Goal: Transaction & Acquisition: Book appointment/travel/reservation

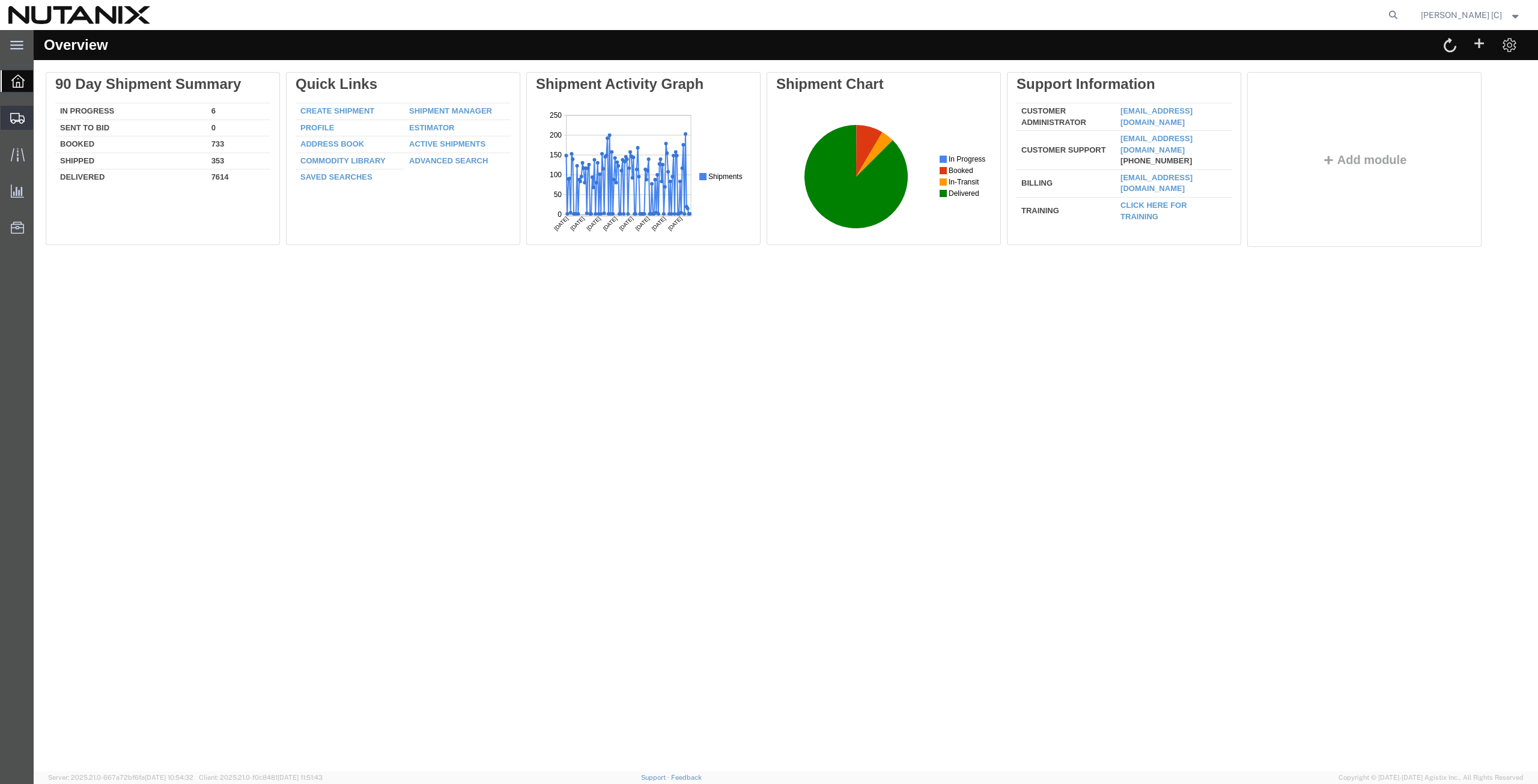
click at [0, 0] on span "Create from Template" at bounding box center [0, 0] width 0 height 0
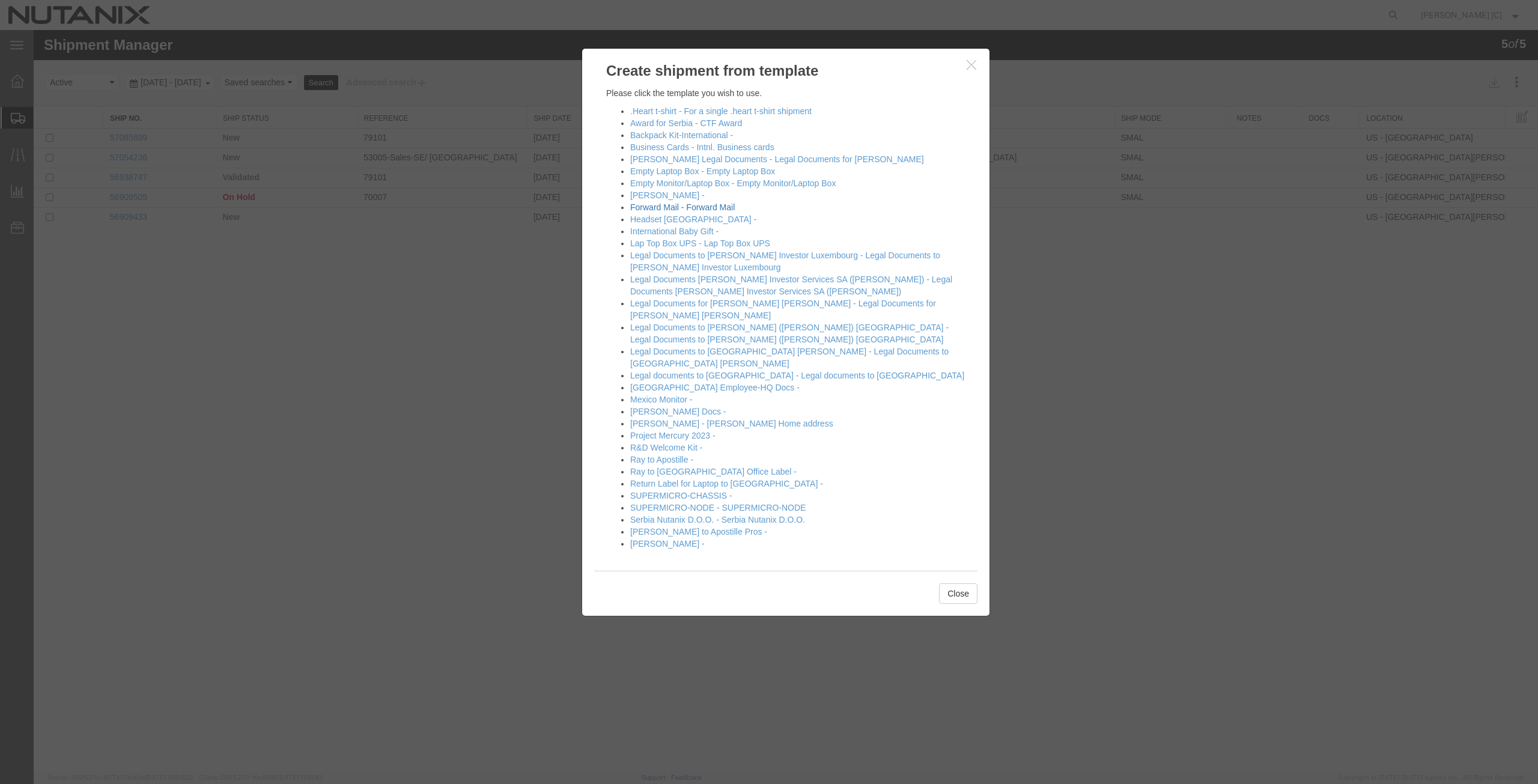
click at [658, 206] on link "Forward Mail - Forward Mail" at bounding box center [682, 207] width 105 height 10
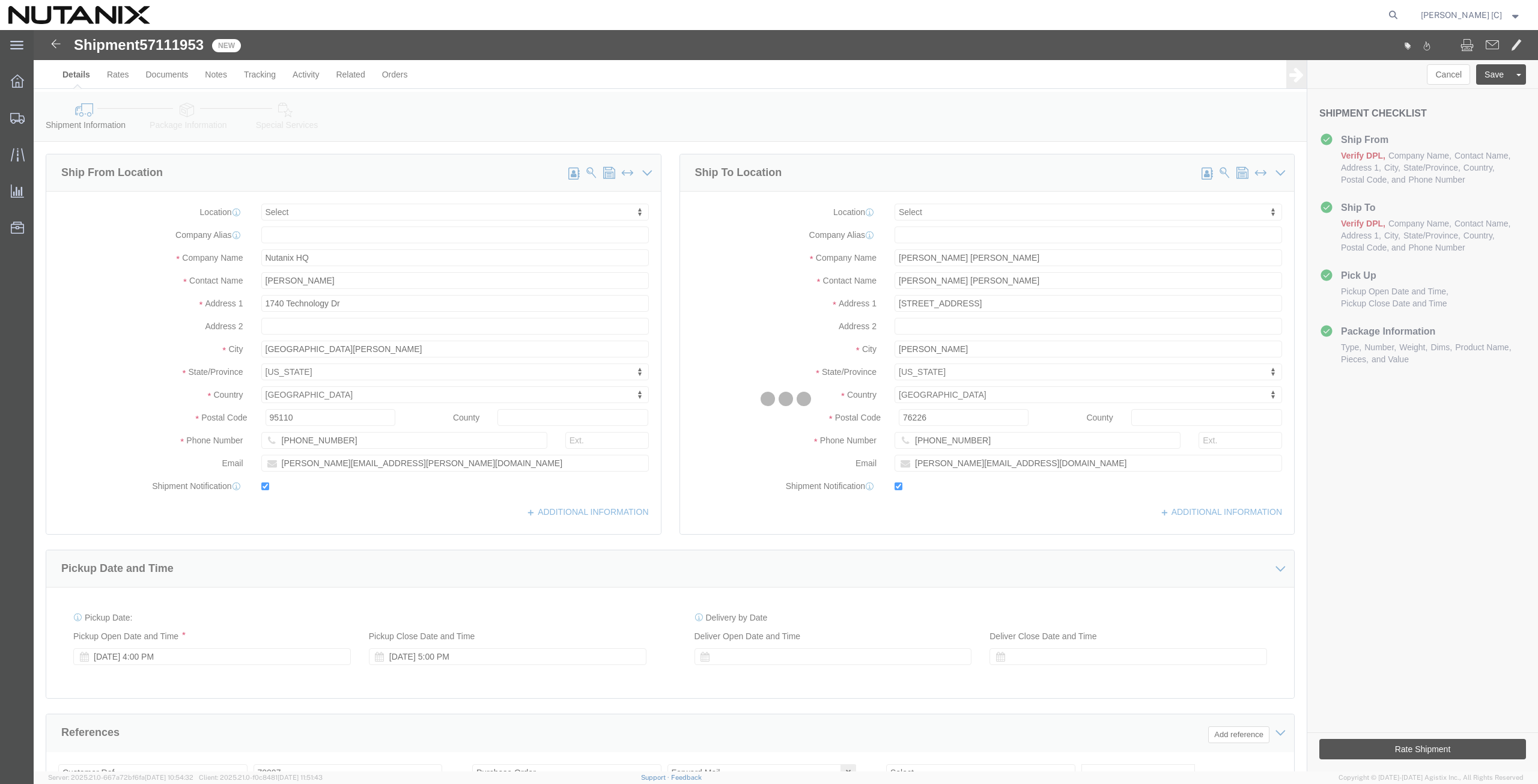
select select
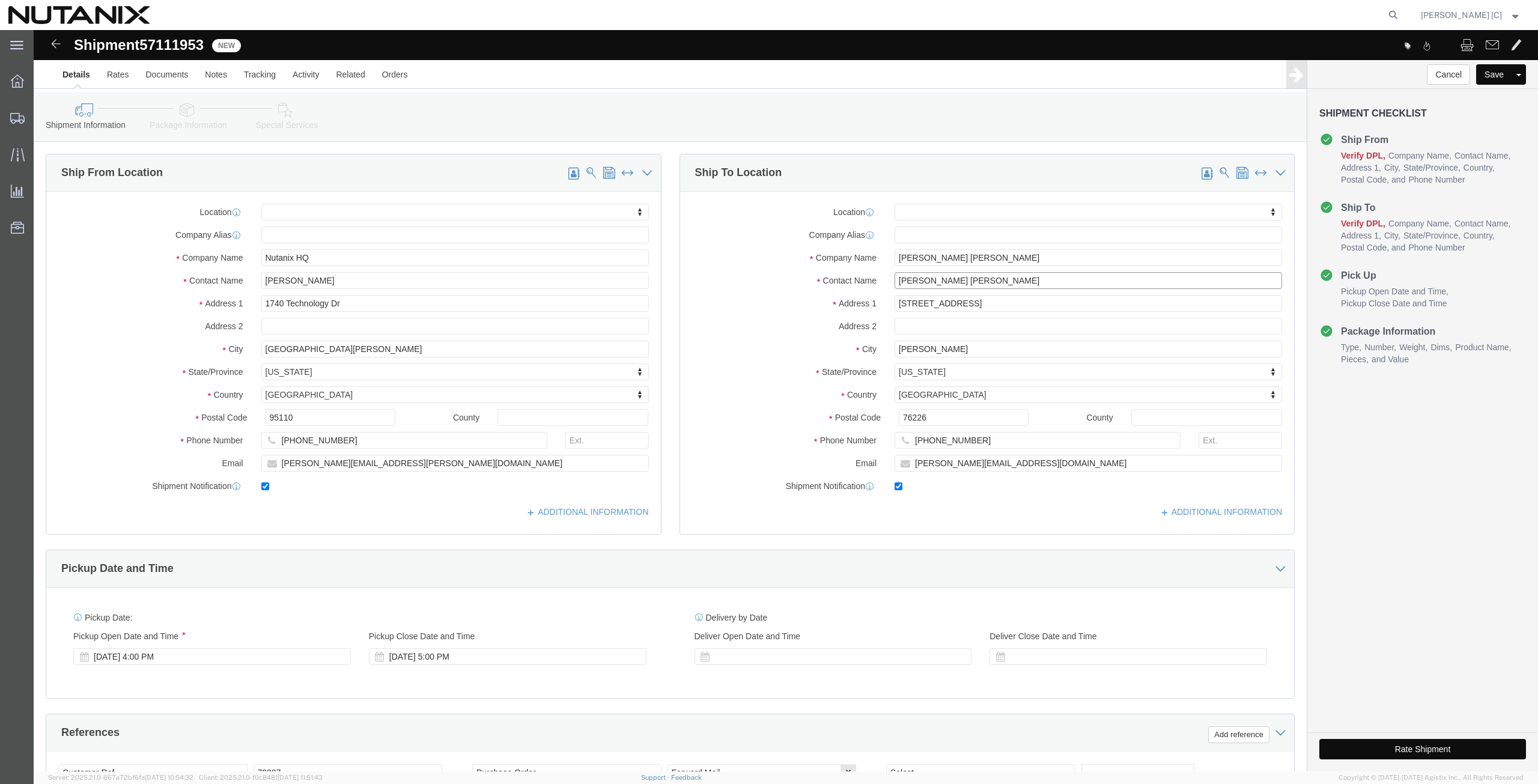
drag, startPoint x: 936, startPoint y: 250, endPoint x: 759, endPoint y: 246, distance: 177.0
click div "Contact Name [PERSON_NAME] [PERSON_NAME]"
type input "nikki"
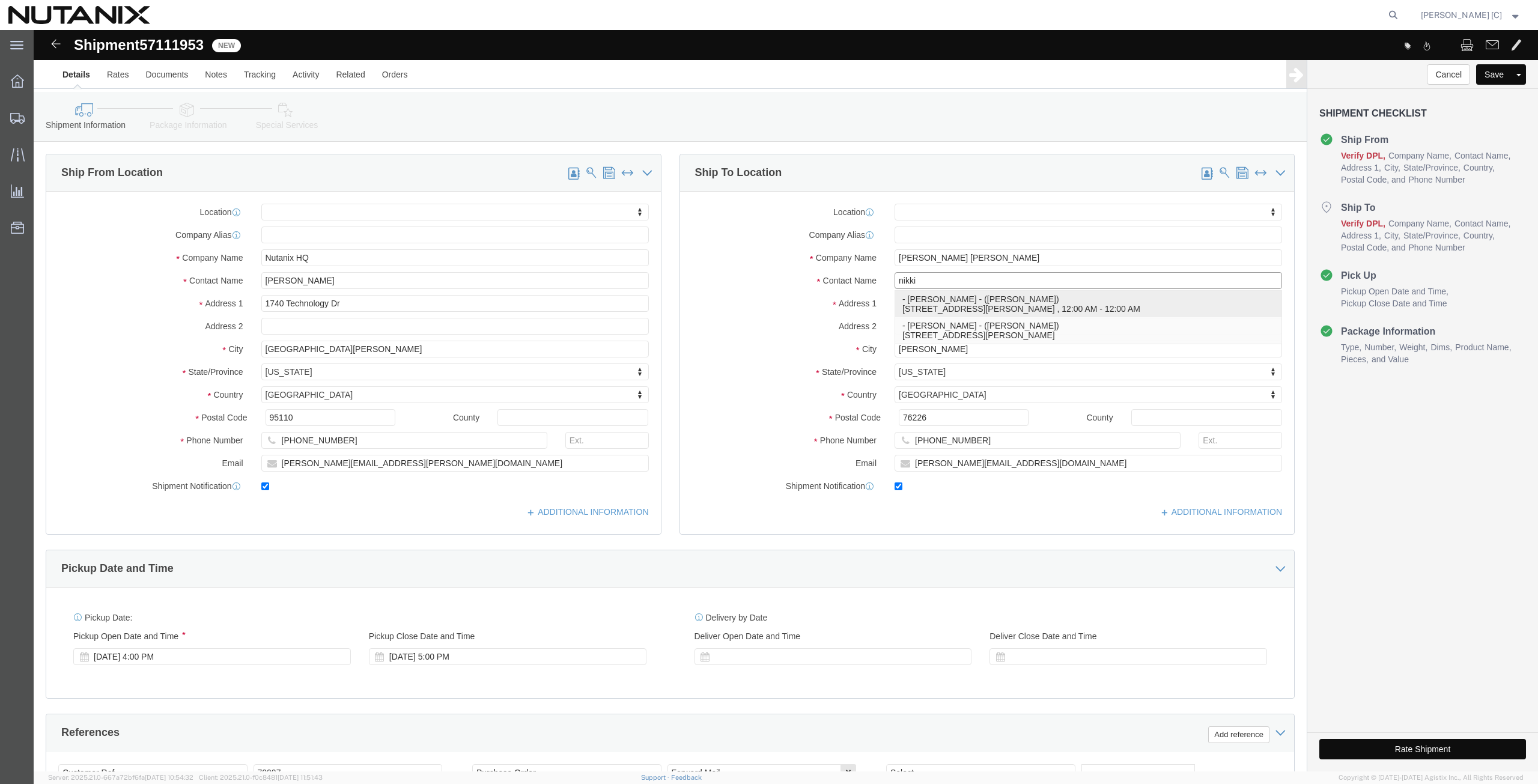
click p "- [PERSON_NAME] - ([PERSON_NAME]) [STREET_ADDRESS][PERSON_NAME] , 12:00 AM - 12…"
select select
type input "[PERSON_NAME]"
type input "[STREET_ADDRESS][PERSON_NAME]"
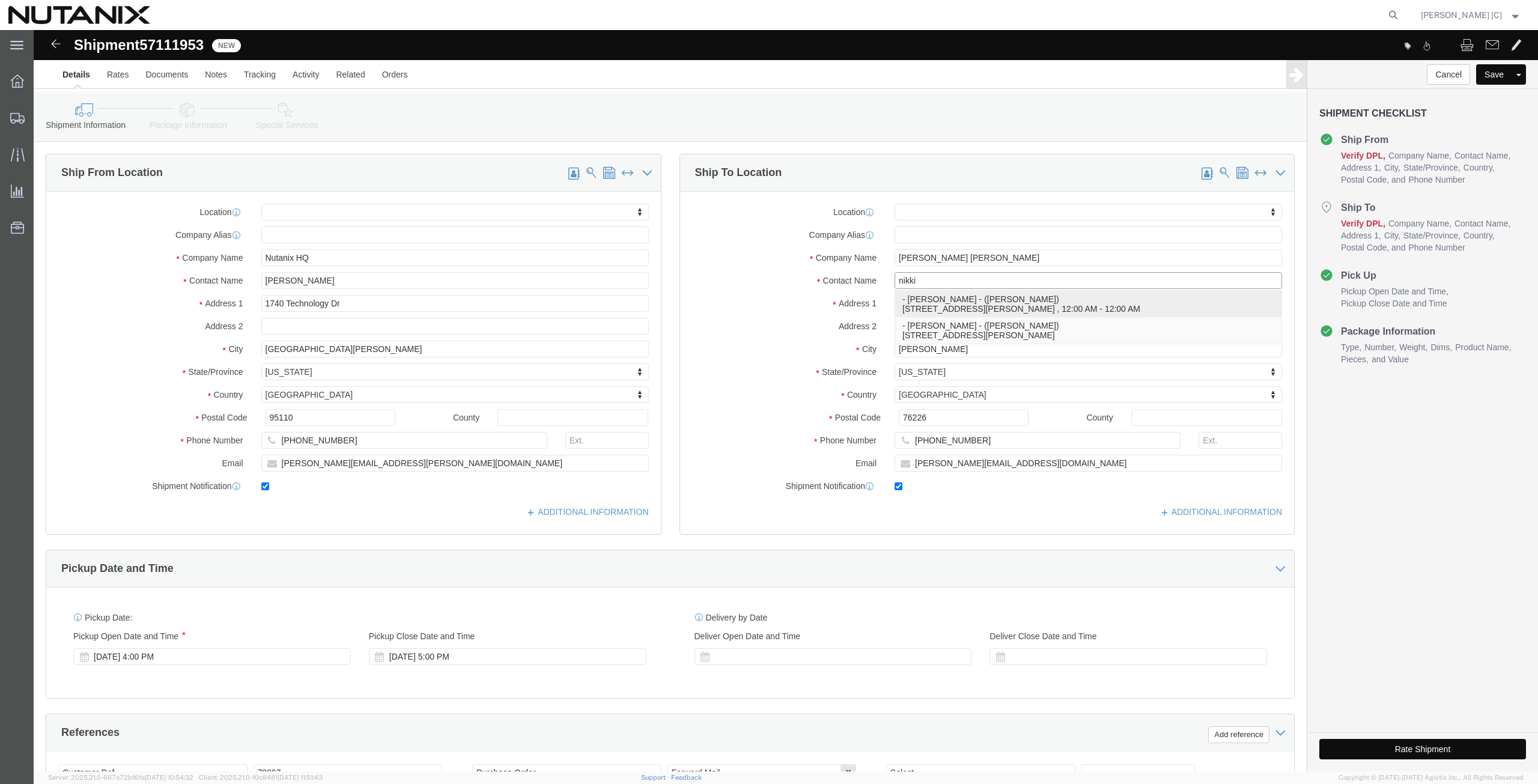
type input "#M7"
type input "[GEOGRAPHIC_DATA]"
type input "98262"
type input "[PHONE_NUMBER]"
type input "15076"
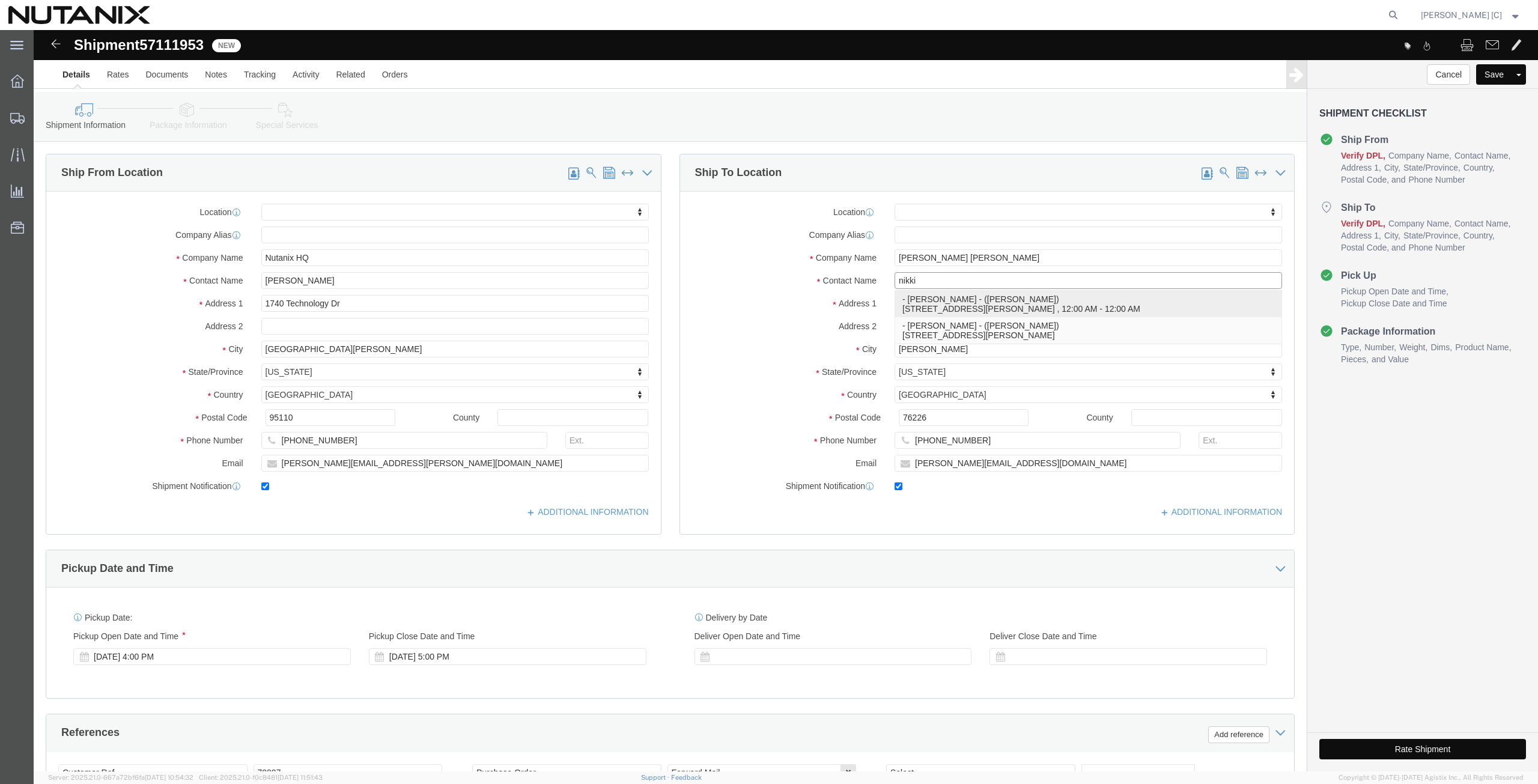
type input "[EMAIL_ADDRESS][PERSON_NAME][DOMAIN_NAME]"
select select "WA"
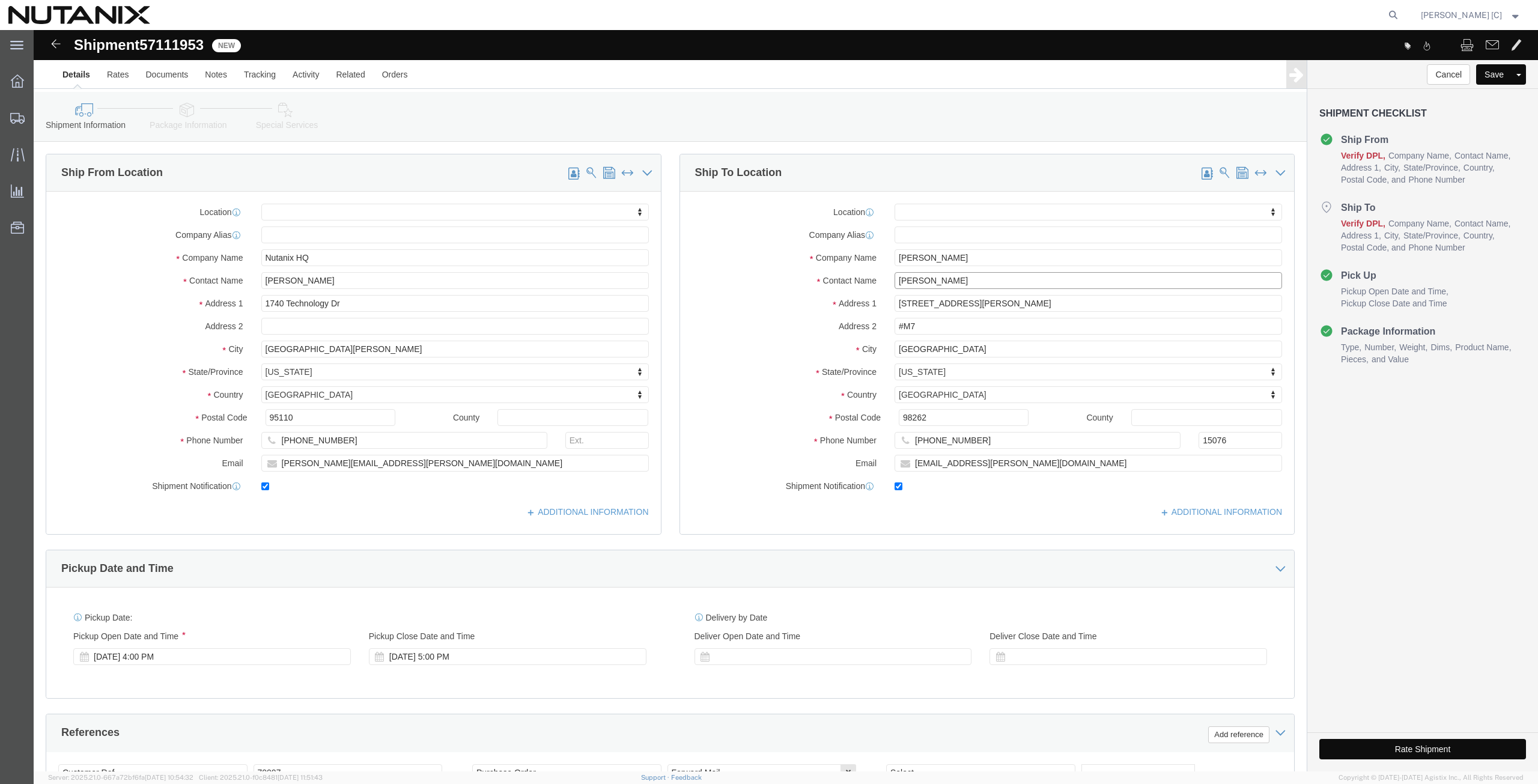
type input "[PERSON_NAME]"
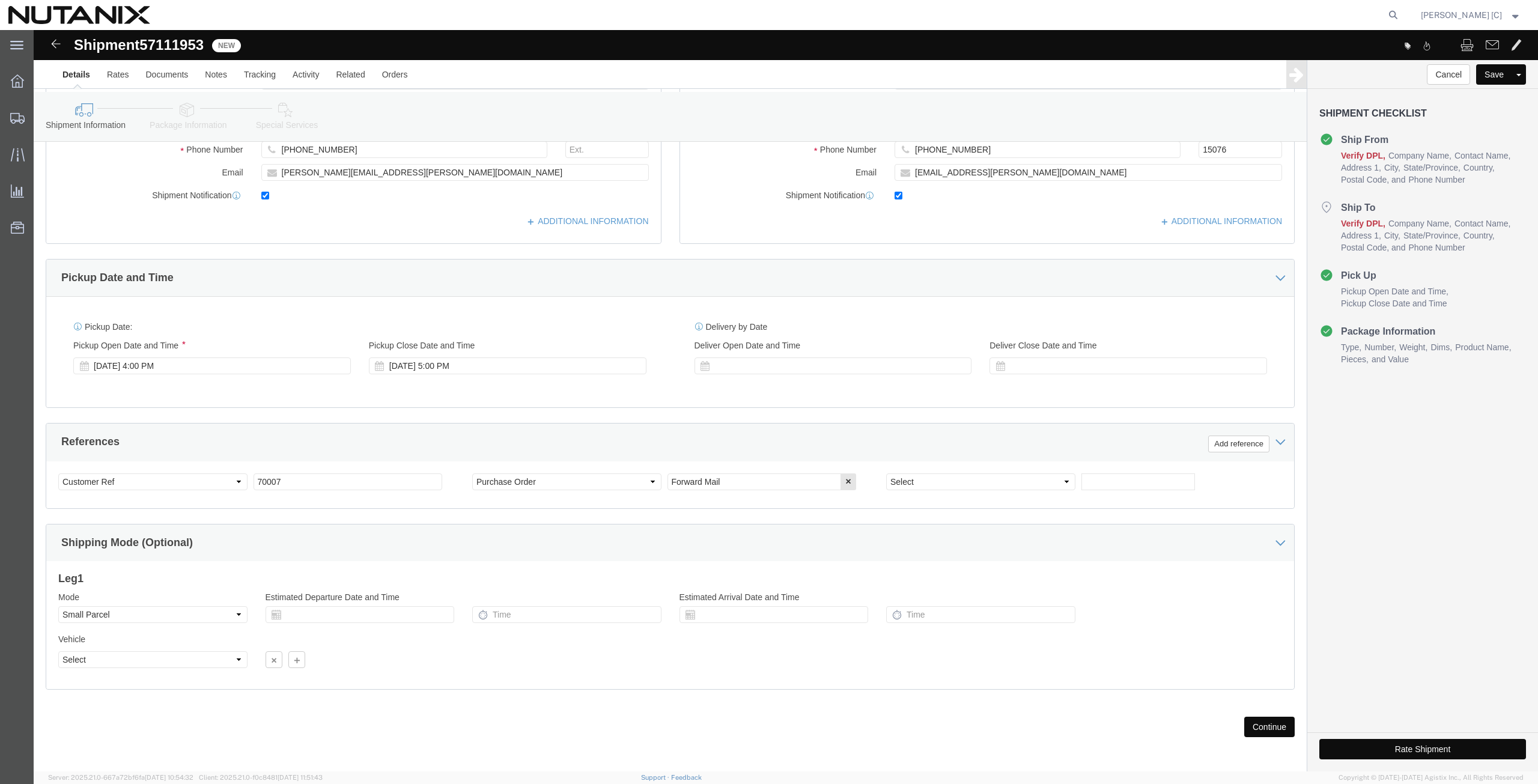
scroll to position [293, 0]
click button "Continue"
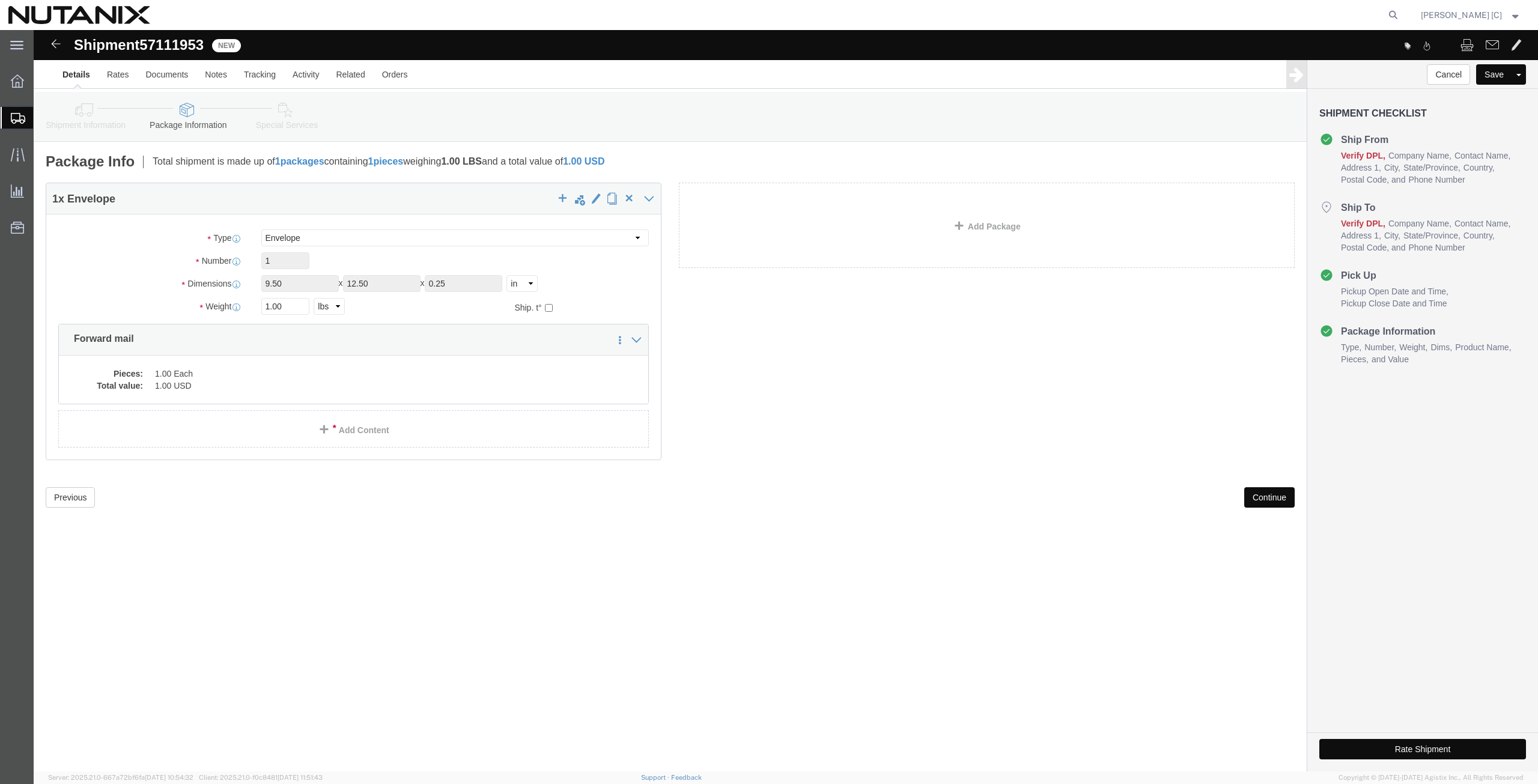
click button "Continue"
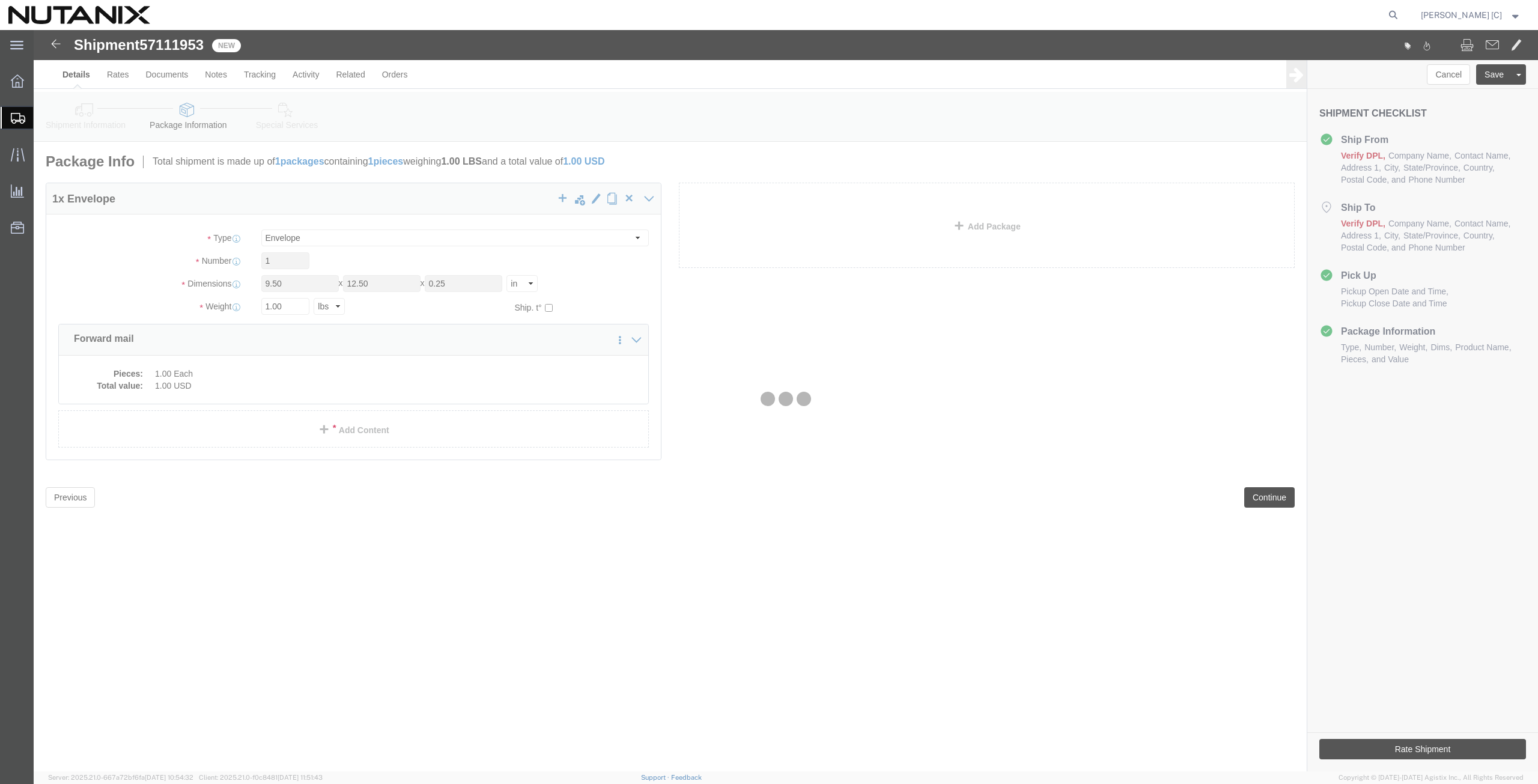
select select
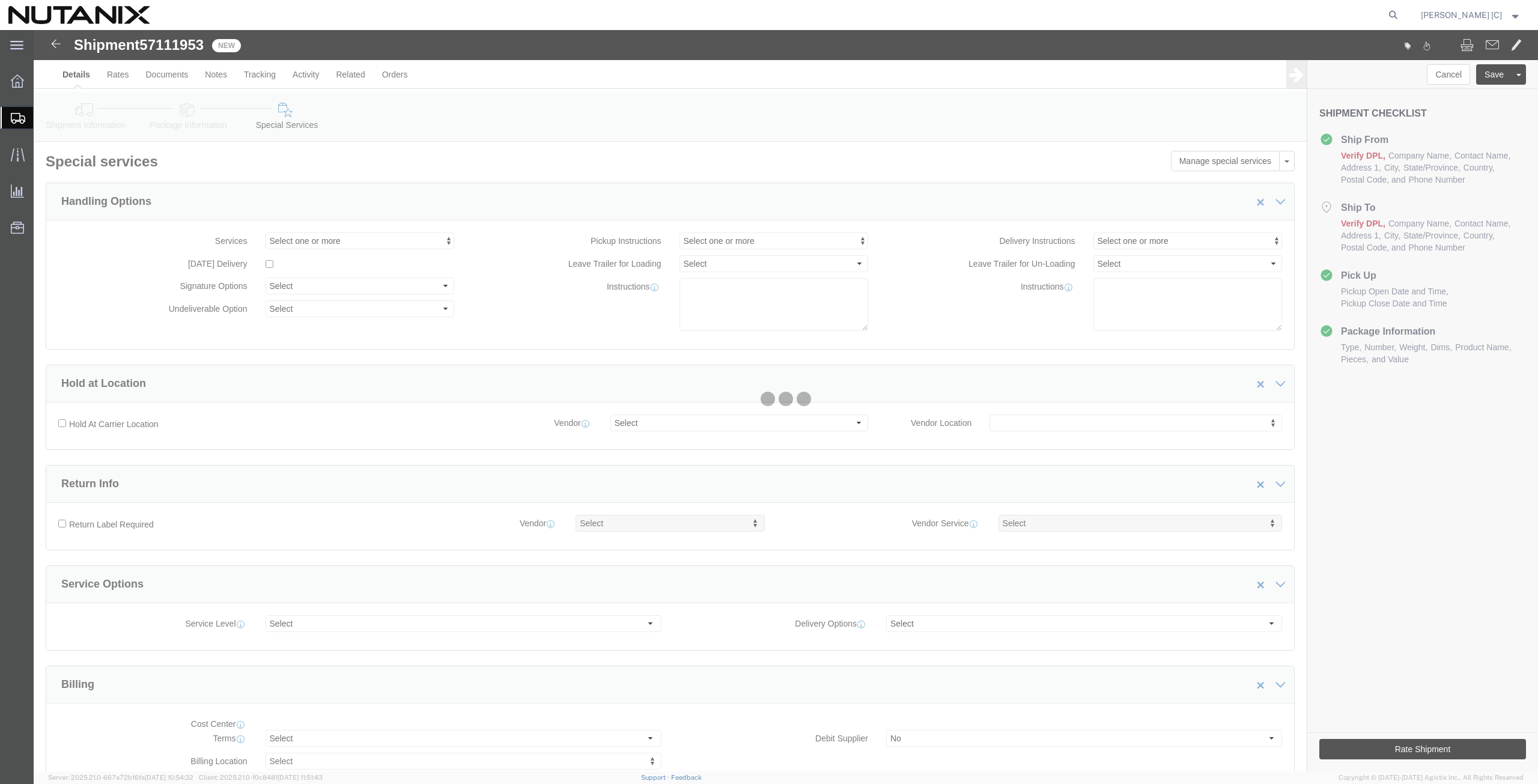
select select "COSTCENTER"
select select "48694"
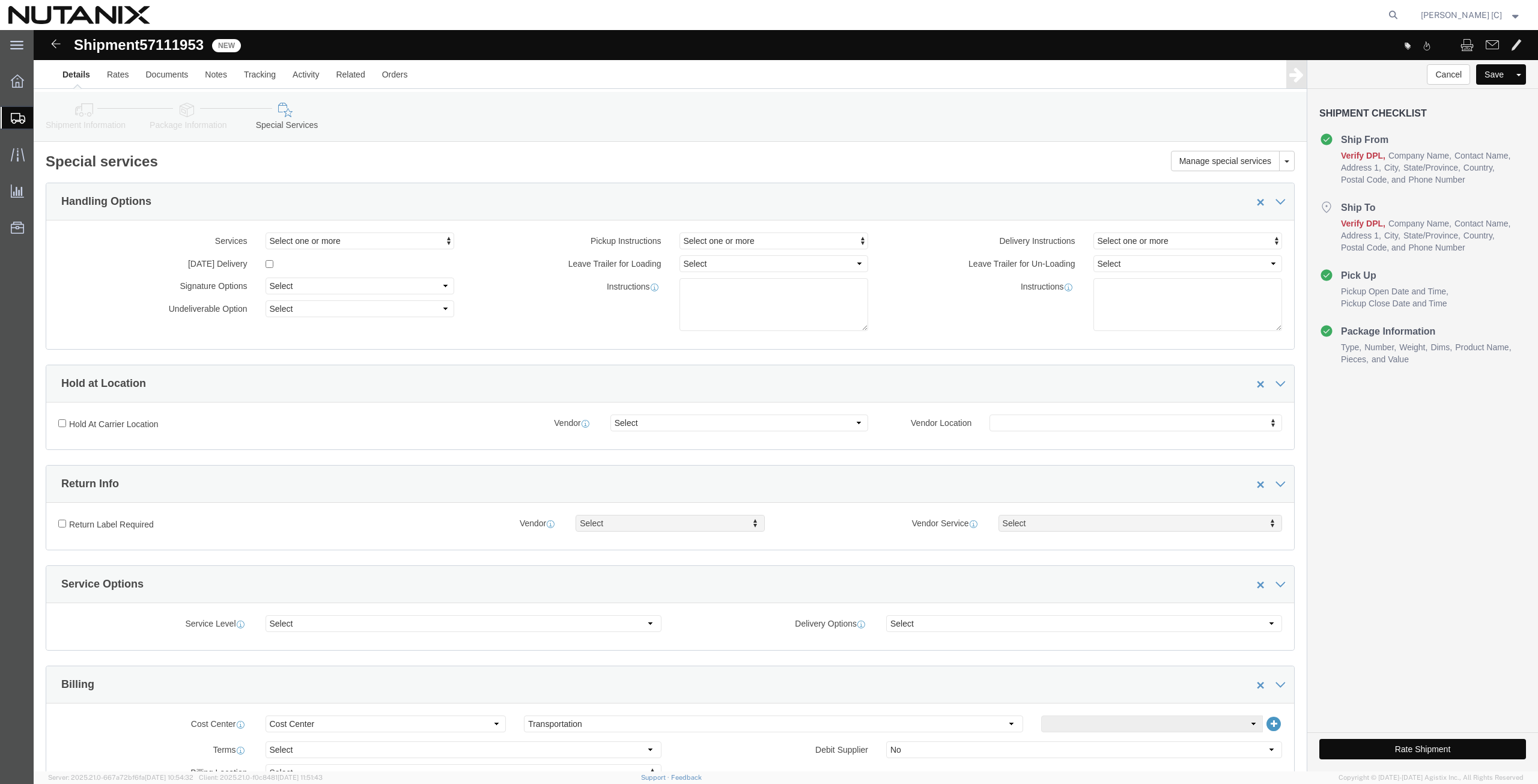
scroll to position [421, 0]
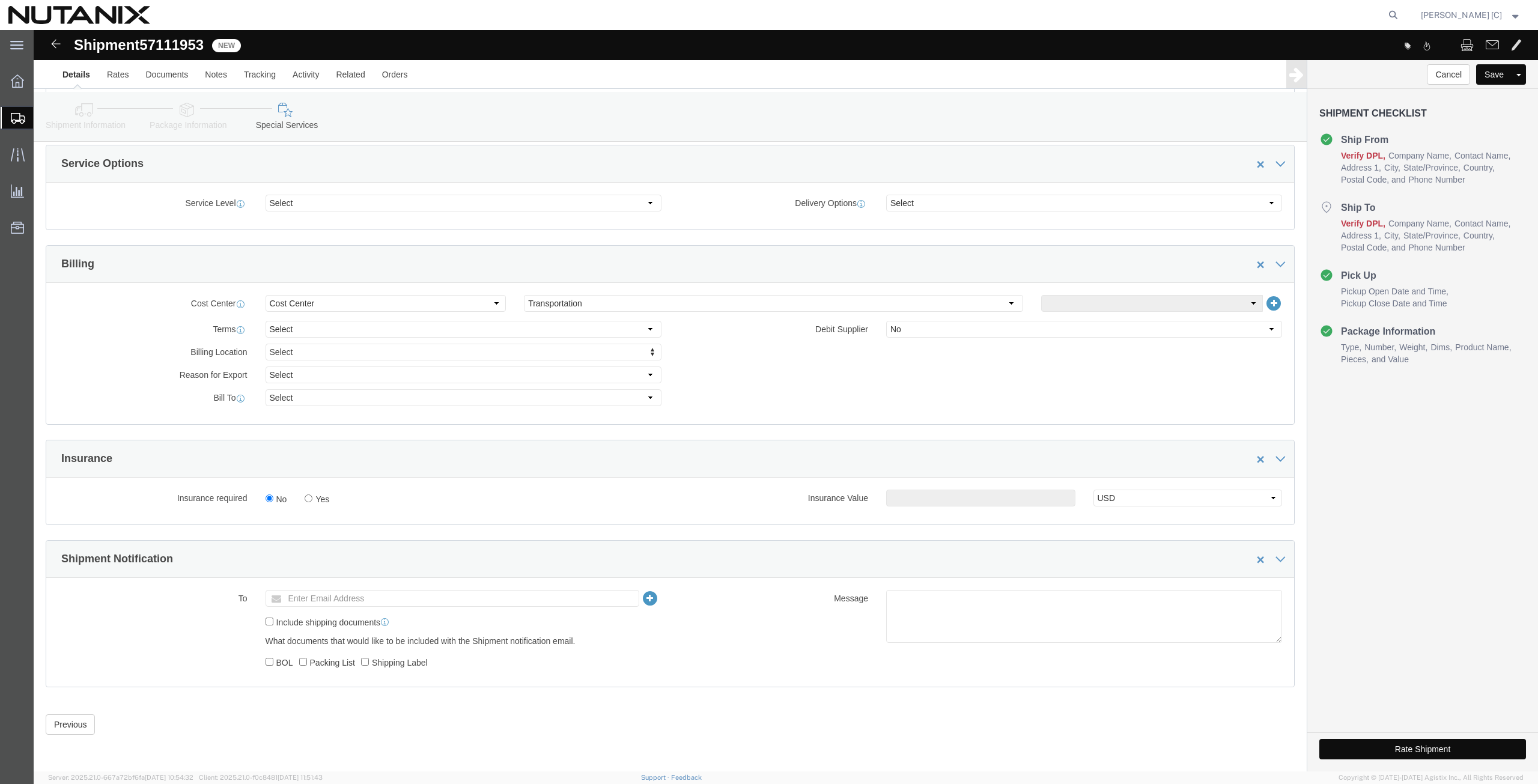
click button "Rate Shipment"
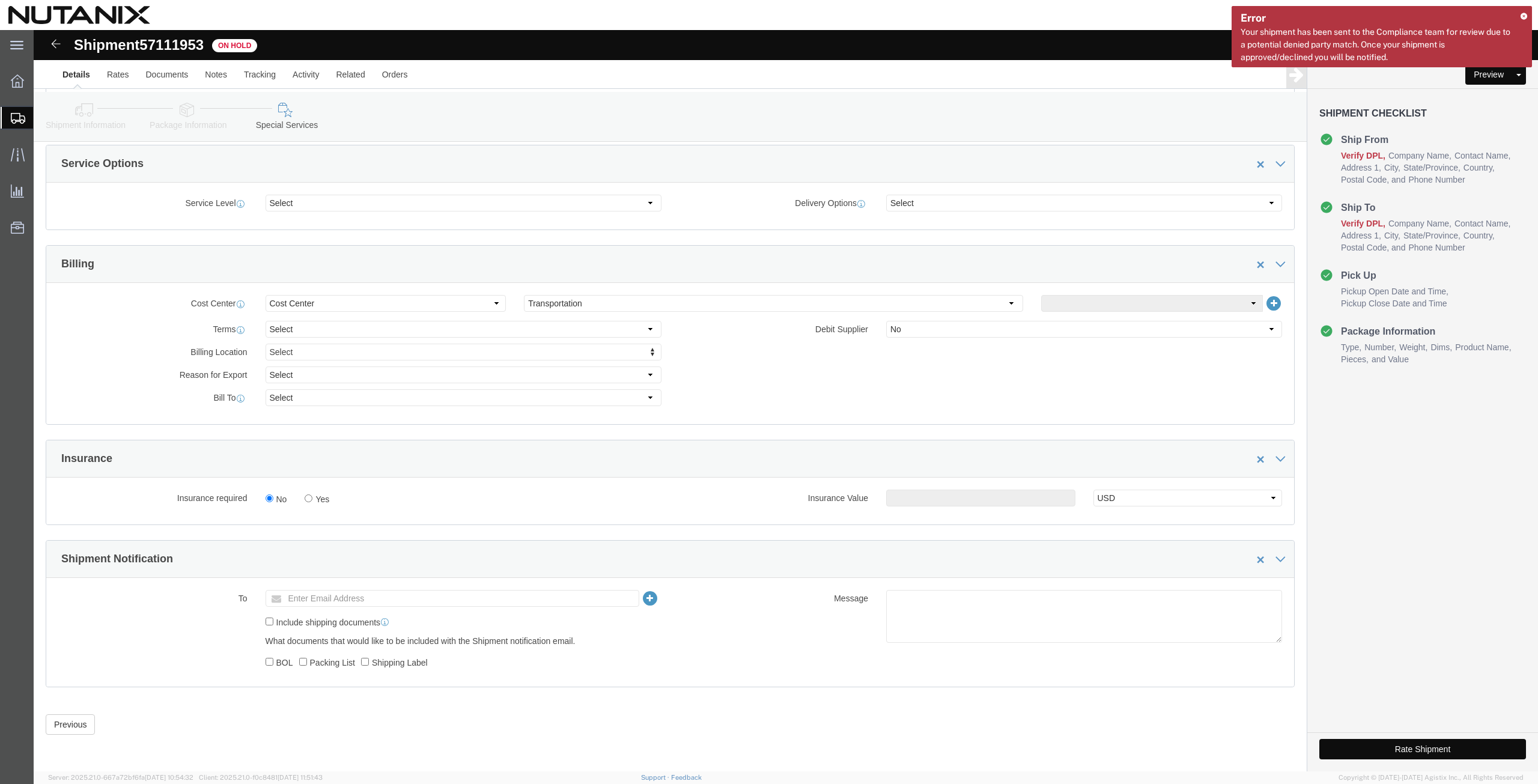
click button "Rate Shipment"
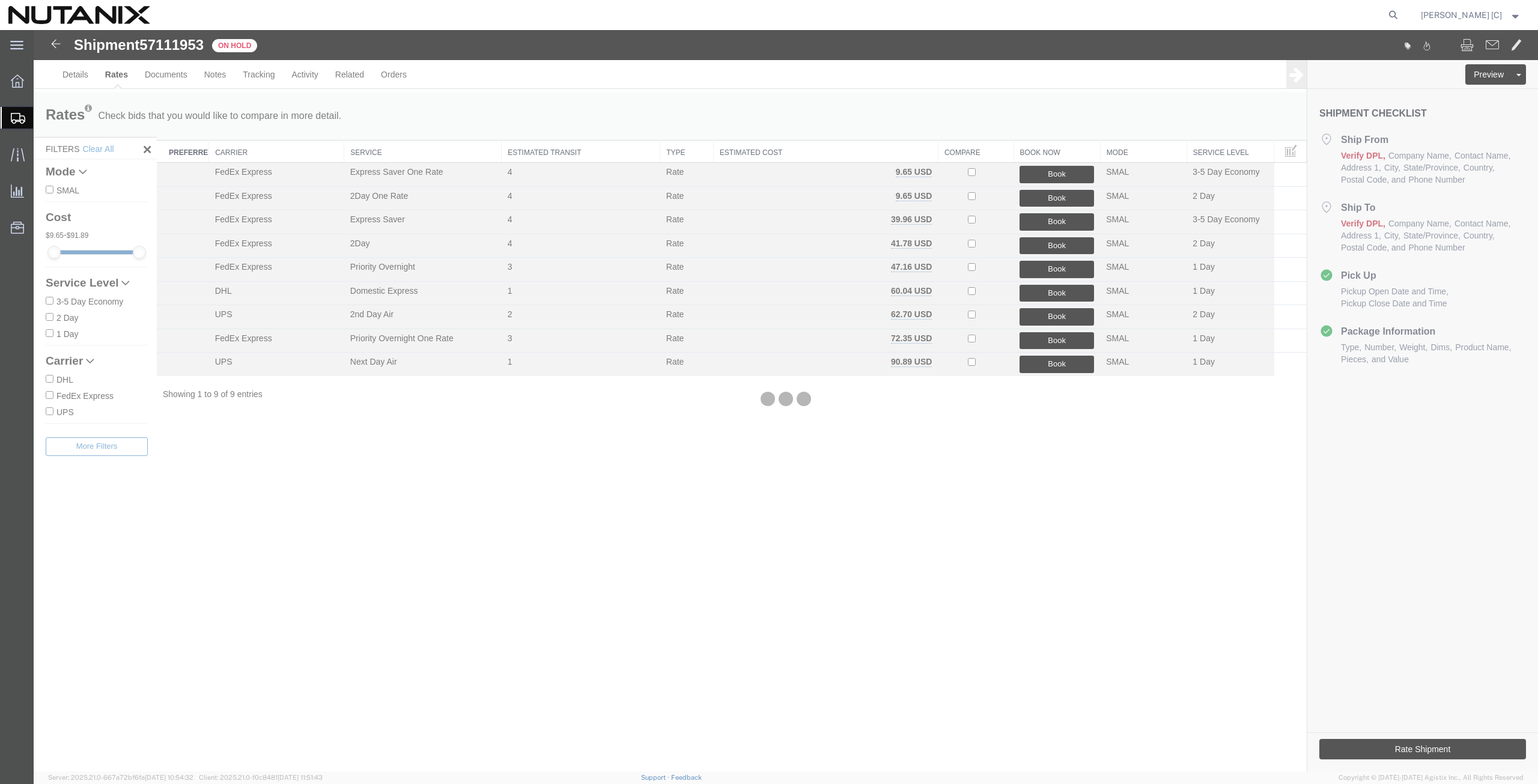
scroll to position [0, 0]
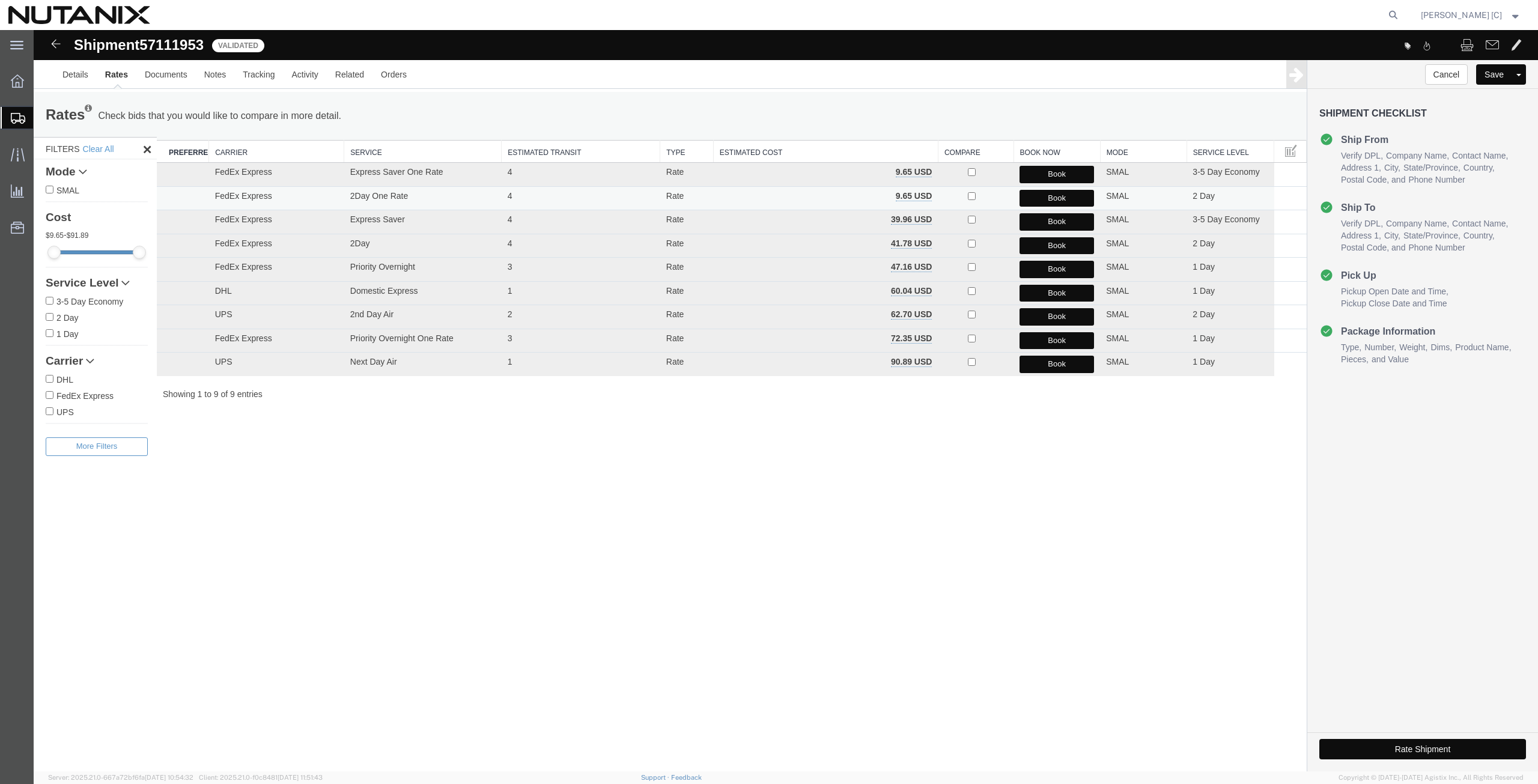
click at [1042, 200] on button "Book" at bounding box center [1056, 198] width 74 height 17
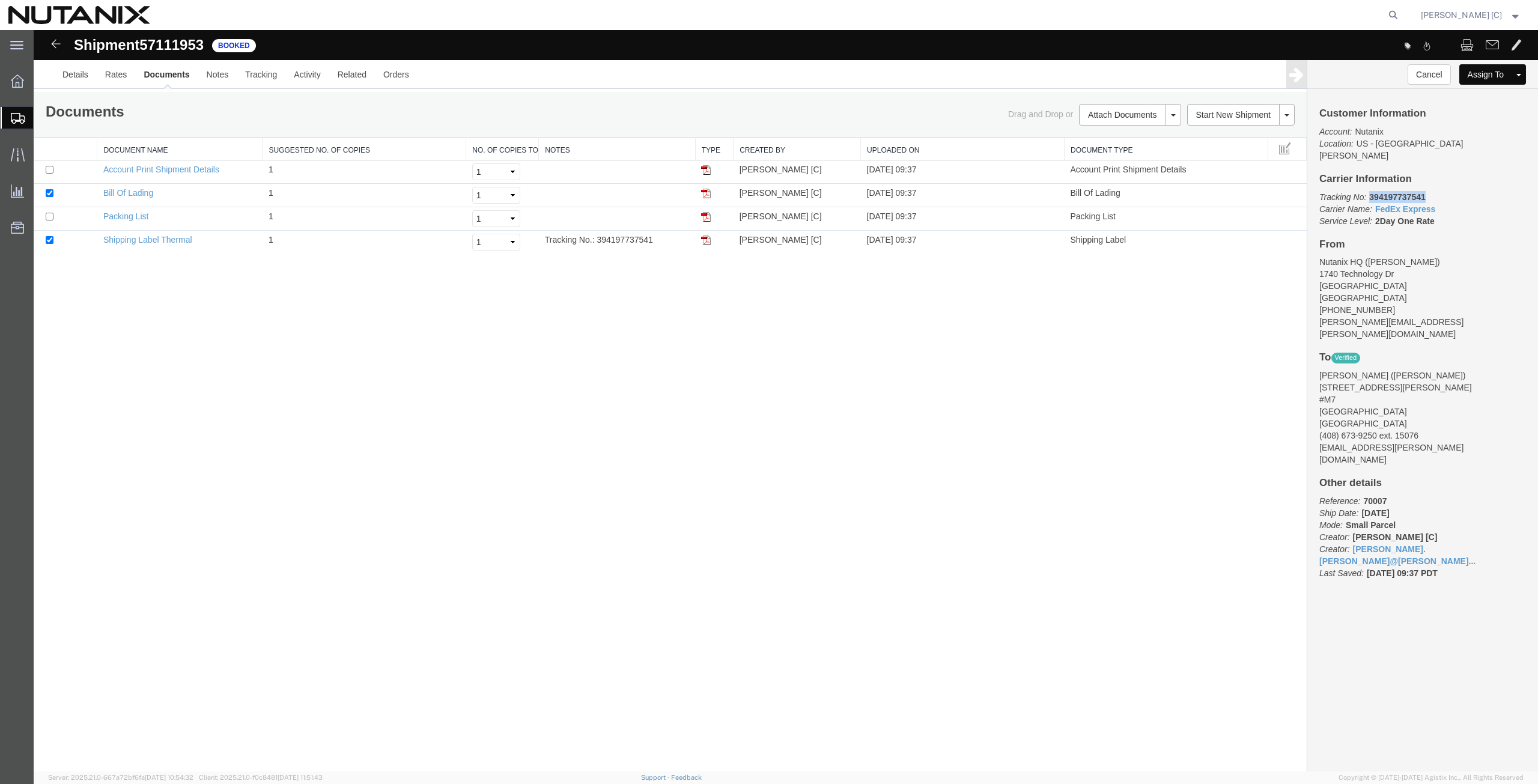
drag, startPoint x: 1429, startPoint y: 186, endPoint x: 1371, endPoint y: 189, distance: 58.1
click at [1371, 191] on p "Tracking No: 394197737541 Carrier Name: FedEx Express FedEx Express Service Lev…" at bounding box center [1422, 209] width 207 height 36
copy b "394197737541"
drag, startPoint x: 707, startPoint y: 242, endPoint x: 685, endPoint y: 238, distance: 22.4
click at [707, 242] on img at bounding box center [705, 240] width 10 height 10
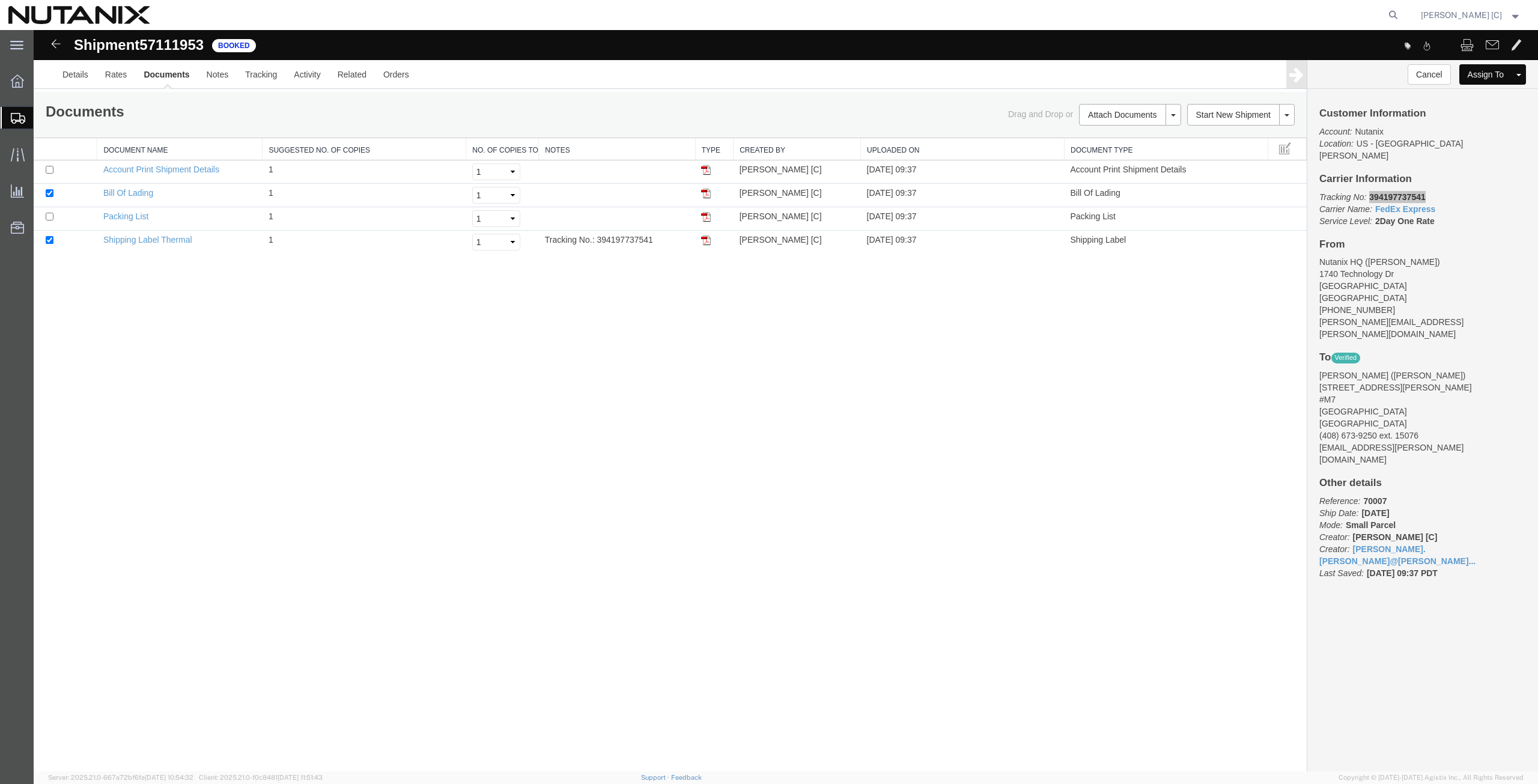
click at [0, 0] on link "Create from Template" at bounding box center [0, 0] width 0 height 0
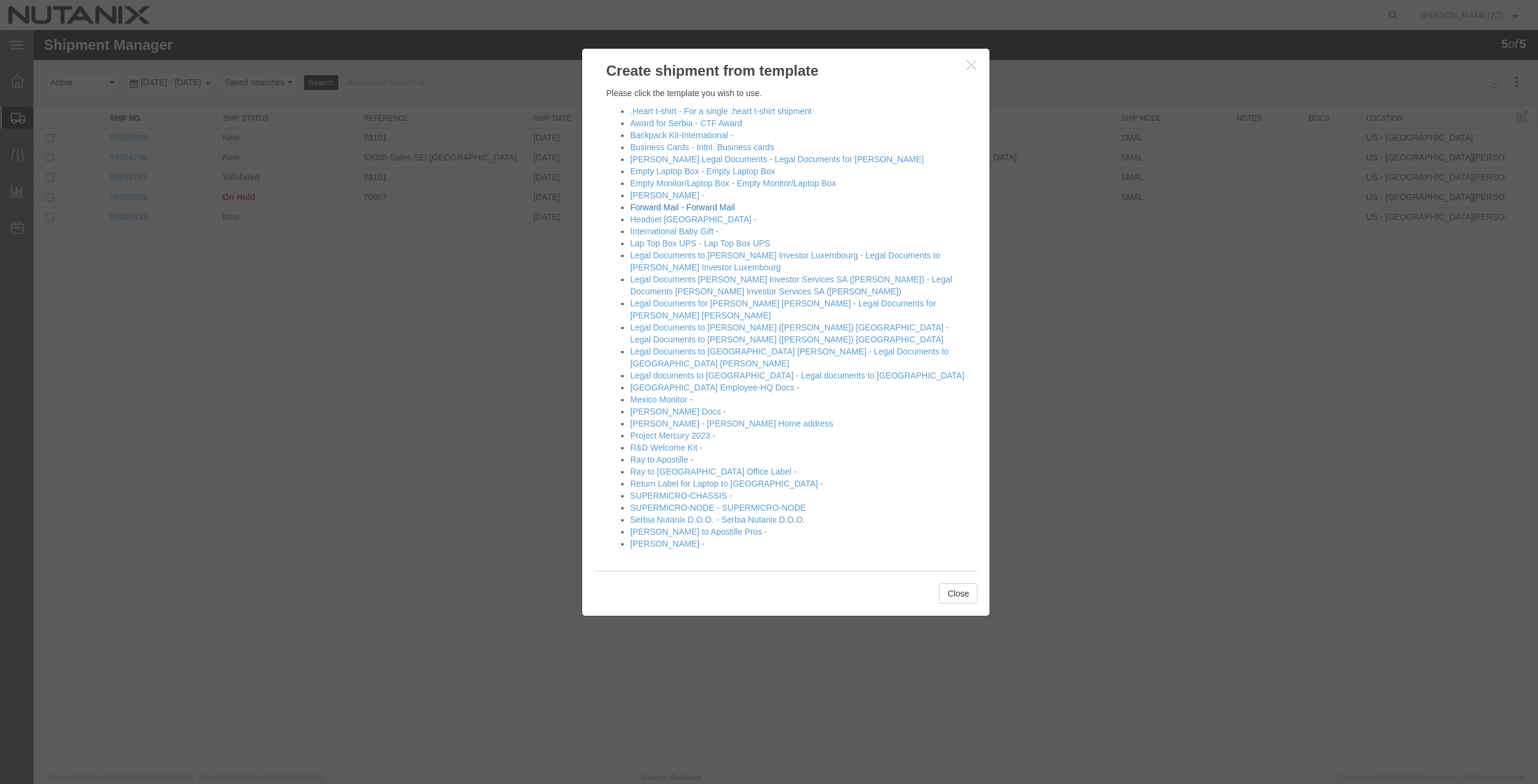
click at [659, 208] on link "Forward Mail - Forward Mail" at bounding box center [682, 207] width 105 height 10
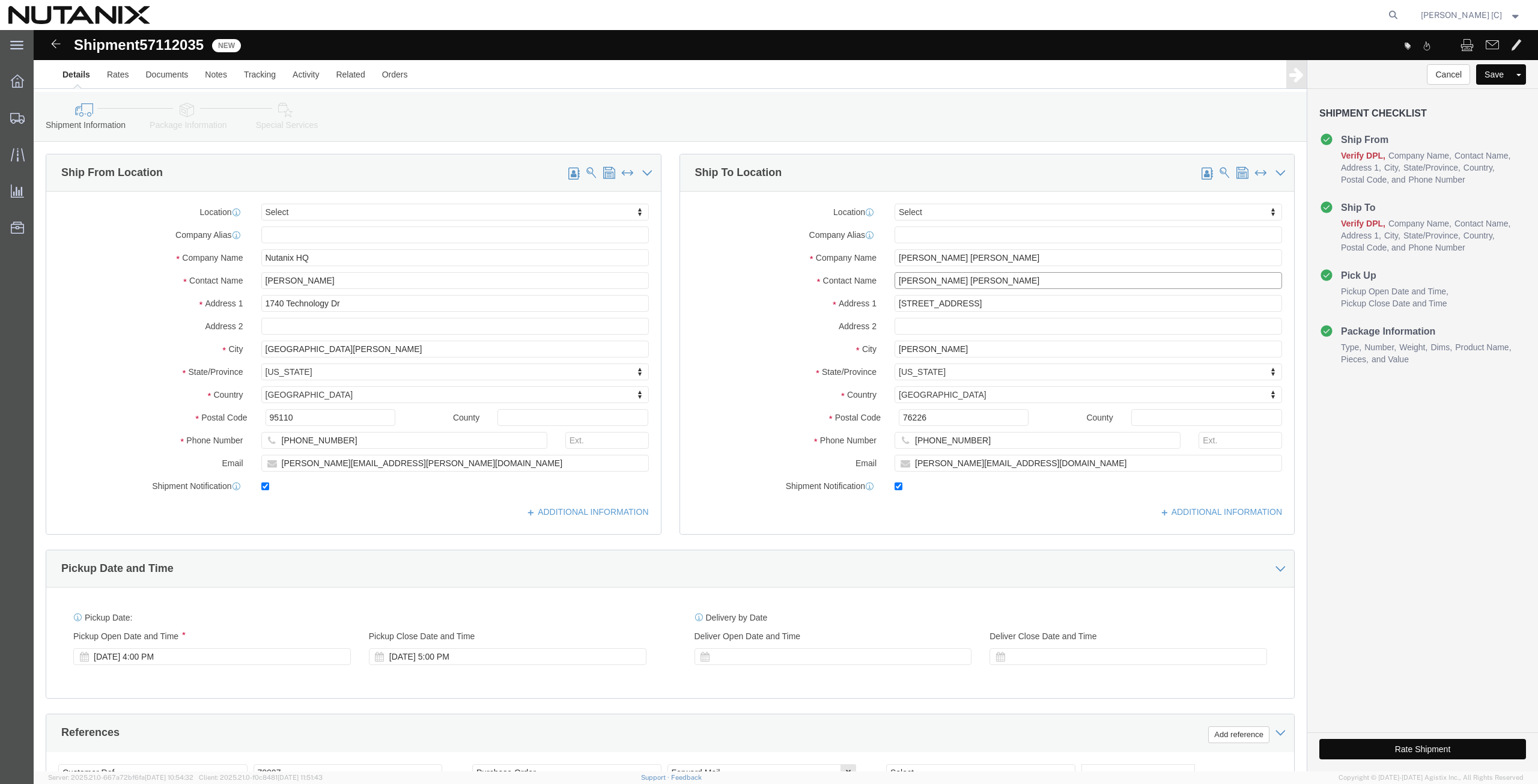
drag, startPoint x: 932, startPoint y: 250, endPoint x: 774, endPoint y: 274, distance: 159.8
click div "Location Select Select My Profile Location [GEOGRAPHIC_DATA] - [GEOGRAPHIC_DATA…"
type input "[PERSON_NAME]"
click p "- [PERSON_NAME] - ([PERSON_NAME]) [STREET_ADDRESS][PERSON_NAME] , 12:00 AM - 12…"
type input "[PERSON_NAME]"
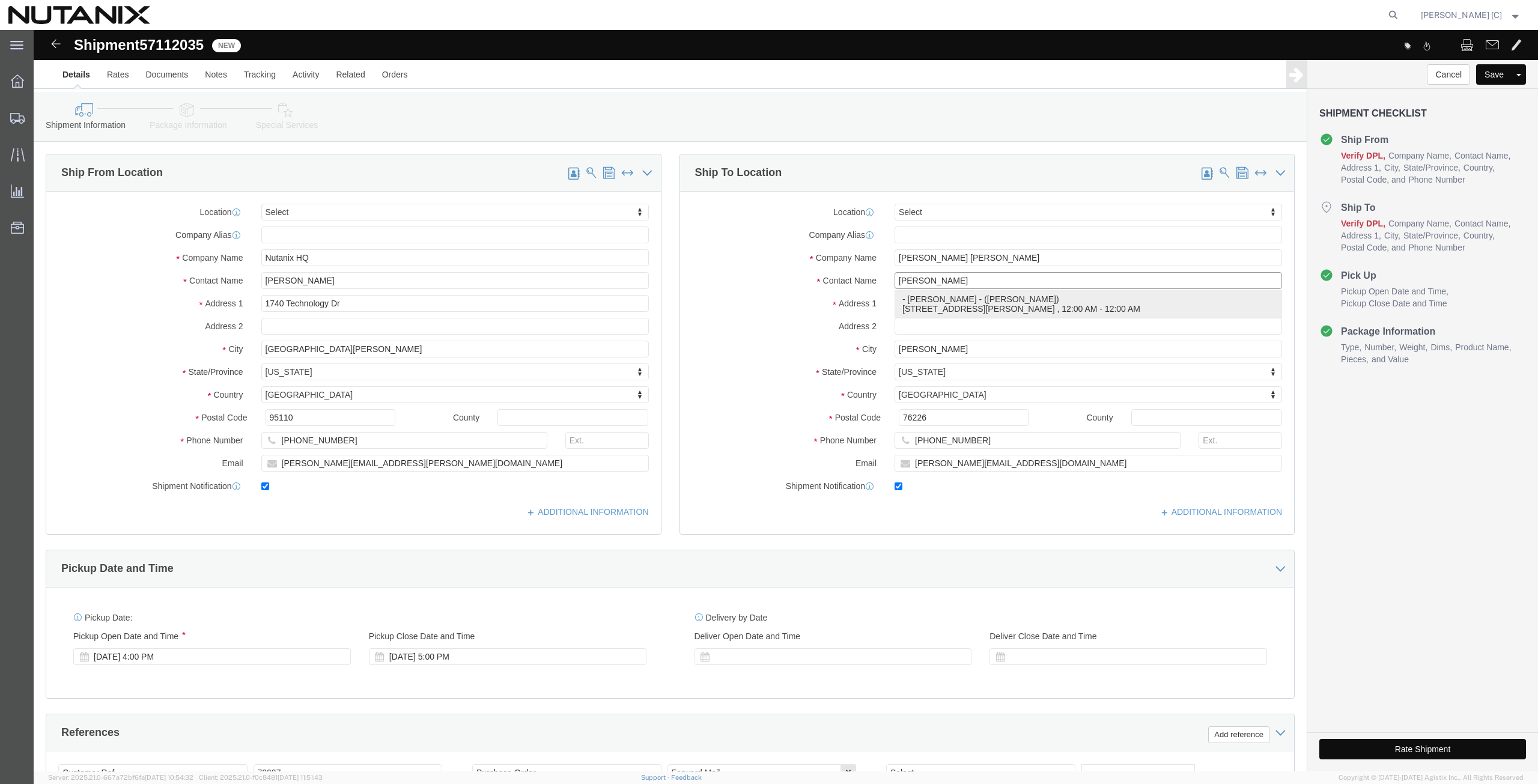
type input "[PERSON_NAME]"
type input "[STREET_ADDRESS][PERSON_NAME]"
type input "Reno"
type input "89521"
type input "[PHONE_NUMBER]"
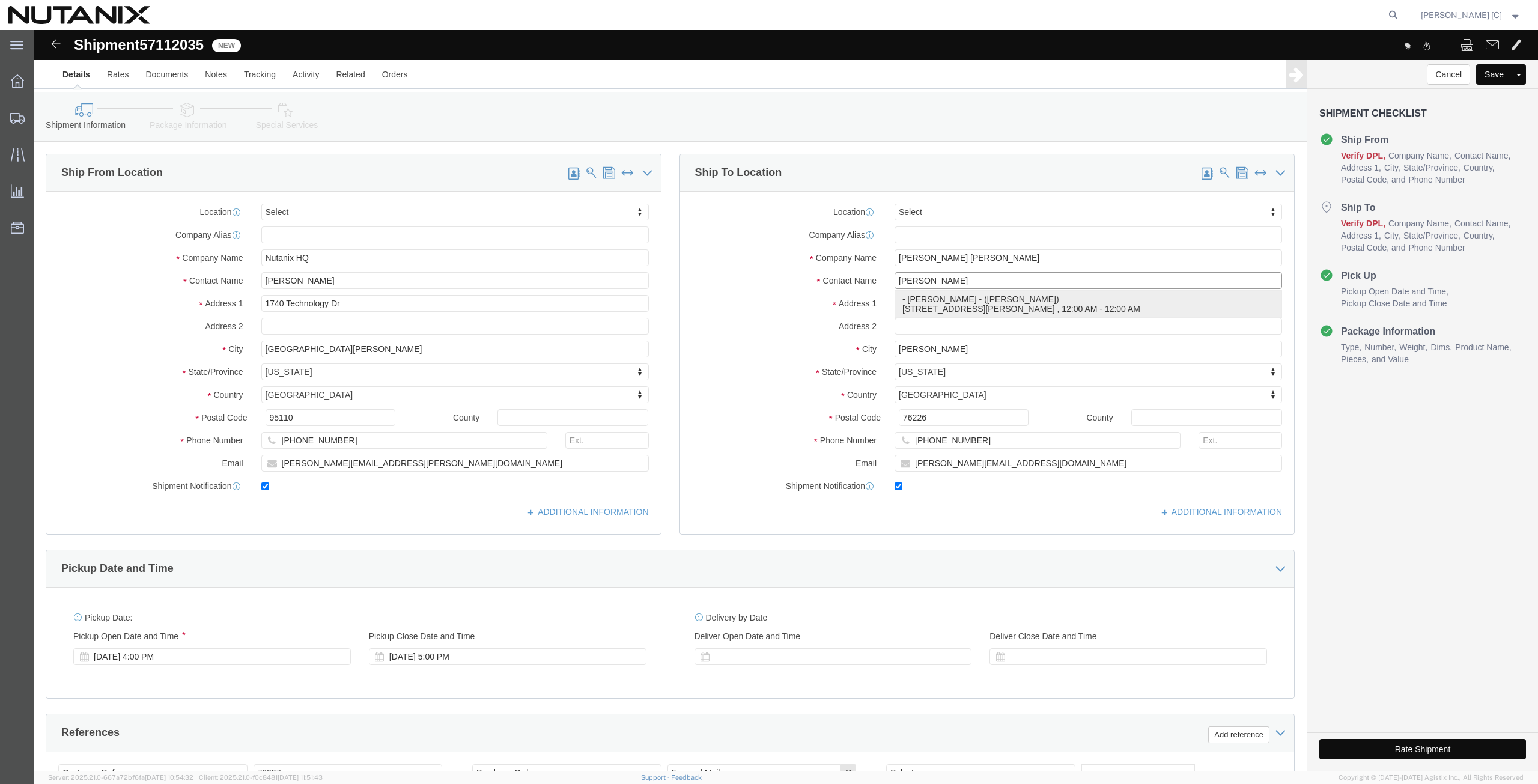
type input "[PERSON_NAME][EMAIL_ADDRESS][PERSON_NAME][DOMAIN_NAME]"
select select "NV"
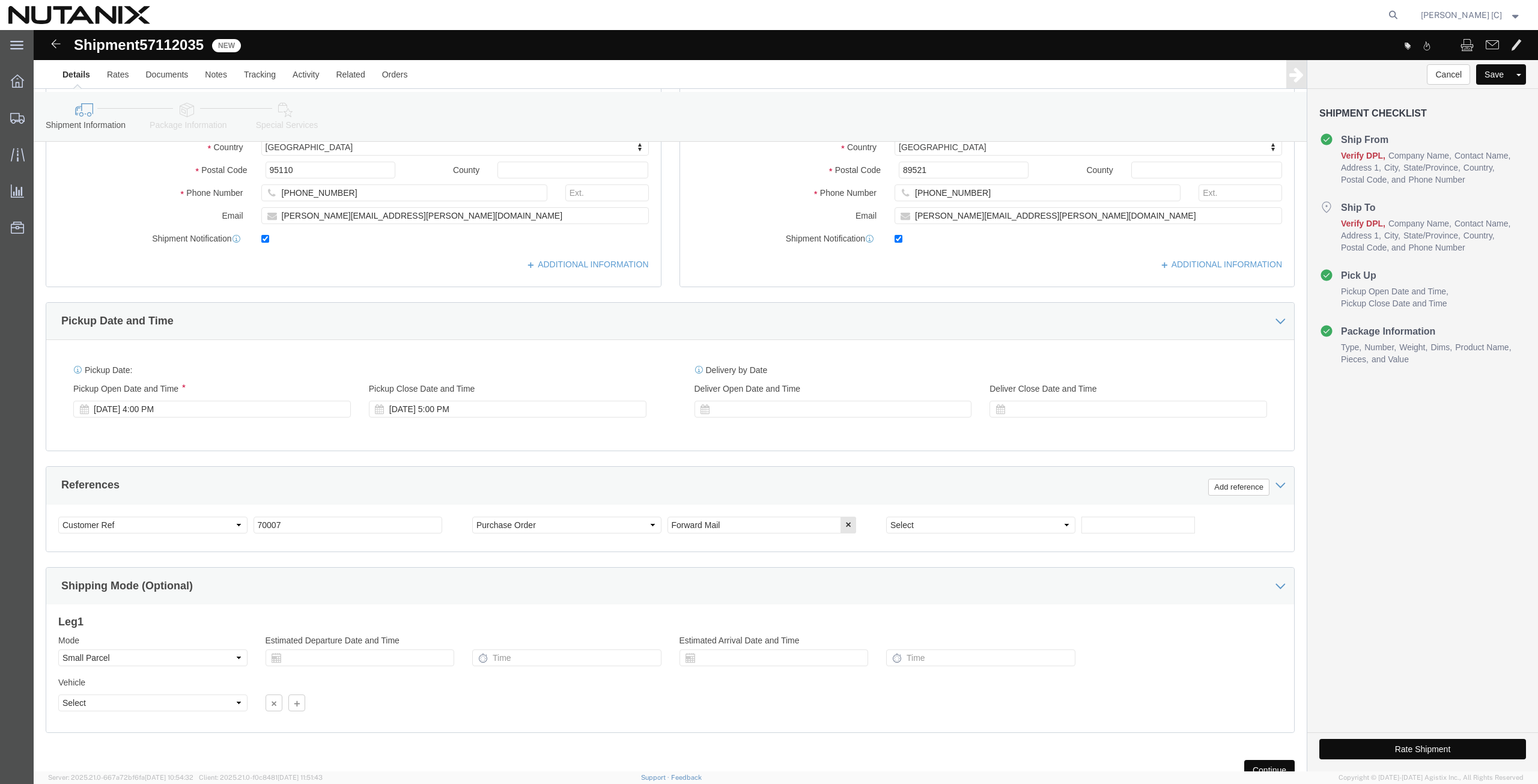
scroll to position [293, 0]
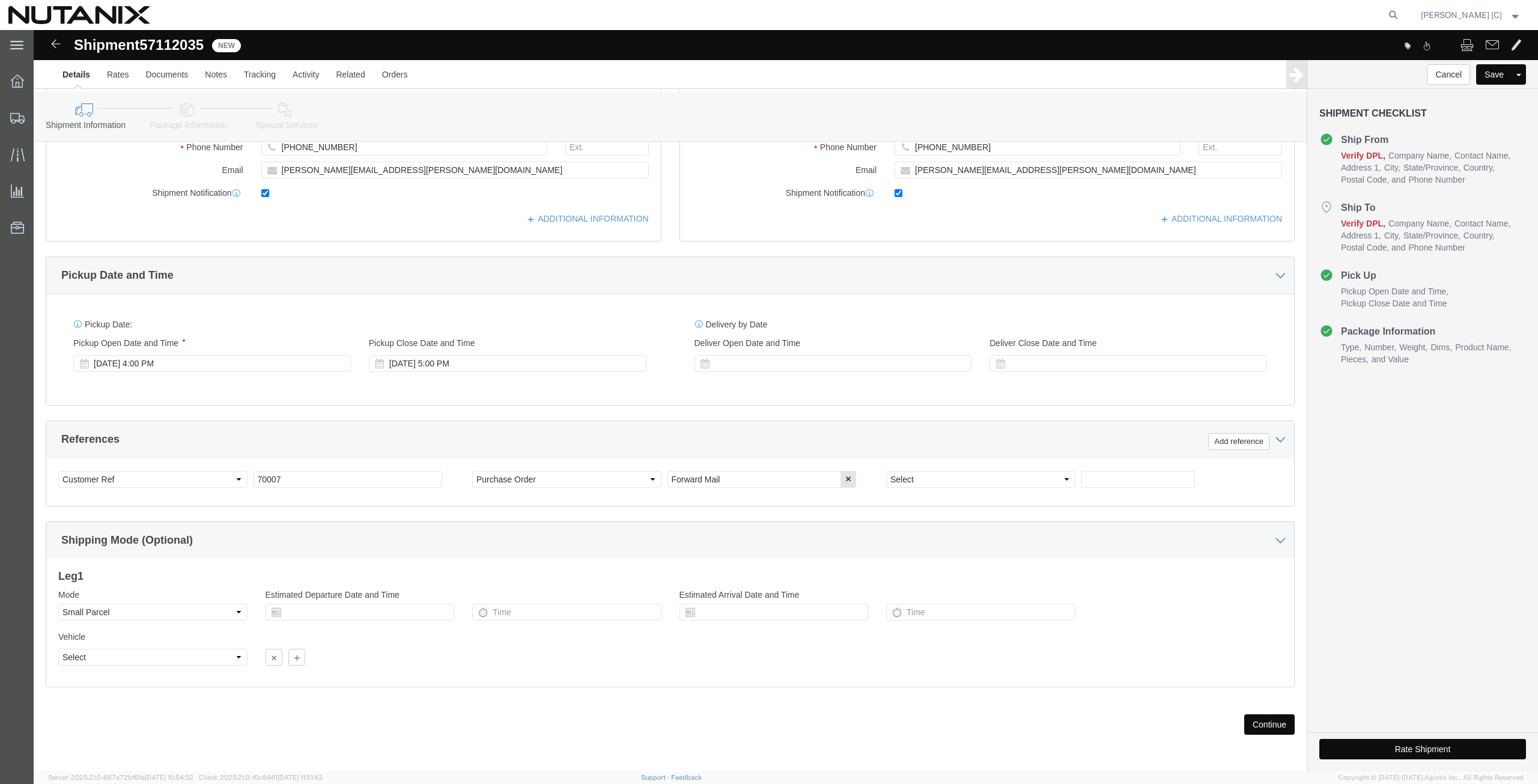
type input "[PERSON_NAME]"
click button "Continue"
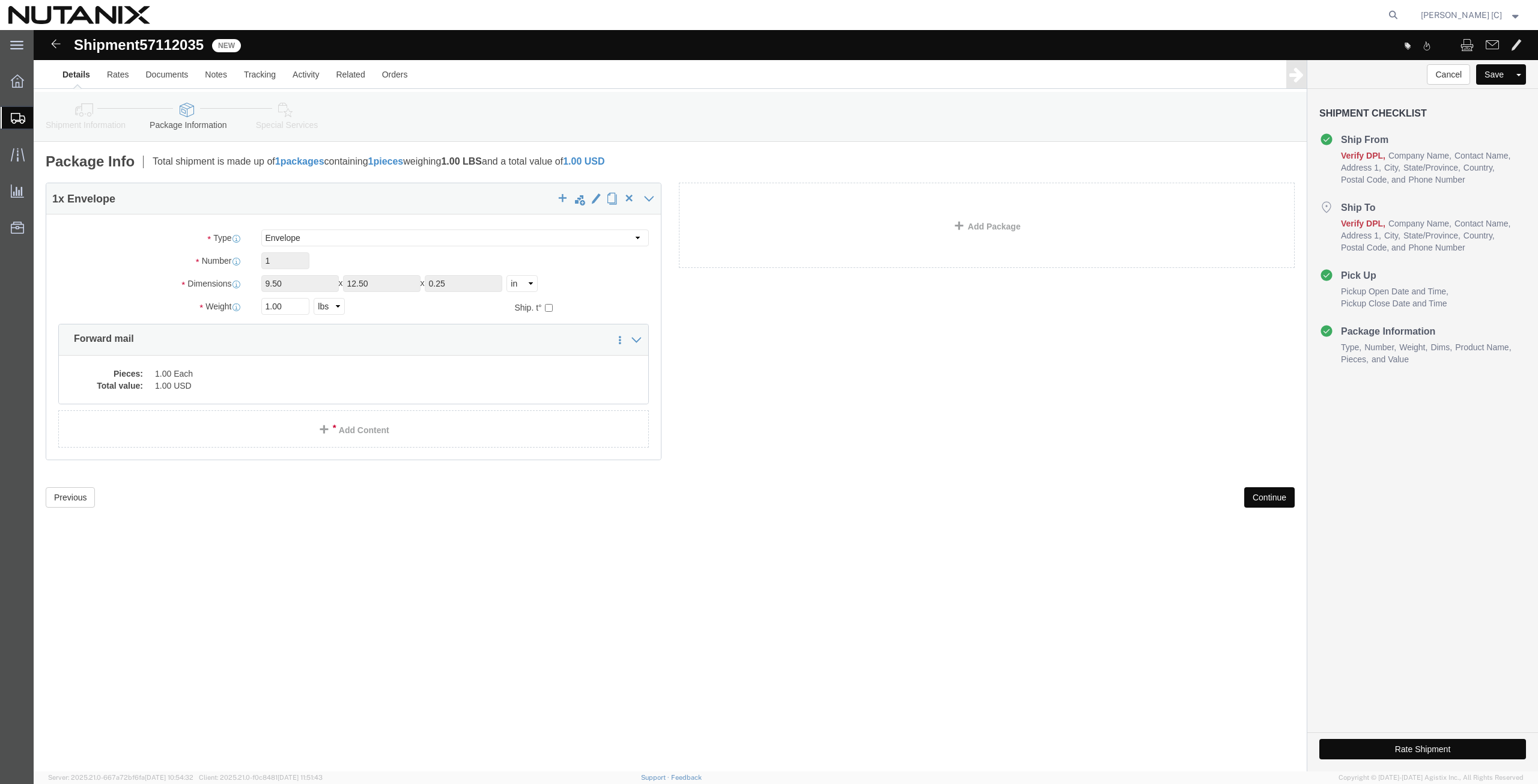
click button "Continue"
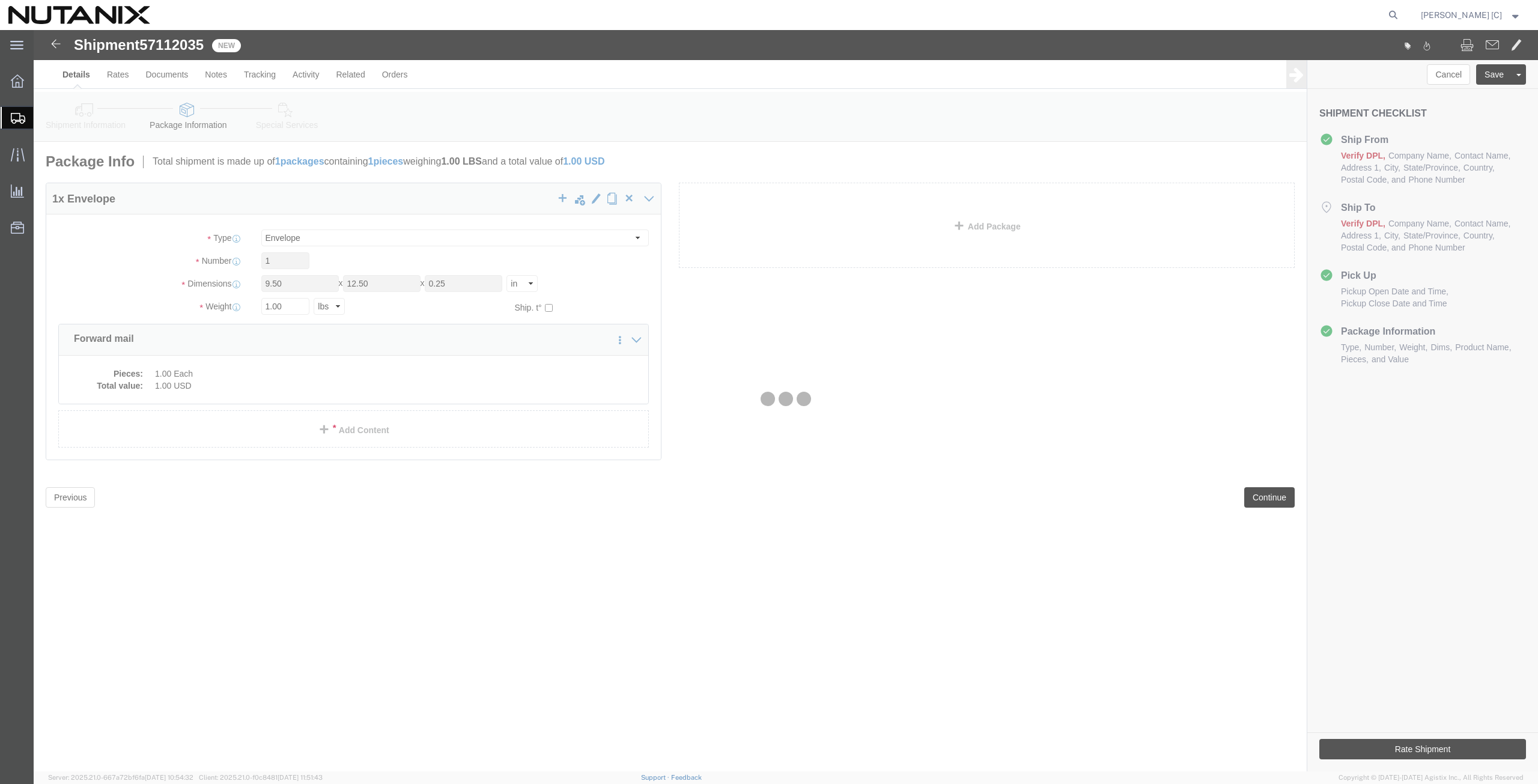
select select
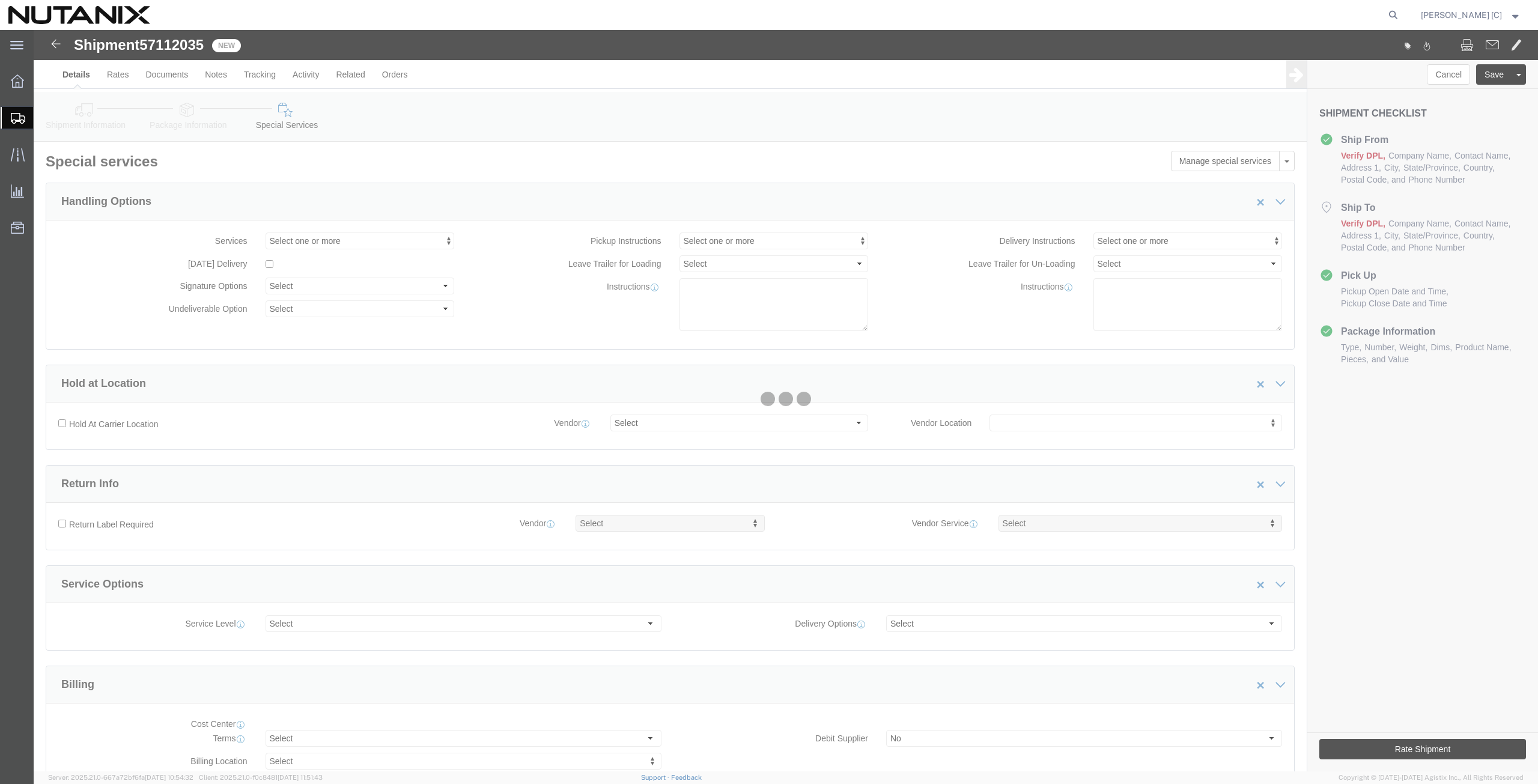
select select "COSTCENTER"
select select "48694"
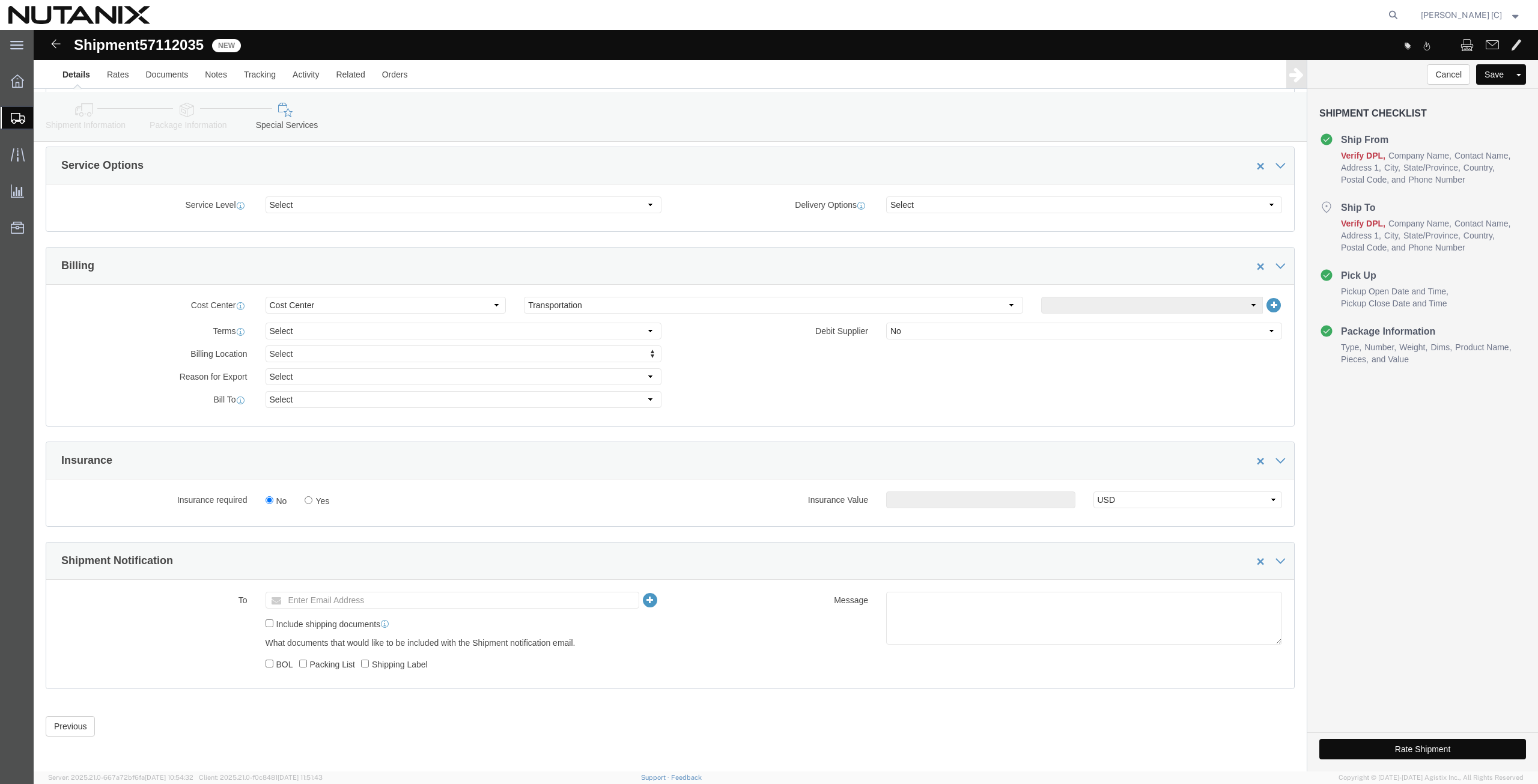
scroll to position [421, 0]
click button "Rate Shipment"
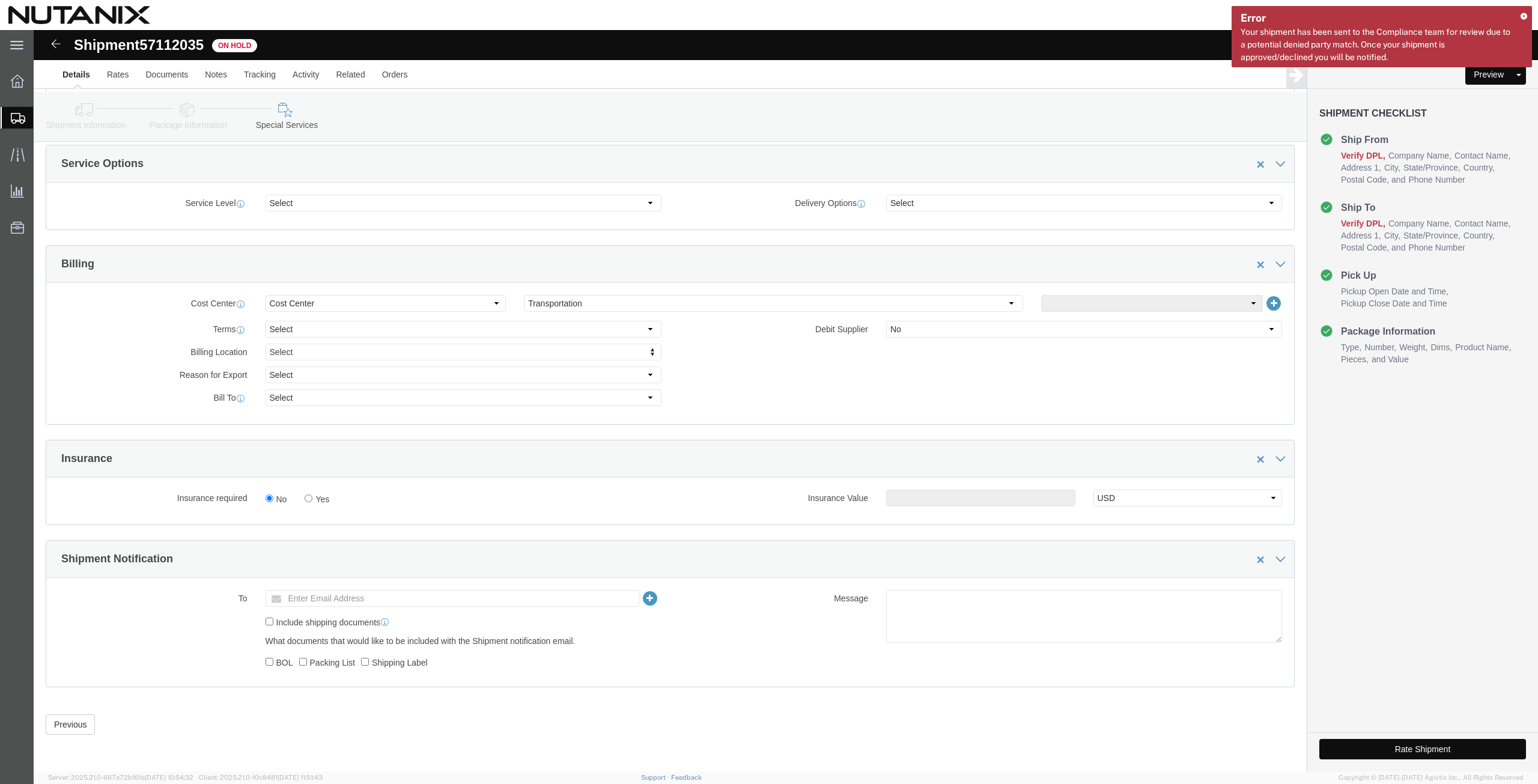
click button "Rate Shipment"
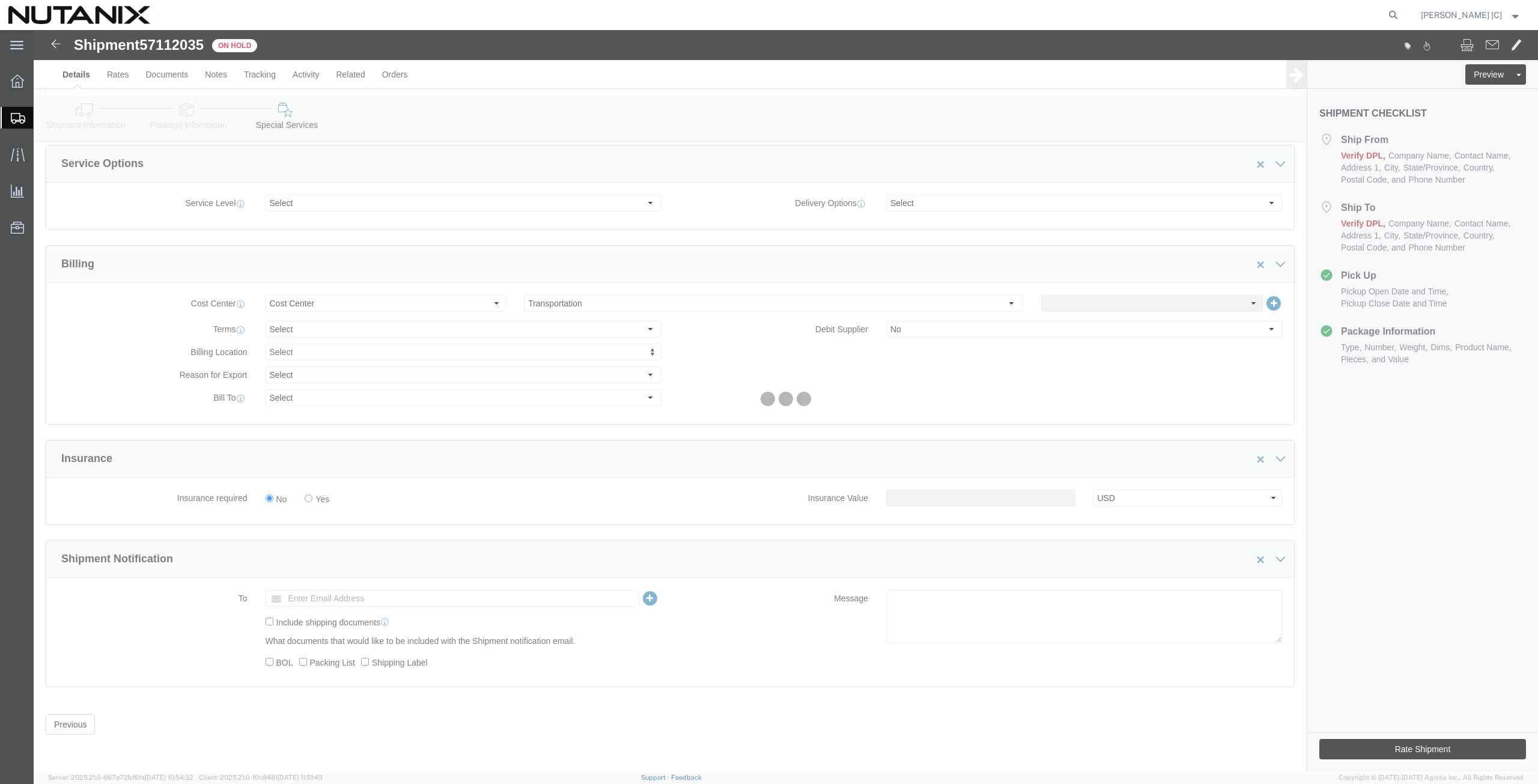
scroll to position [0, 0]
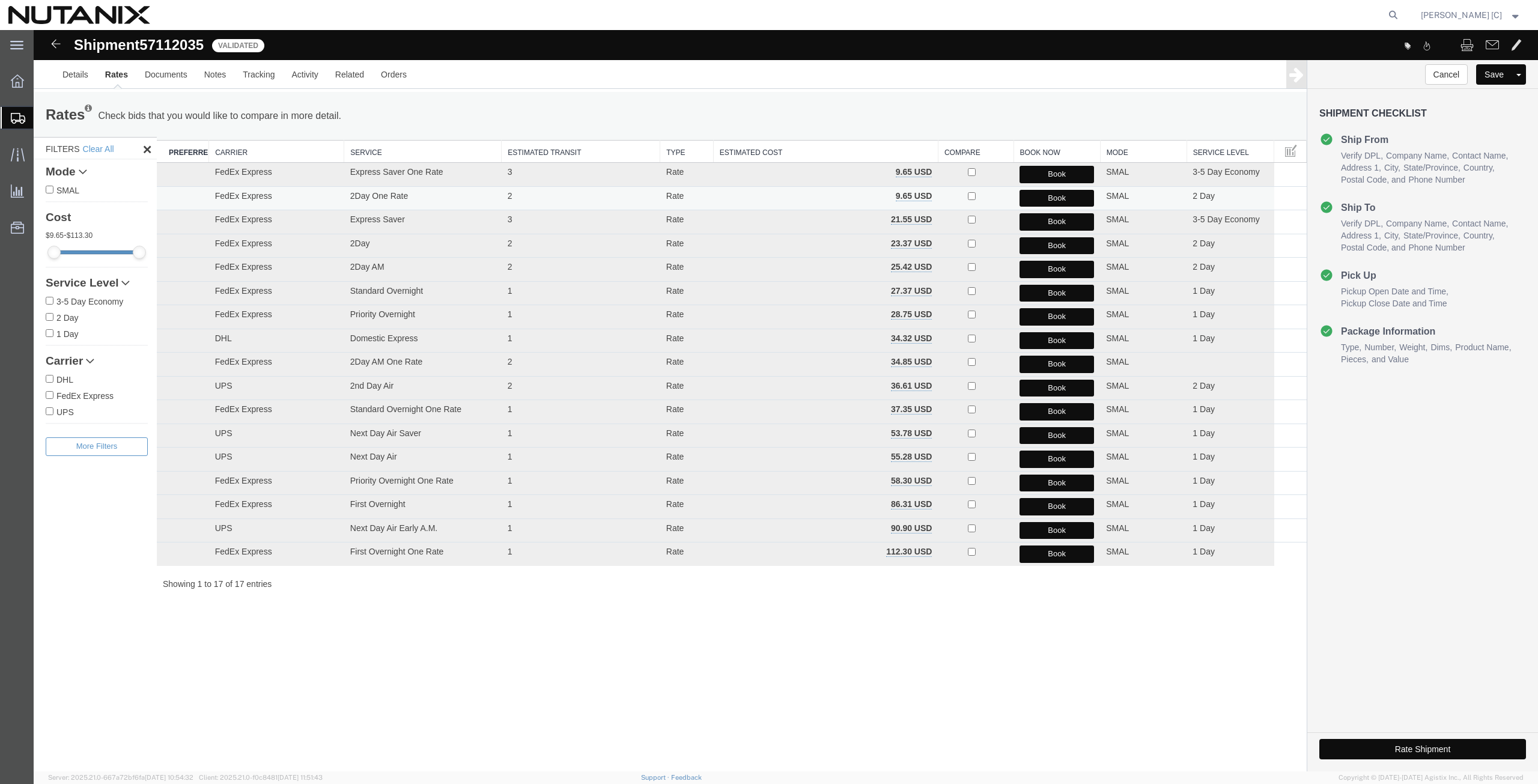
click at [1029, 196] on button "Book" at bounding box center [1056, 198] width 74 height 17
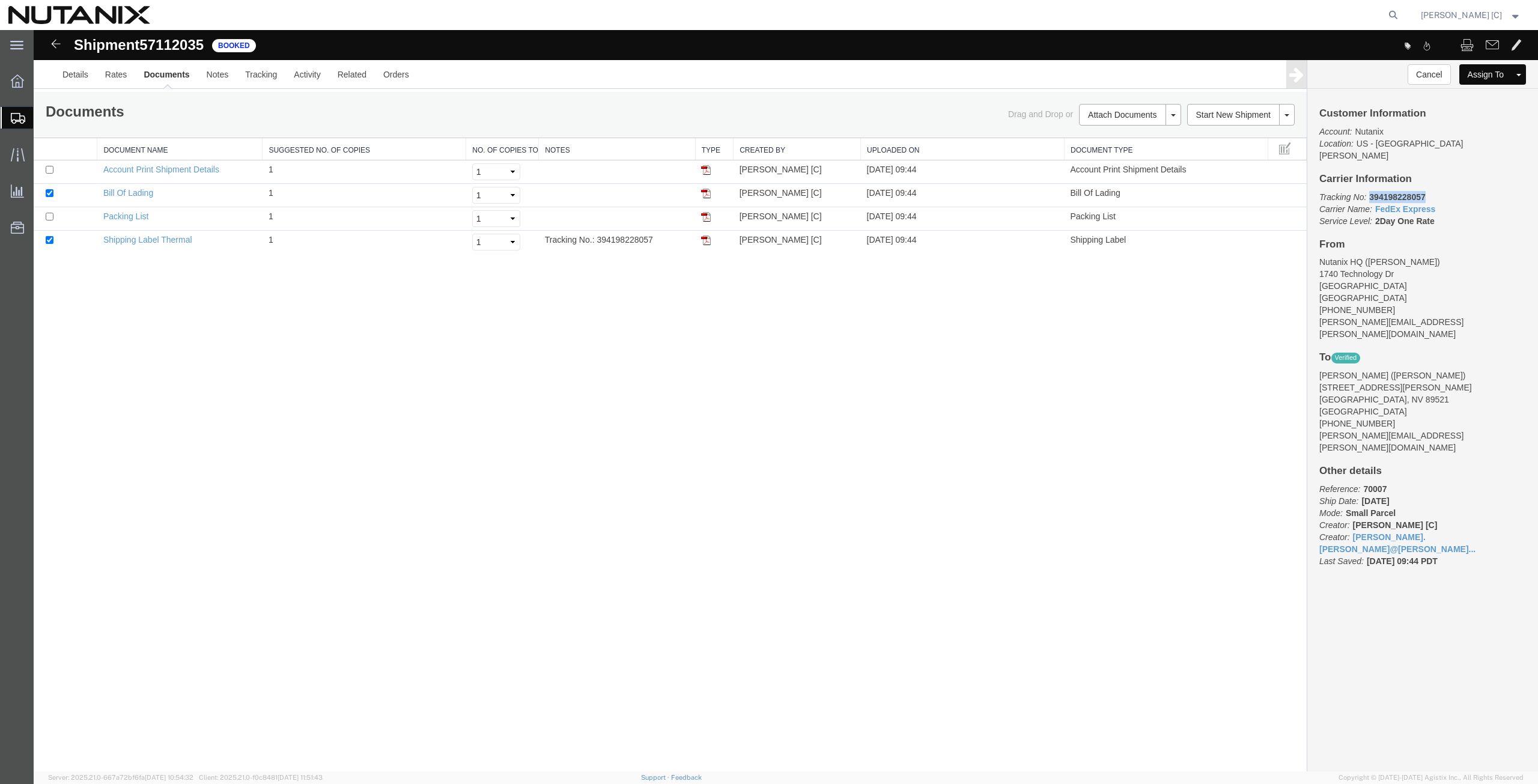
drag, startPoint x: 1430, startPoint y: 185, endPoint x: 1370, endPoint y: 189, distance: 60.1
click at [1370, 191] on p "Tracking No: 394198228057 Carrier Name: FedEx Express FedEx Express Service Lev…" at bounding box center [1422, 209] width 207 height 36
copy b "394198228057"
drag, startPoint x: 706, startPoint y: 239, endPoint x: 693, endPoint y: 250, distance: 17.0
click at [706, 239] on img at bounding box center [705, 240] width 10 height 10
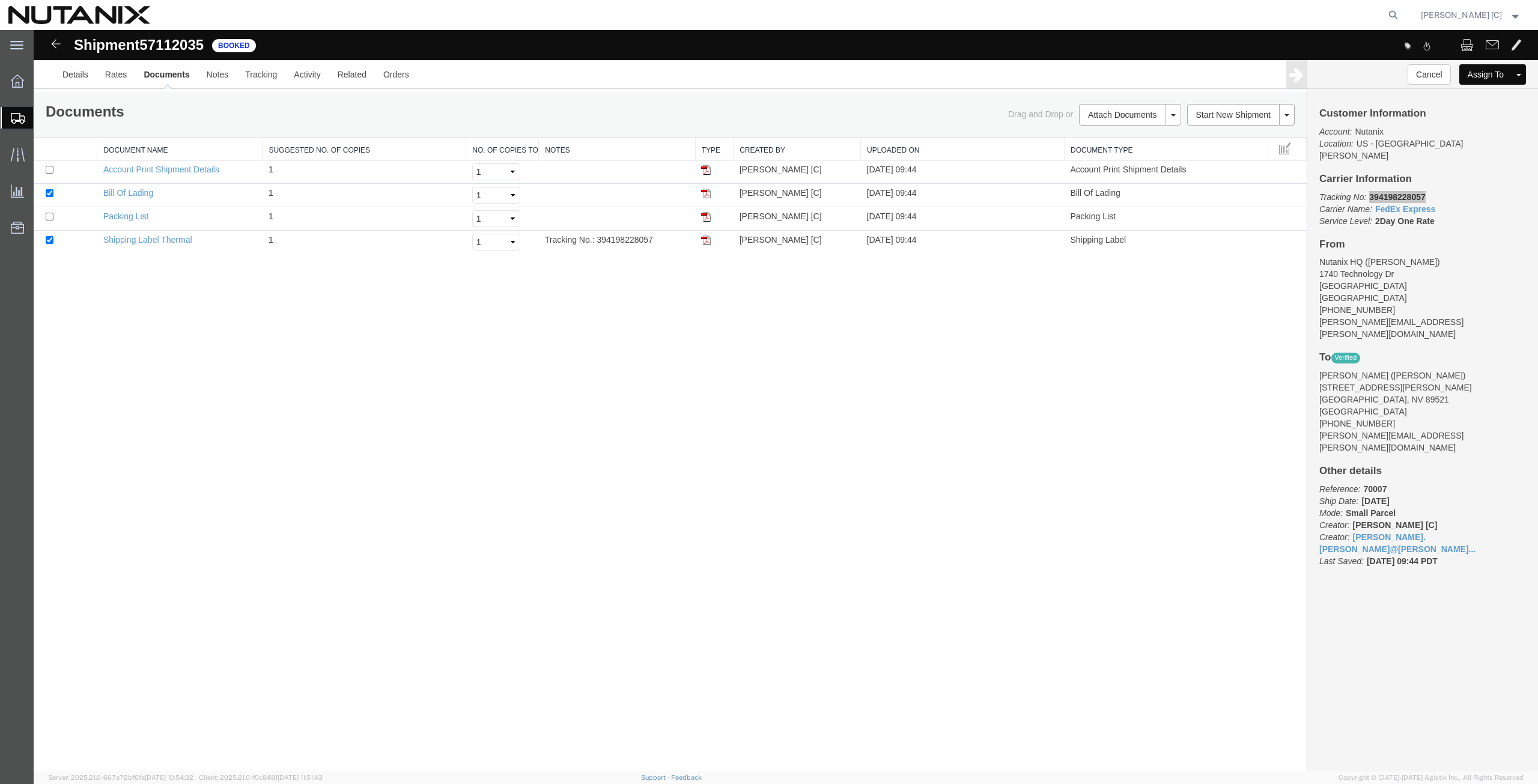
click at [0, 0] on span "Create from Template" at bounding box center [0, 0] width 0 height 0
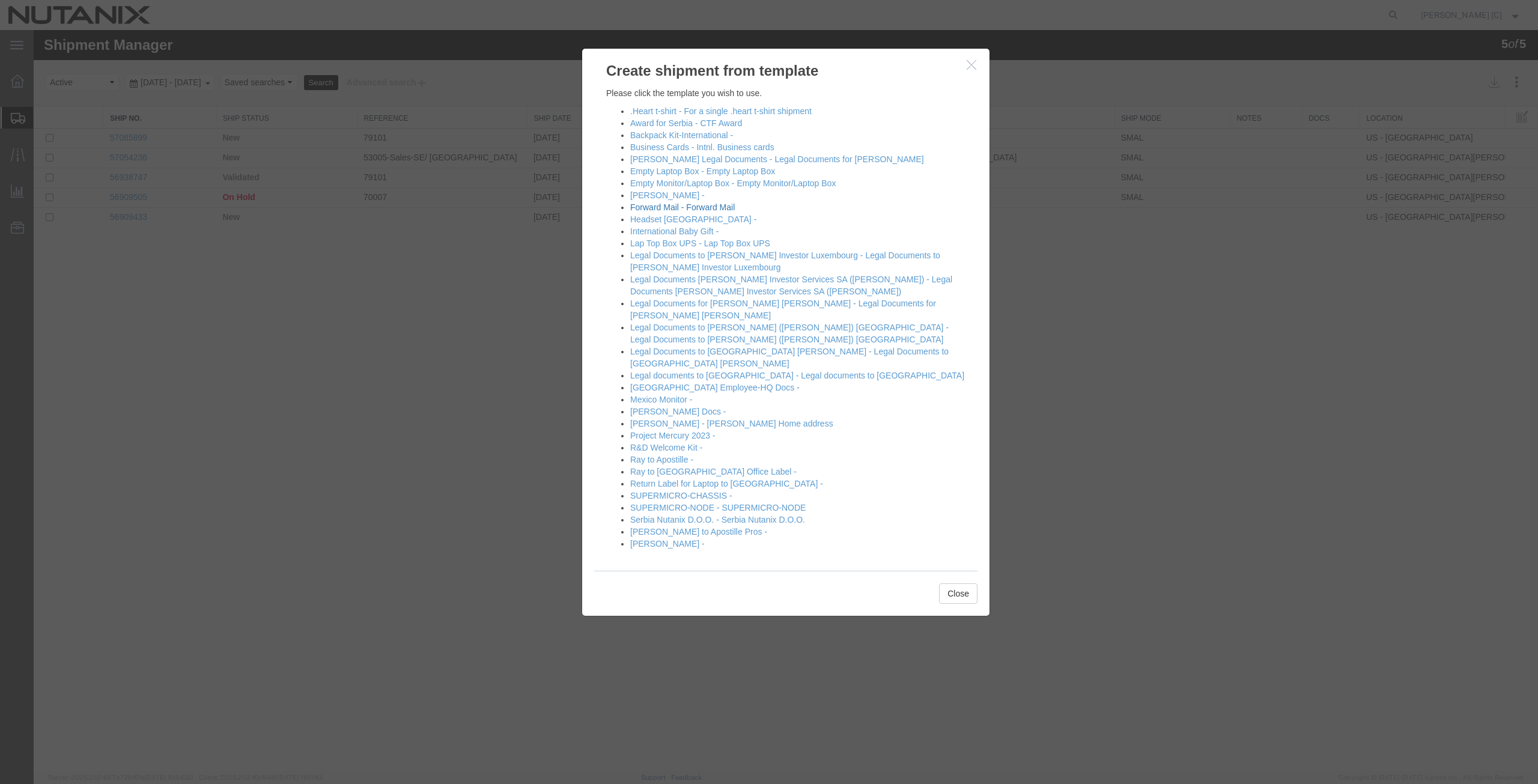
click at [648, 207] on link "Forward Mail - Forward Mail" at bounding box center [682, 207] width 105 height 10
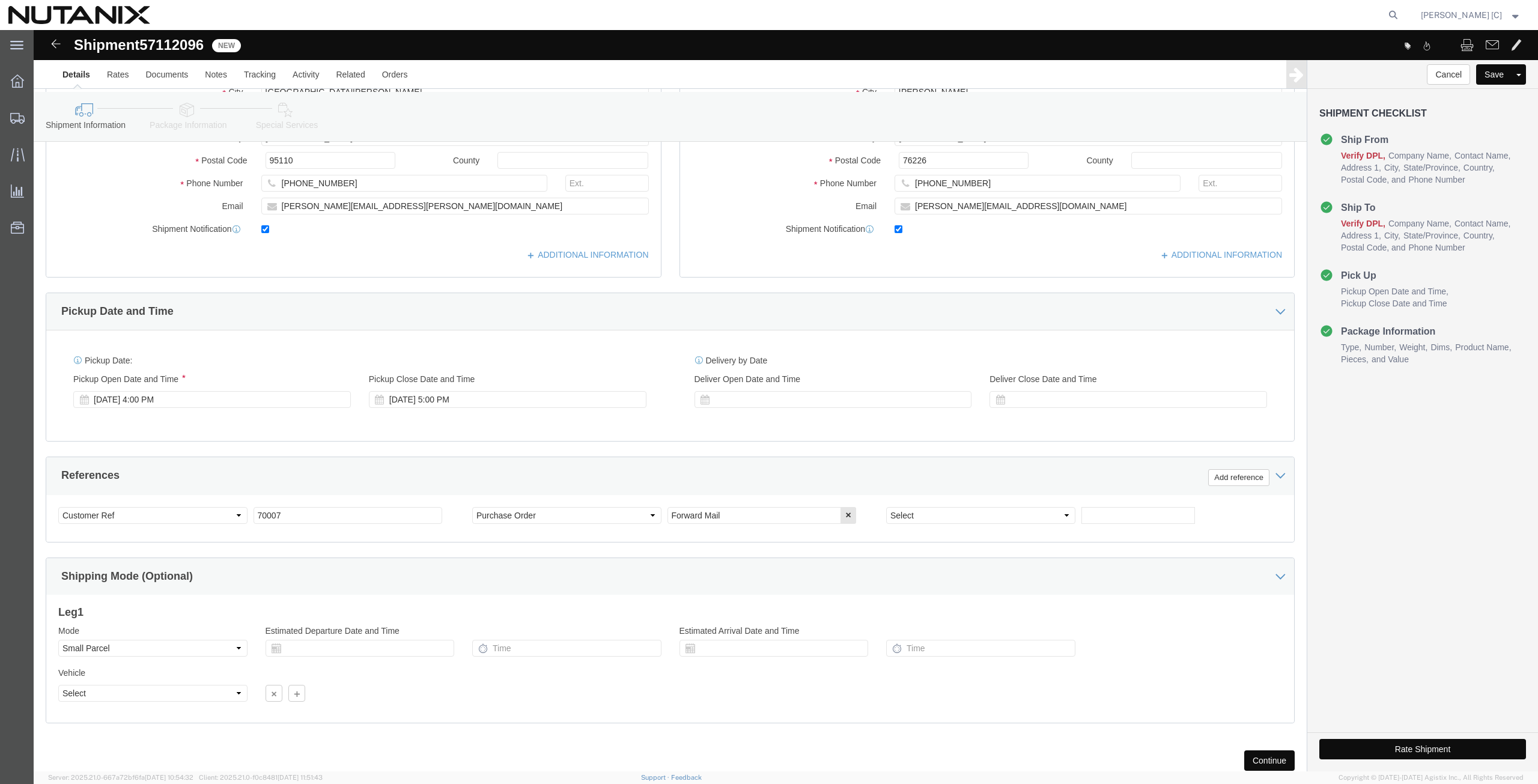
scroll to position [293, 0]
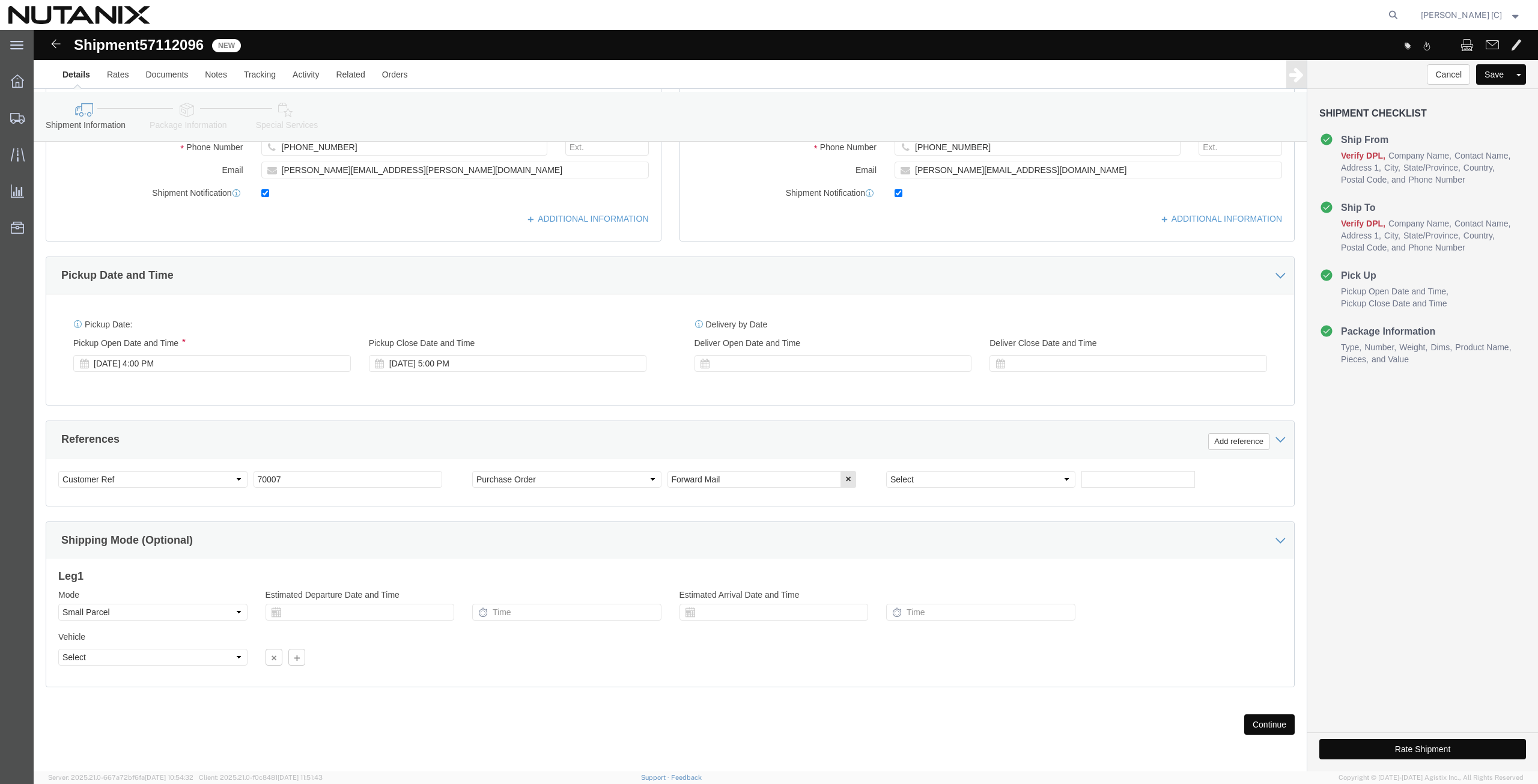
drag, startPoint x: 1231, startPoint y: 689, endPoint x: 1224, endPoint y: 689, distance: 7.0
click button "Continue"
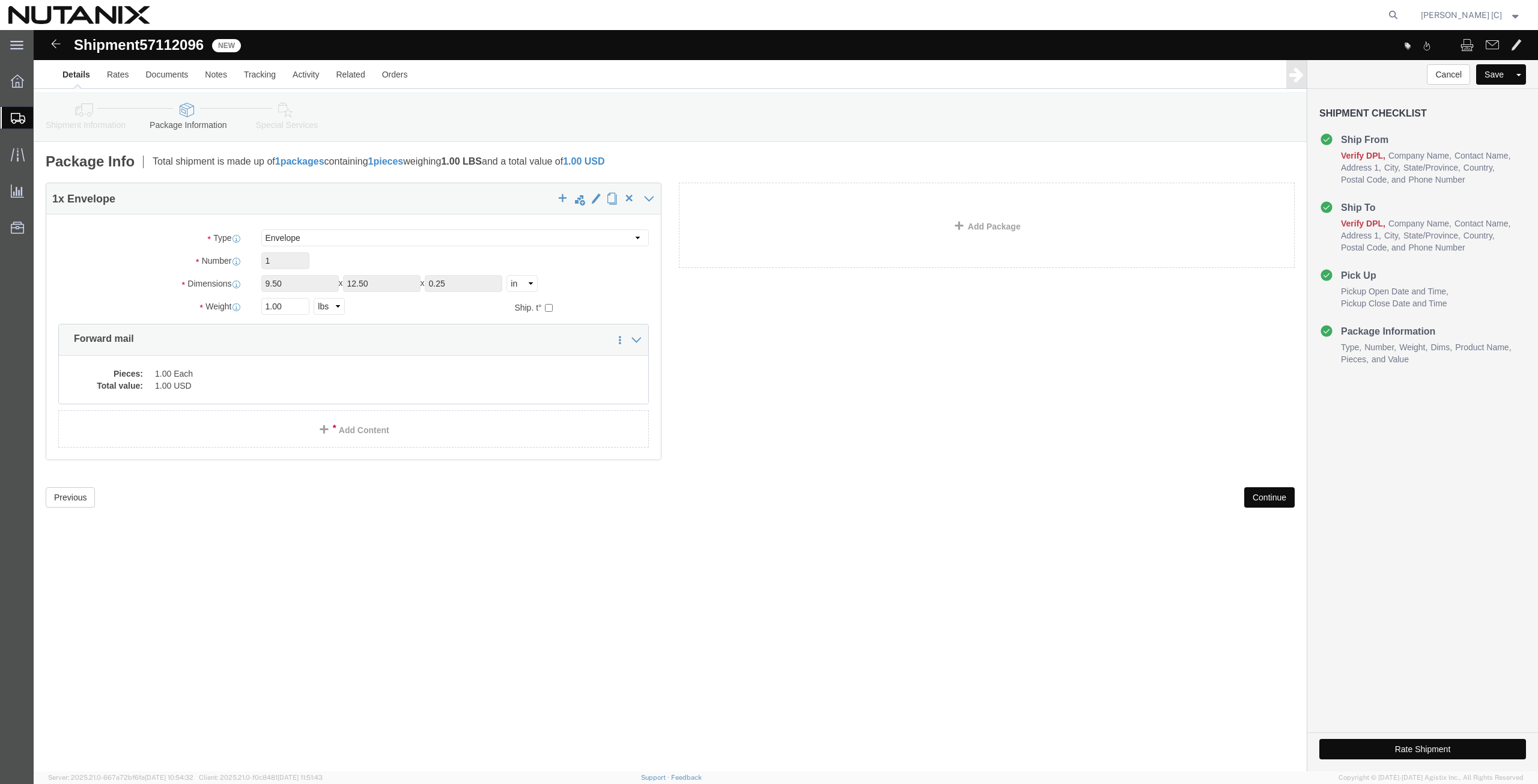
click button "Continue"
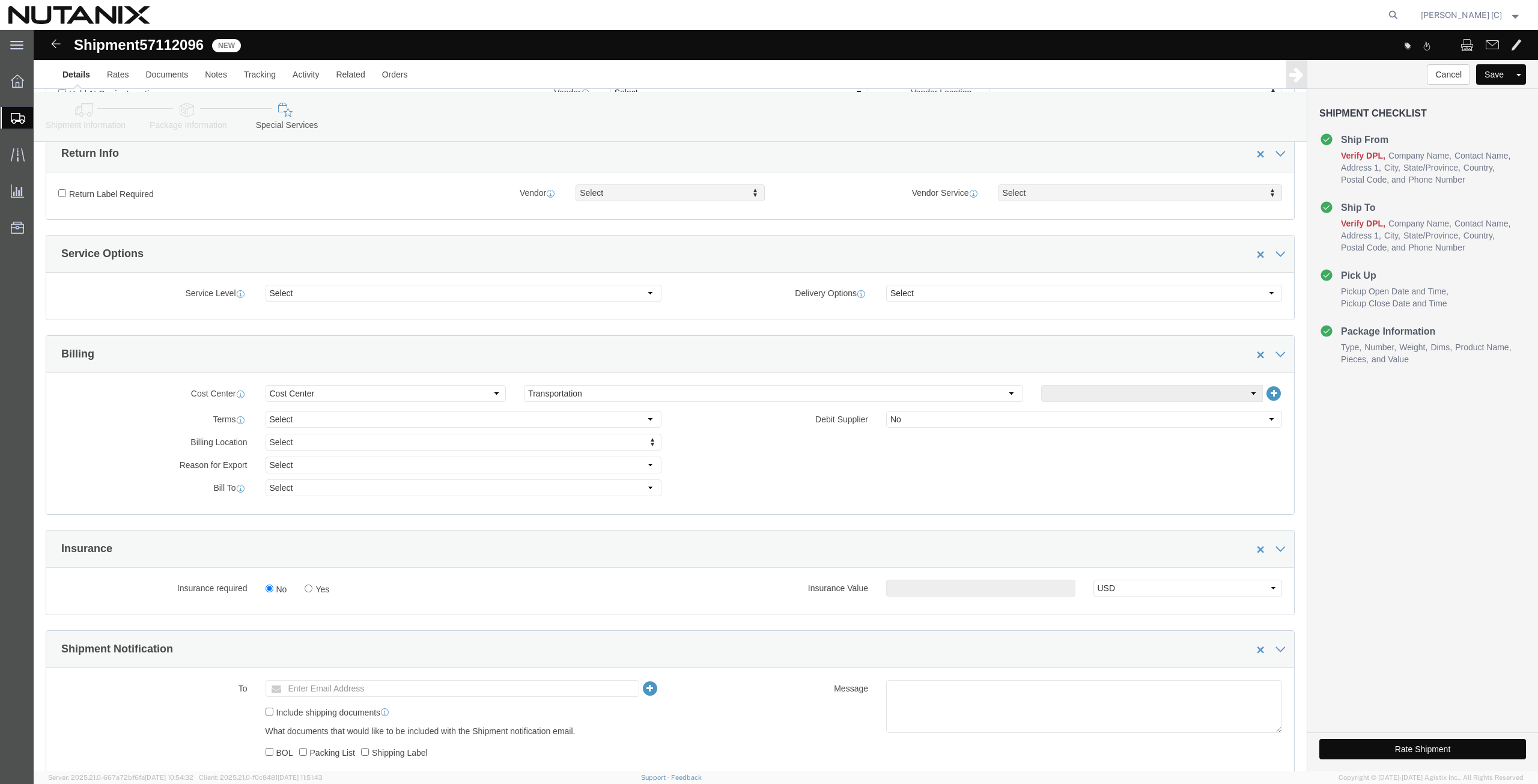
scroll to position [421, 0]
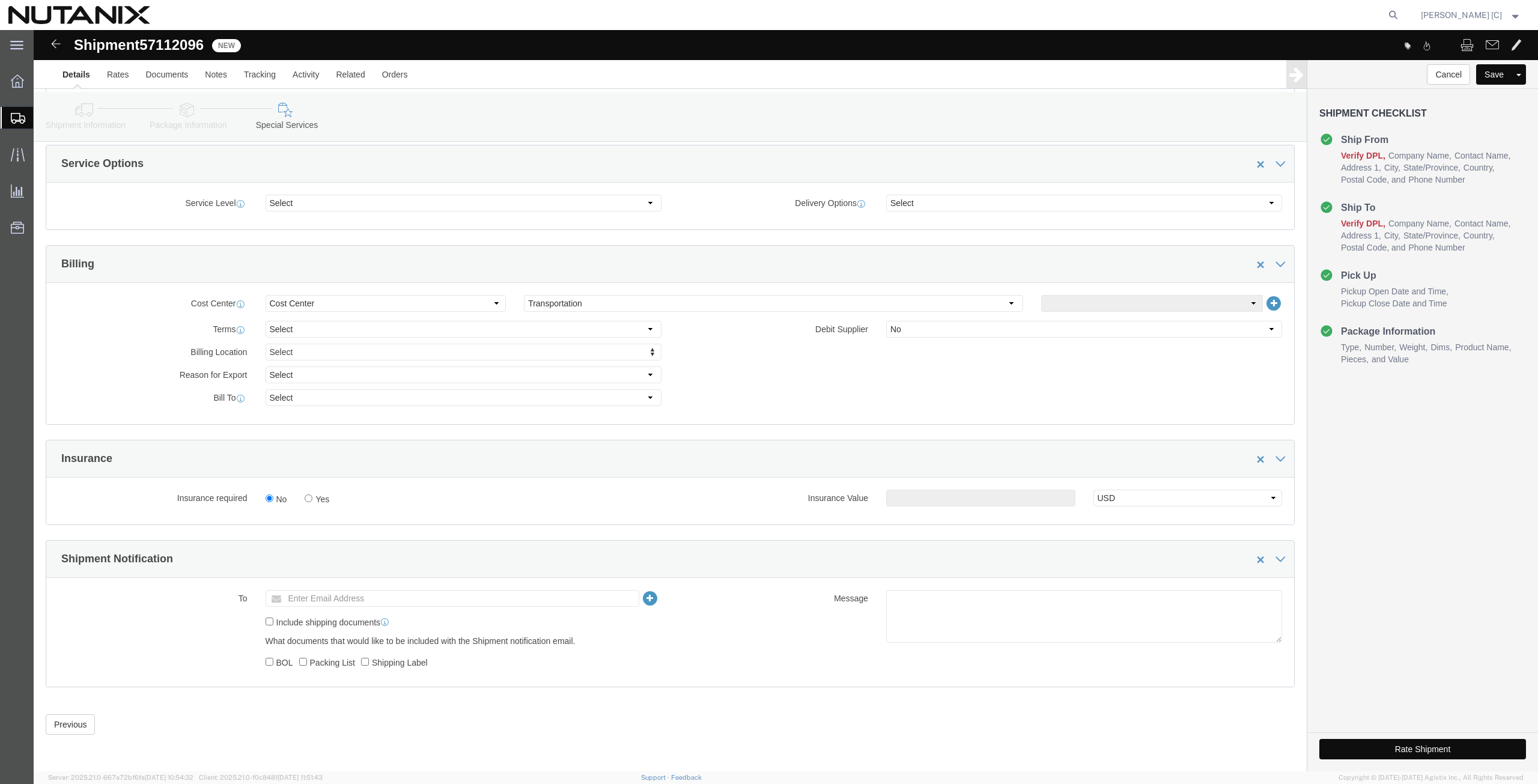
click button "Rate Shipment"
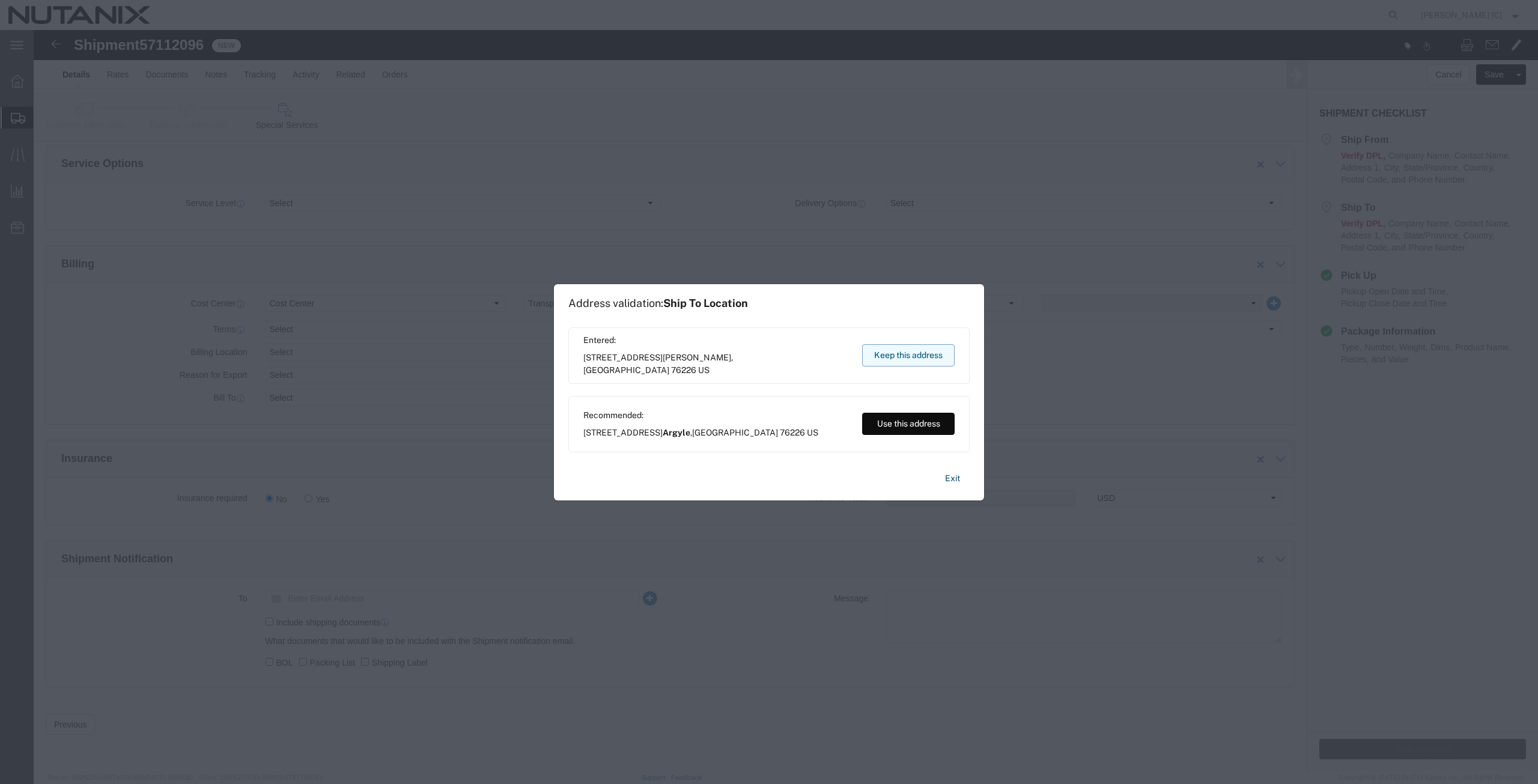
click at [909, 352] on button "Keep this address" at bounding box center [908, 355] width 92 height 22
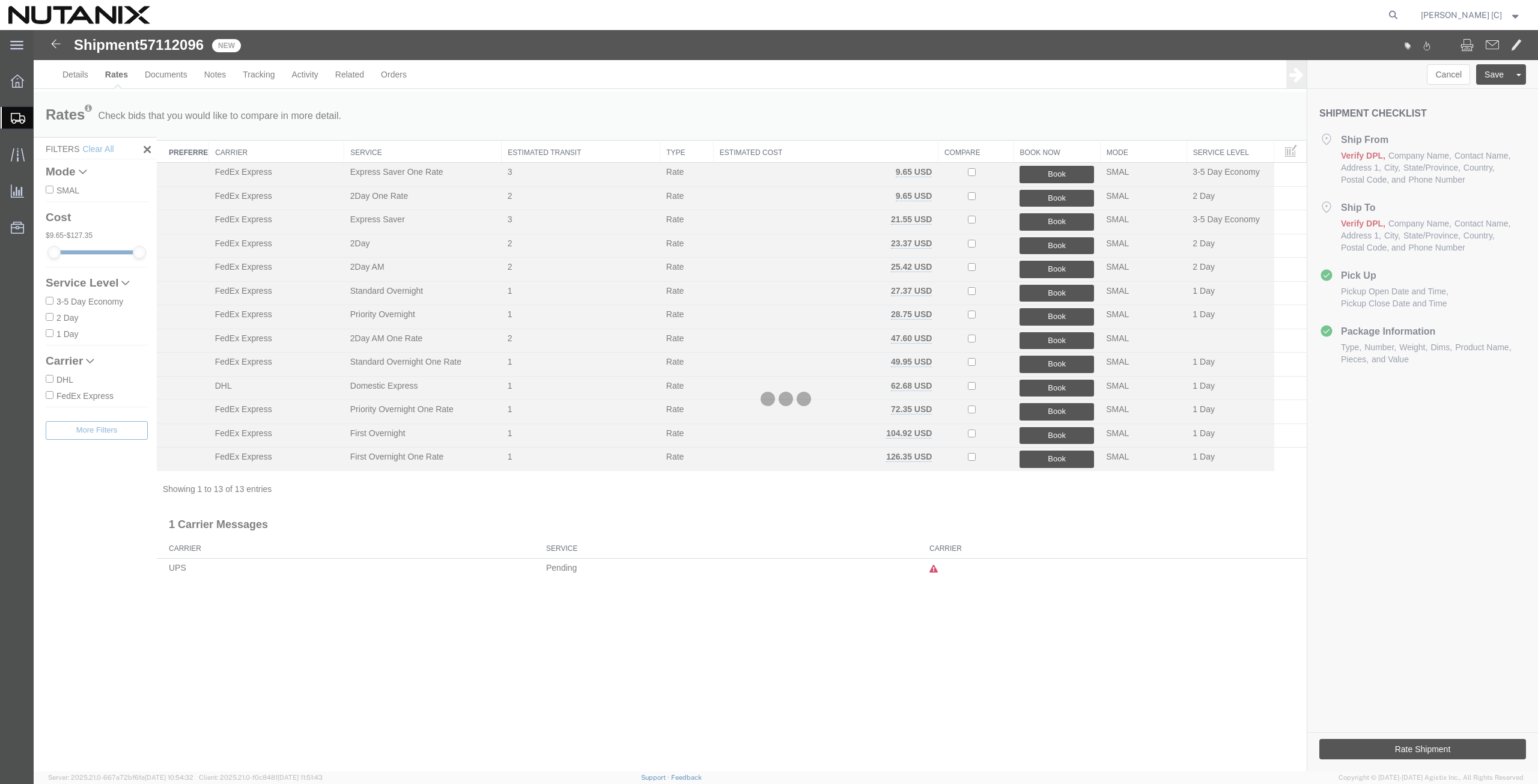
scroll to position [0, 0]
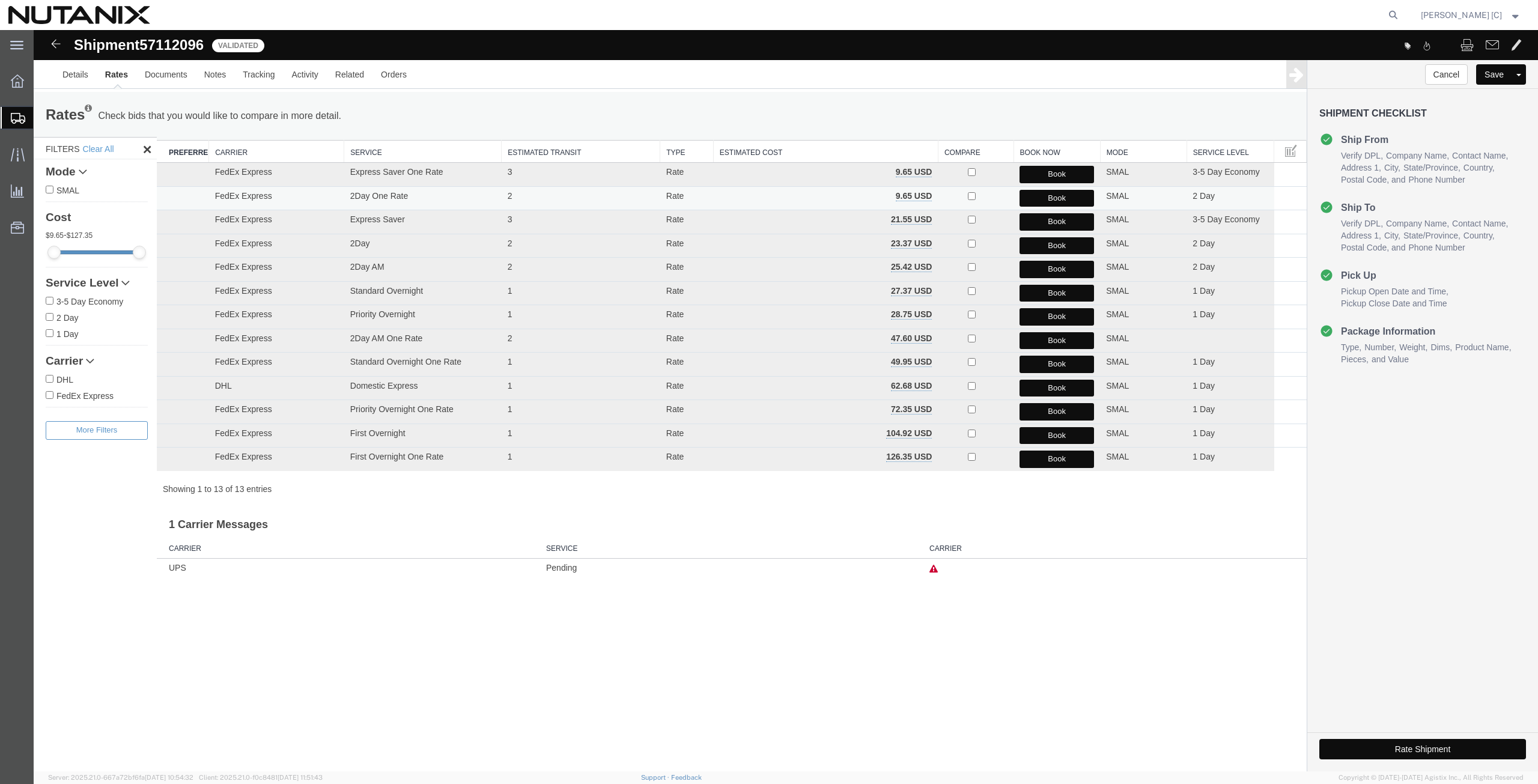
click at [1033, 203] on button "Book" at bounding box center [1056, 198] width 74 height 17
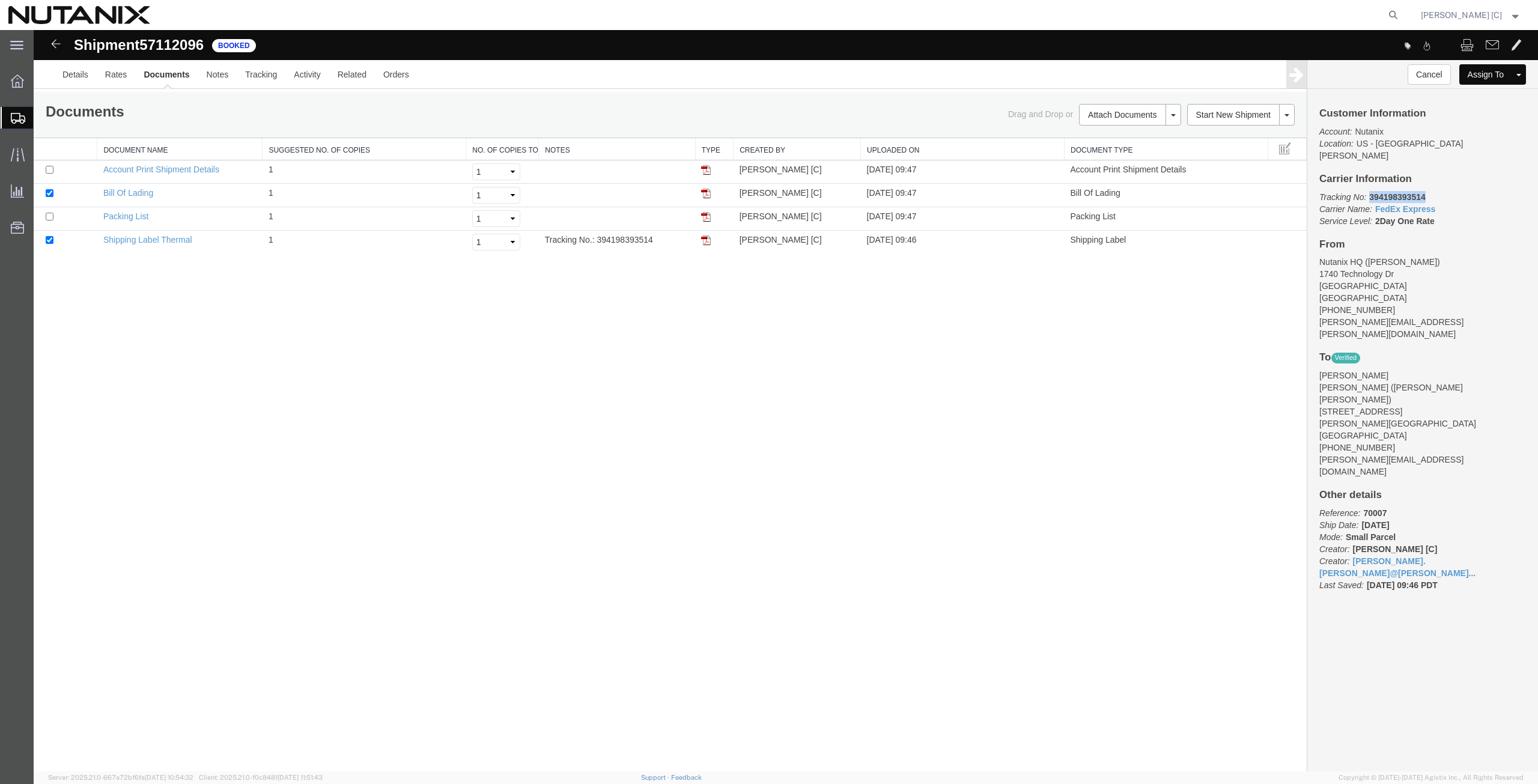
drag, startPoint x: 1432, startPoint y: 184, endPoint x: 1370, endPoint y: 178, distance: 62.3
click at [1370, 178] on div "Customer Information Account: Nutanix Location: [GEOGRAPHIC_DATA] - [GEOGRAPHIC…" at bounding box center [1422, 355] width 230 height 533
copy b "394198393514"
click at [702, 239] on img at bounding box center [705, 240] width 10 height 10
click at [0, 0] on span "Create Shipment" at bounding box center [0, 0] width 0 height 0
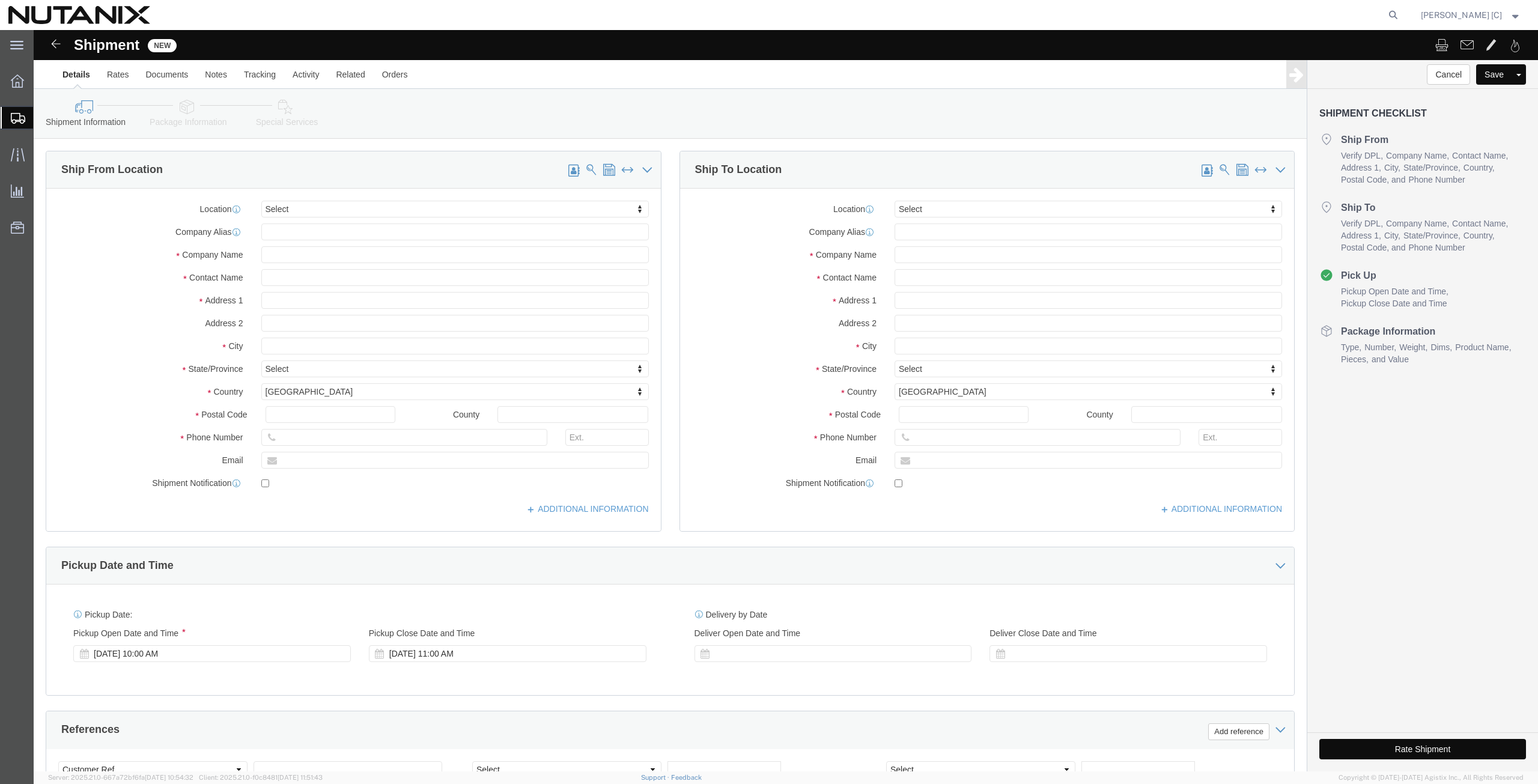
click at [12, 119] on icon at bounding box center [17, 118] width 14 height 10
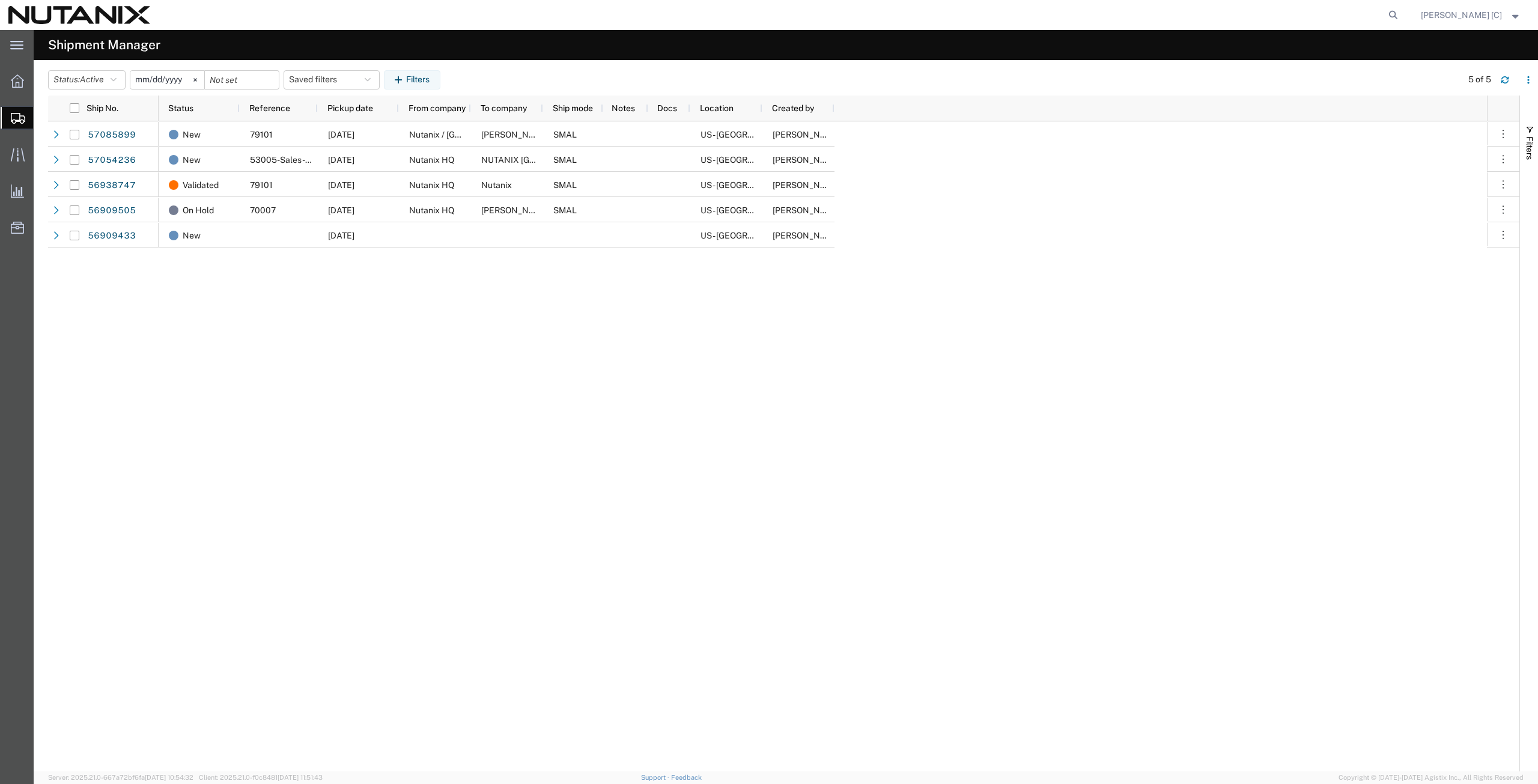
click at [0, 0] on span "Create from Template" at bounding box center [0, 0] width 0 height 0
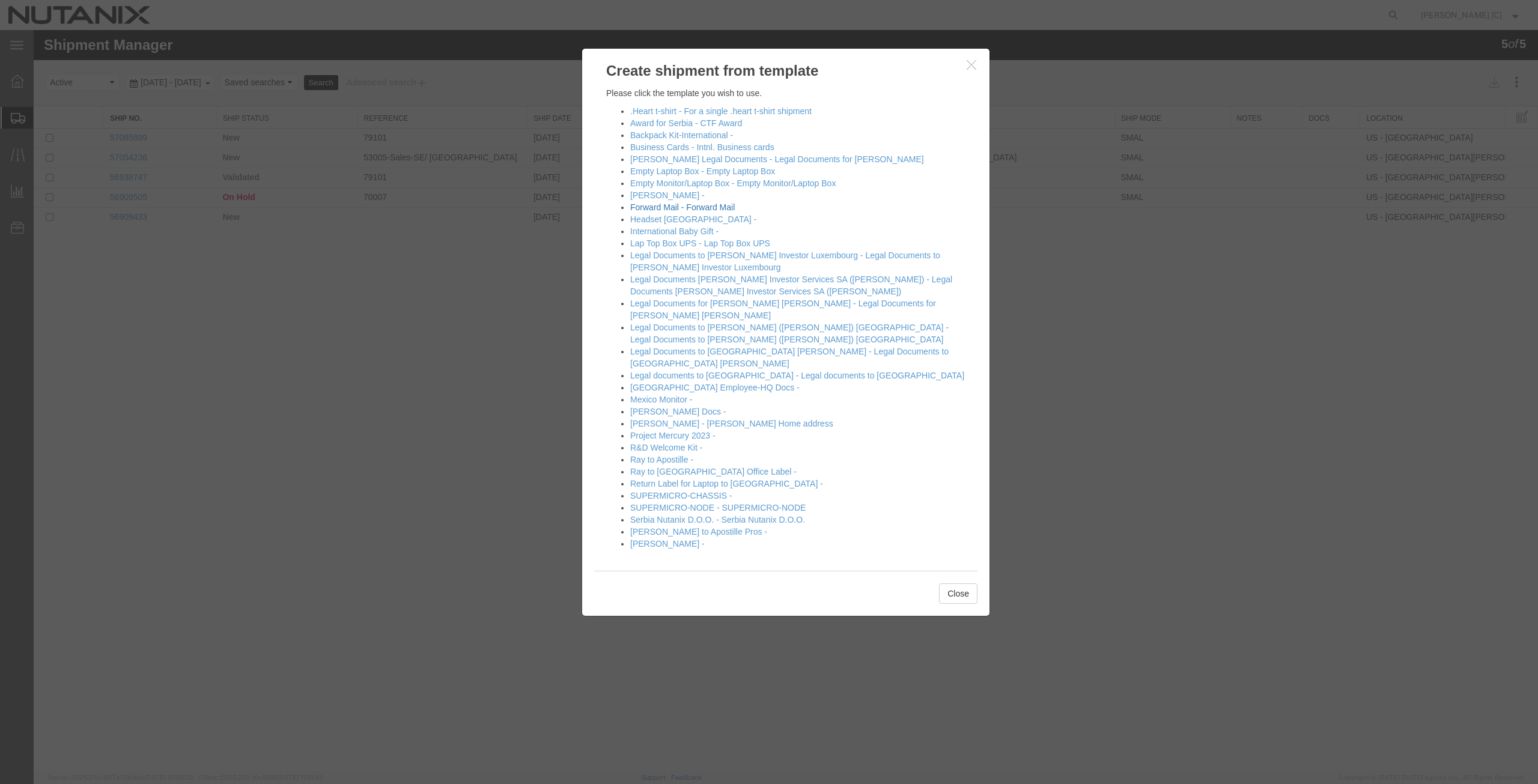
click at [634, 209] on link "Forward Mail - Forward Mail" at bounding box center [682, 207] width 105 height 10
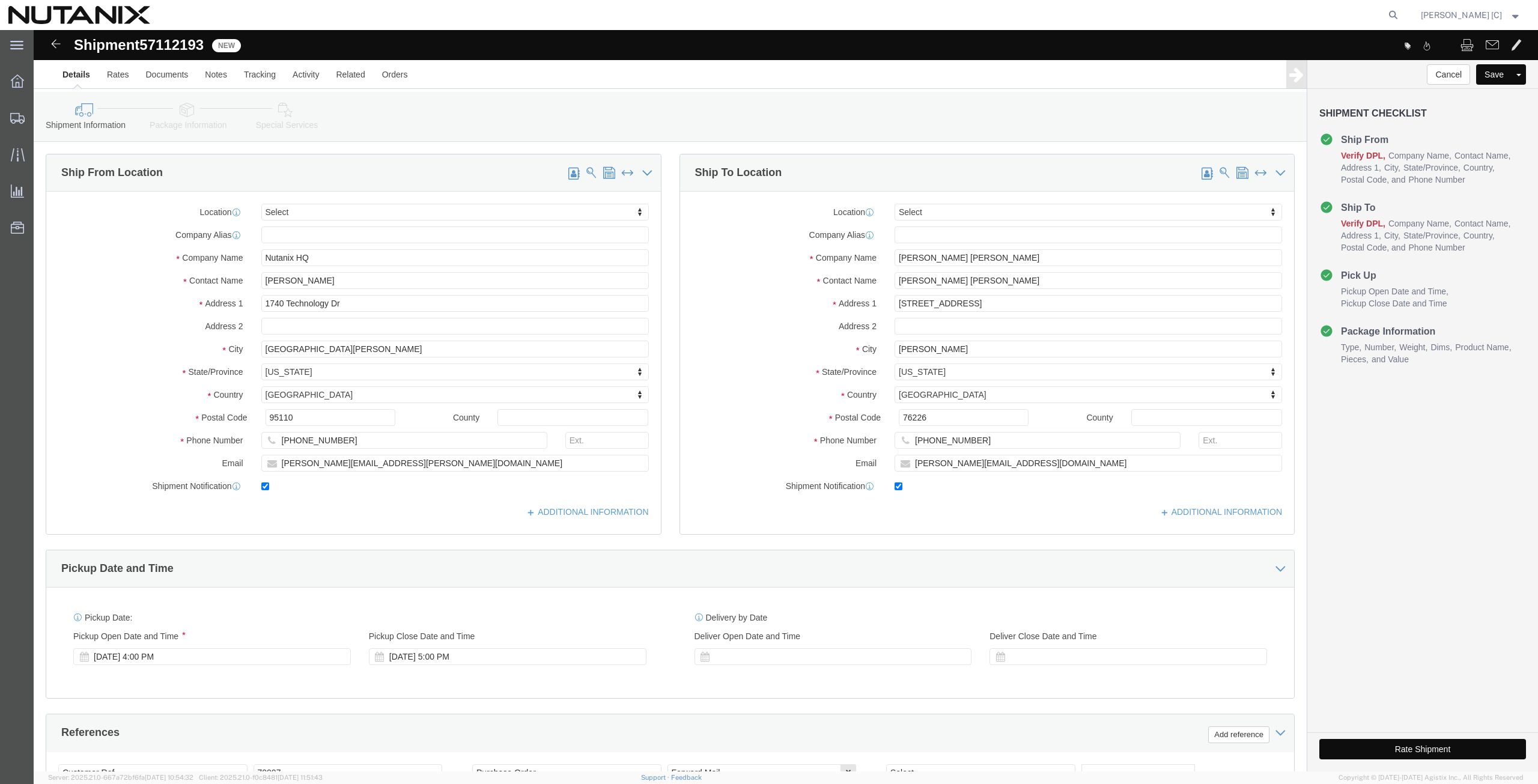
select select
drag, startPoint x: 936, startPoint y: 251, endPoint x: 596, endPoint y: 276, distance: 340.9
click div "Ship From Location Location My Profile Location [GEOGRAPHIC_DATA] - [GEOGRAPHIC…"
click input "[PERSON_NAME] [PERSON_NAME]"
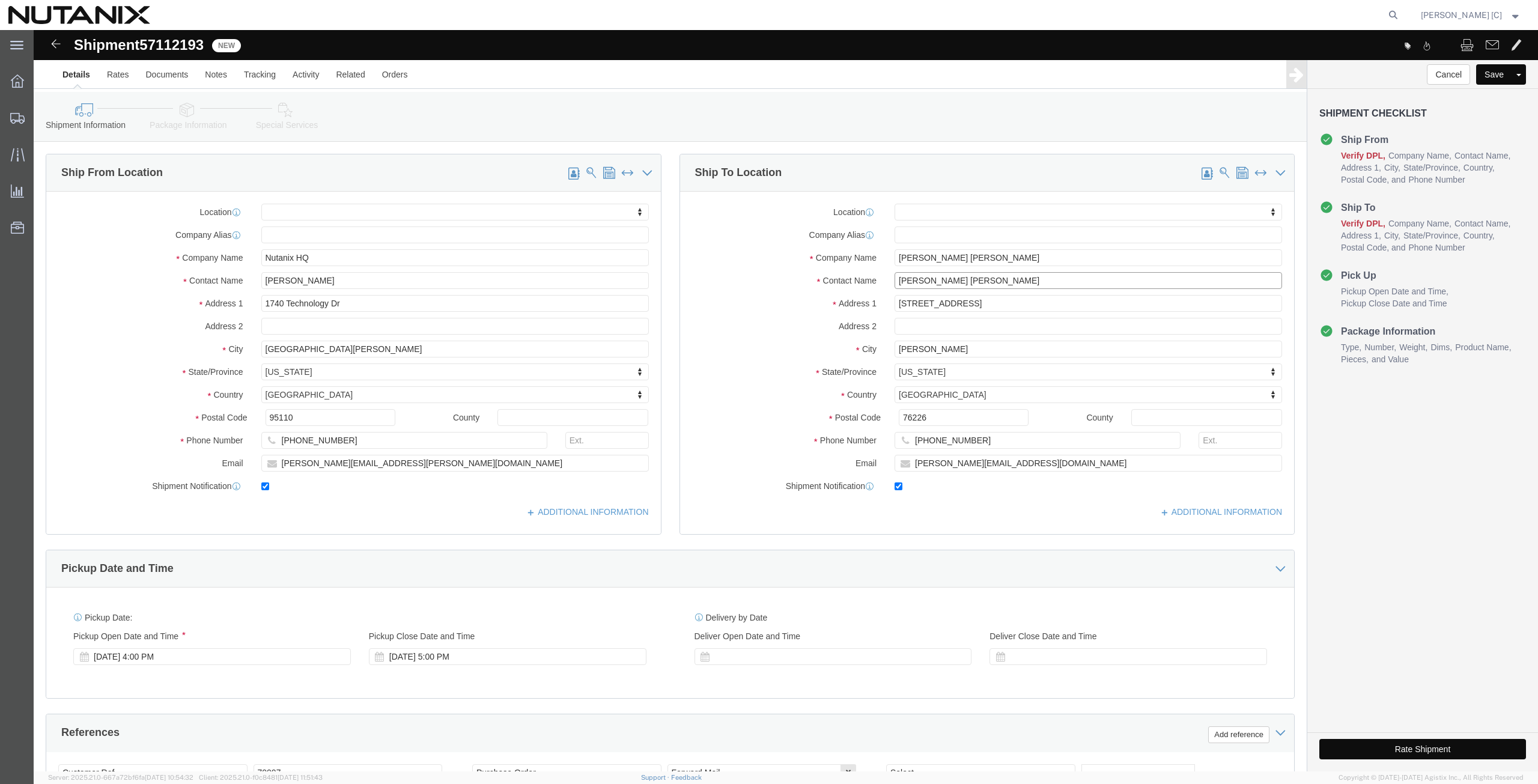
drag, startPoint x: 943, startPoint y: 249, endPoint x: 652, endPoint y: 291, distance: 294.0
click div "Location My Profile Location [GEOGRAPHIC_DATA] - [GEOGRAPHIC_DATA] [GEOGRAPHIC_…"
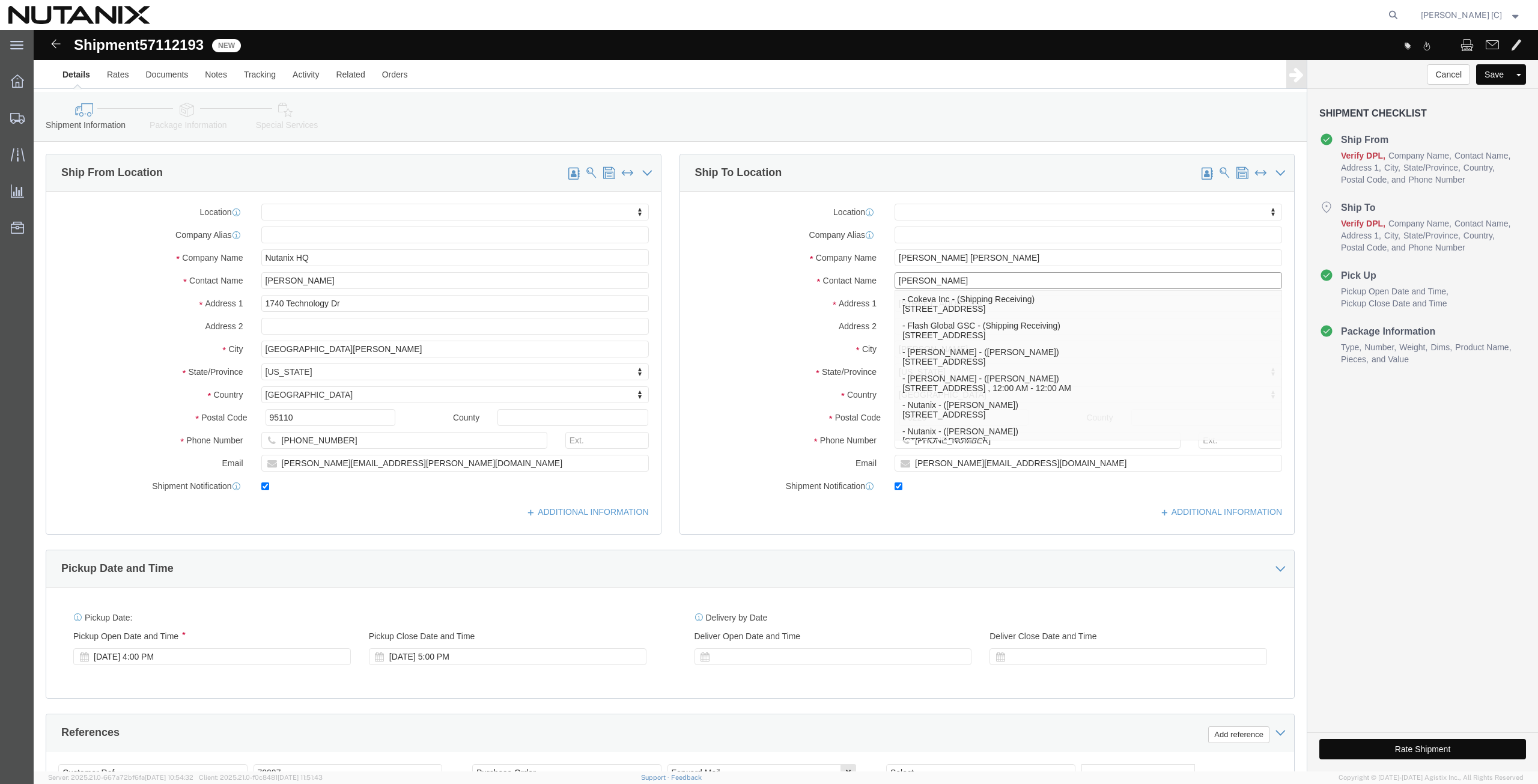
type input "[PERSON_NAME]"
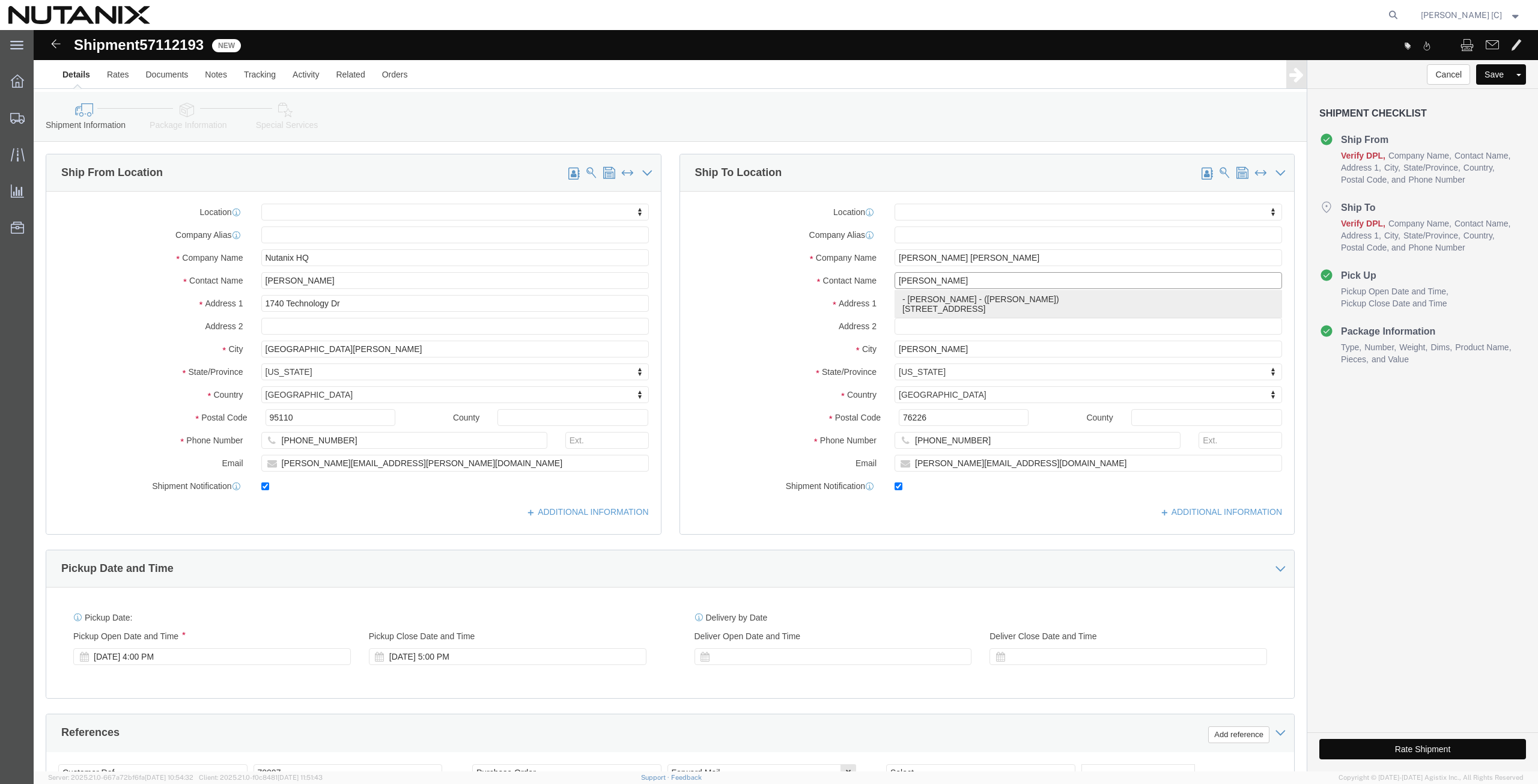
click p "- [PERSON_NAME] - ([PERSON_NAME]) [STREET_ADDRESS]"
select select
type input "[PERSON_NAME]"
type input "[STREET_ADDRESS]"
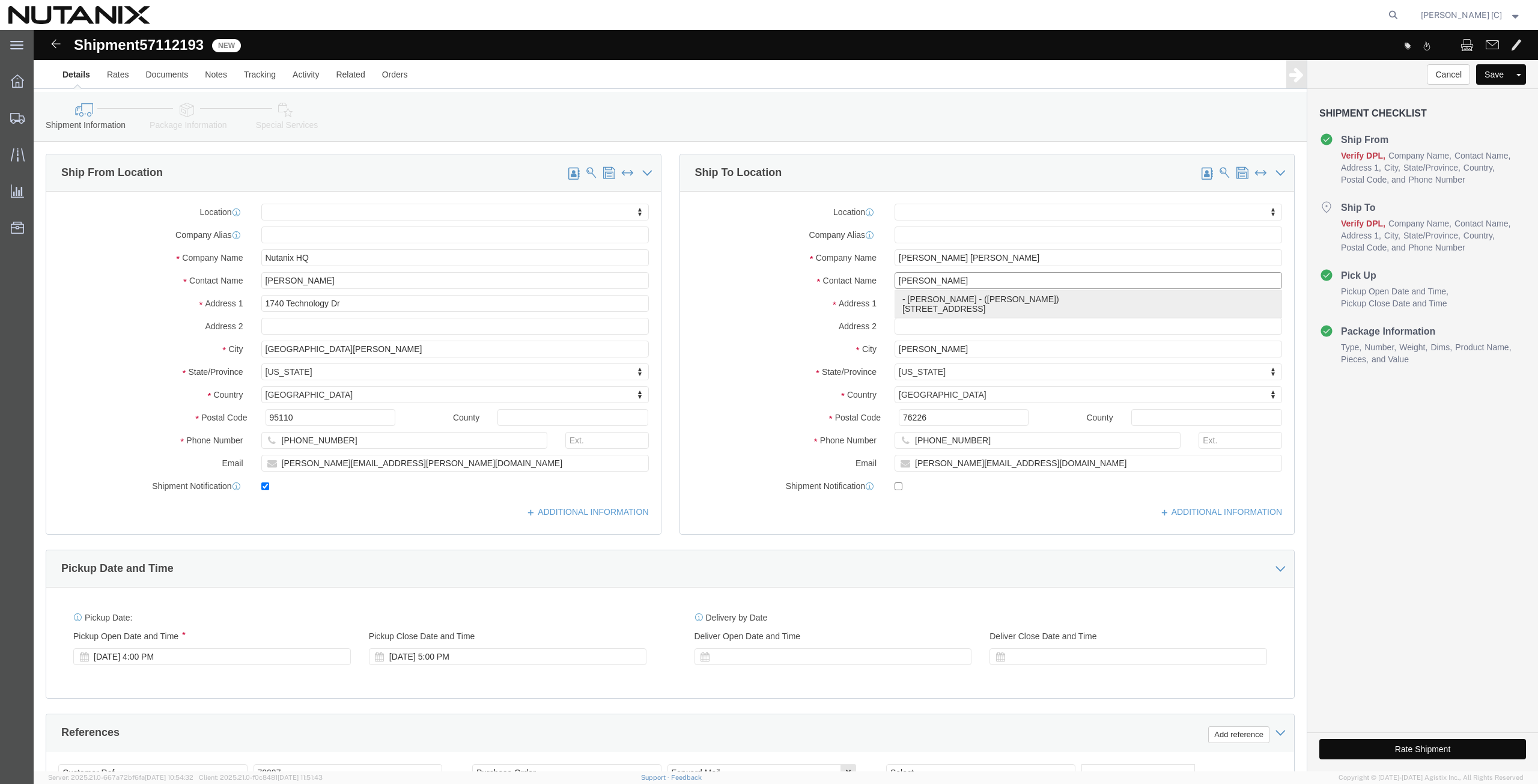
type input "[GEOGRAPHIC_DATA]"
type input "90068"
checkbox input "false"
select select "CA"
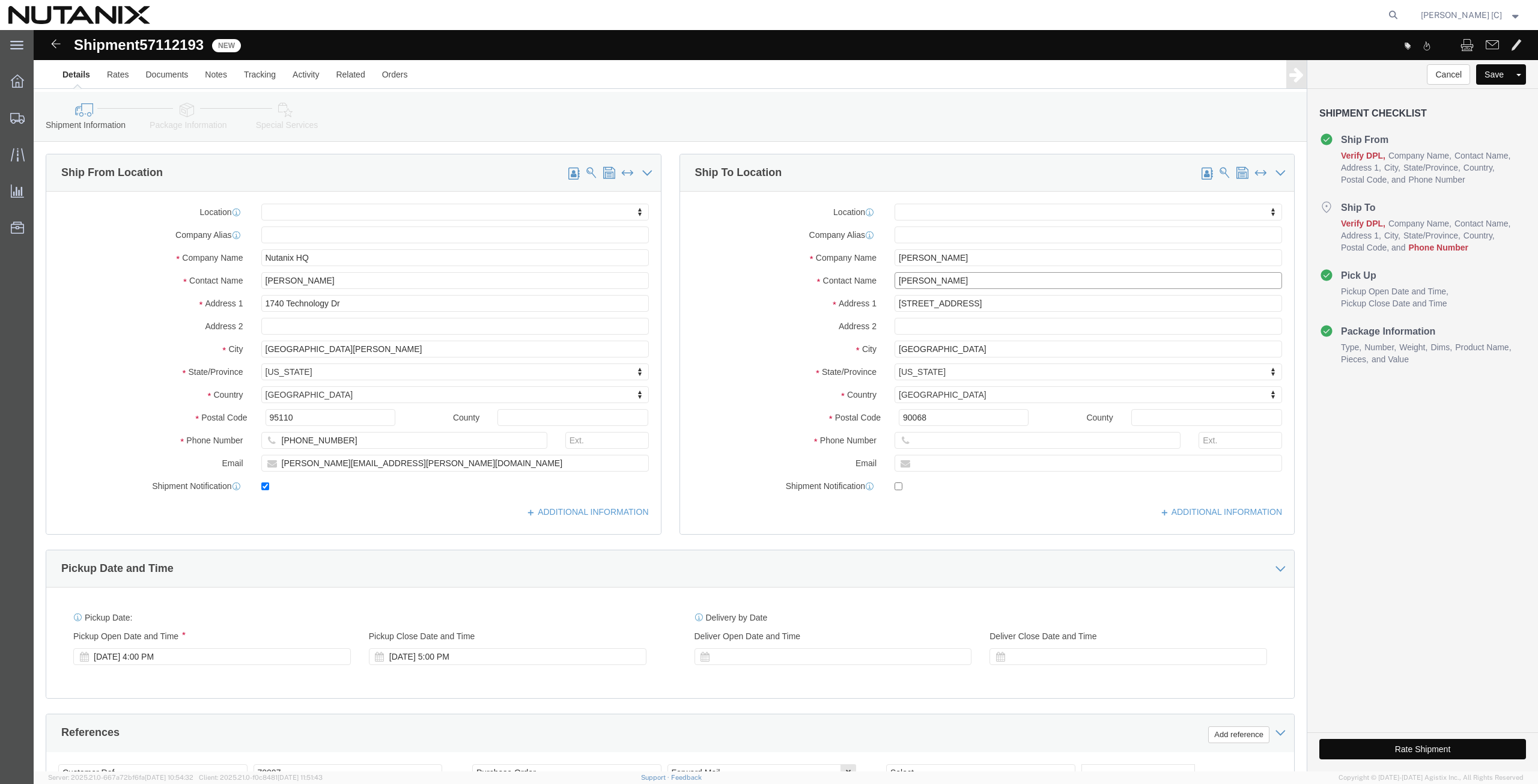
type input "[PERSON_NAME]"
click input "text"
paste input "[PERSON_NAME][EMAIL_ADDRESS][PERSON_NAME][DOMAIN_NAME]"
type input "[PERSON_NAME][EMAIL_ADDRESS][PERSON_NAME][DOMAIN_NAME]"
checkbox input "true"
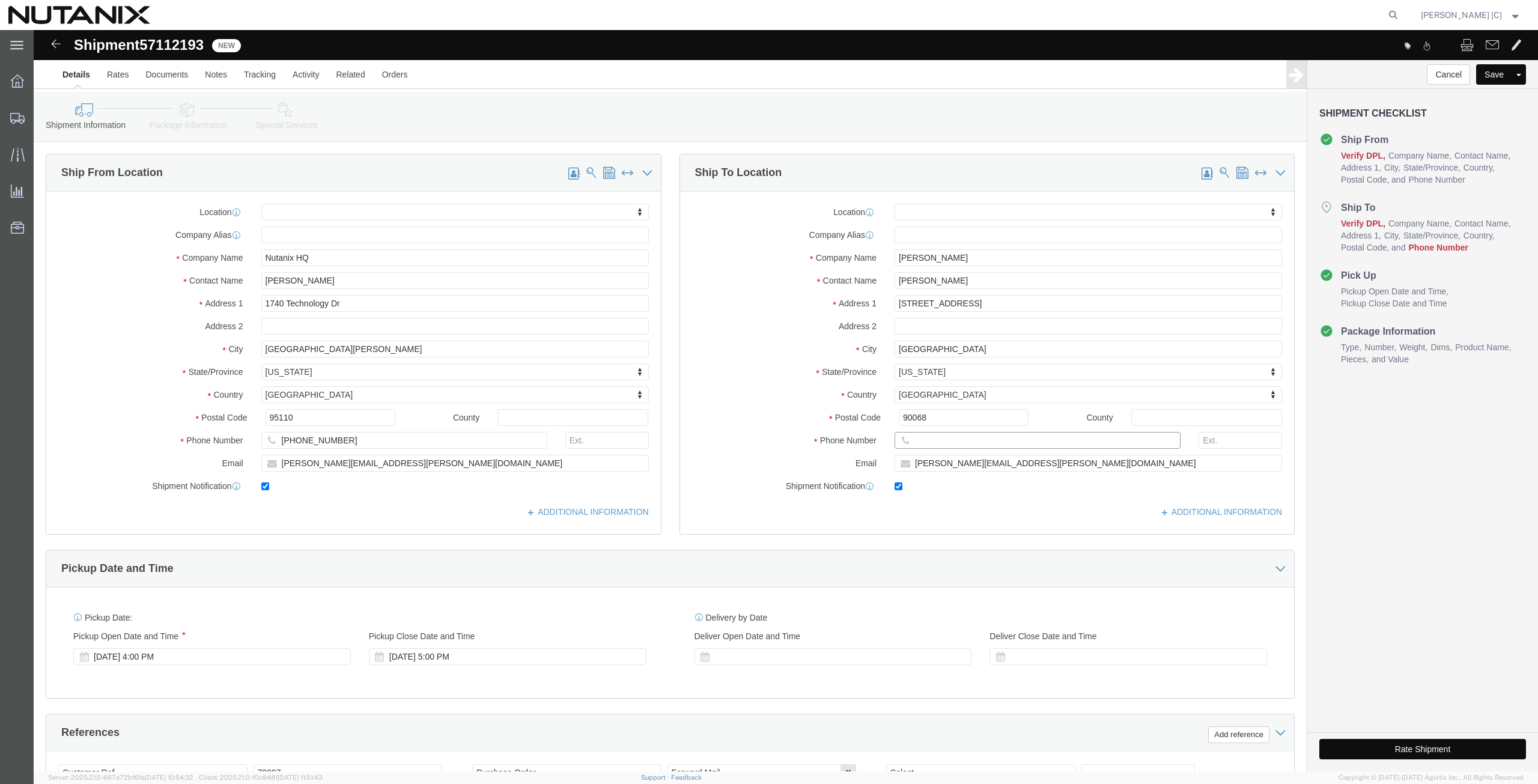
click input "text"
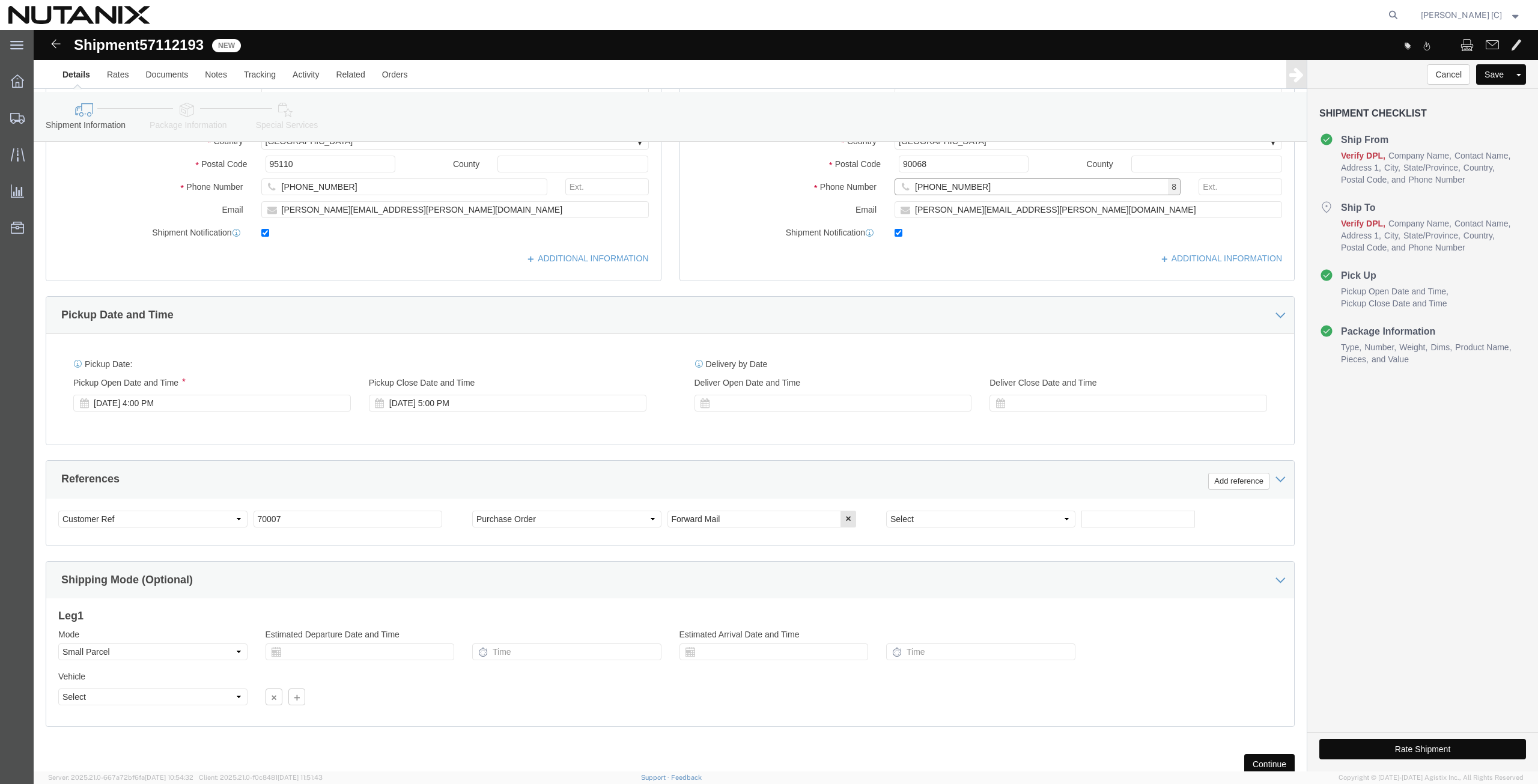
scroll to position [293, 0]
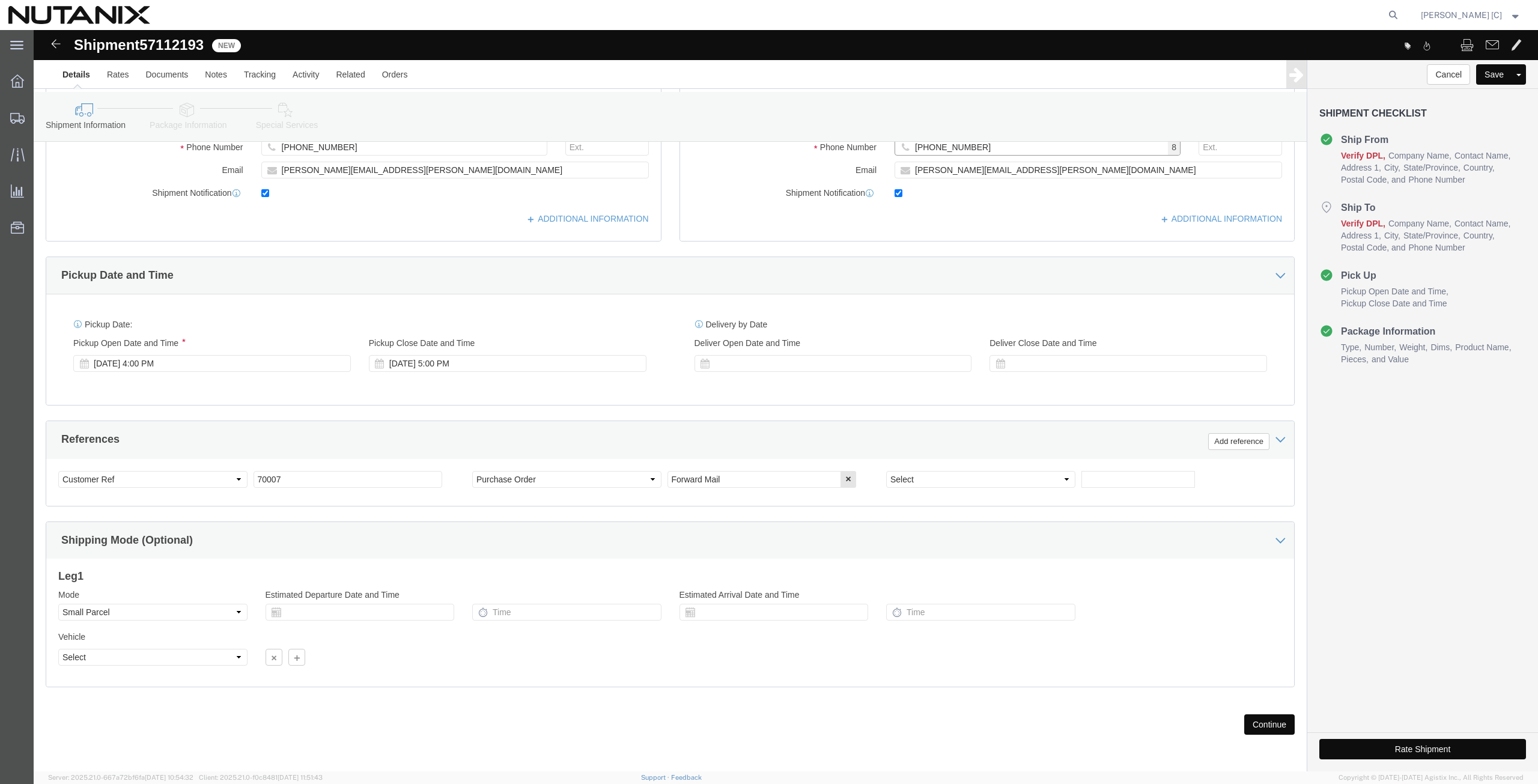
type input "[PHONE_NUMBER]"
drag, startPoint x: 1238, startPoint y: 693, endPoint x: 1220, endPoint y: 692, distance: 18.0
click button "Continue"
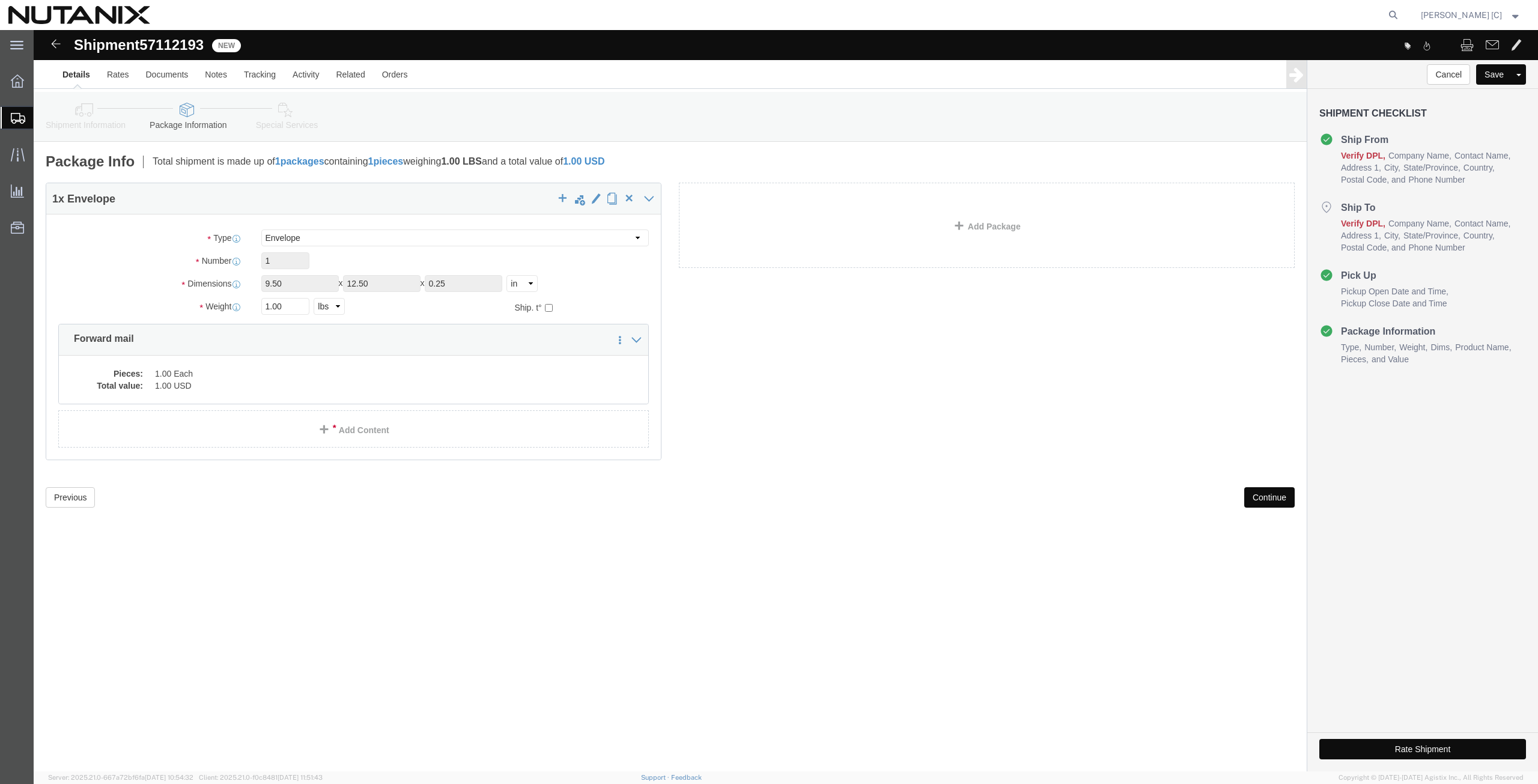
click button "Continue"
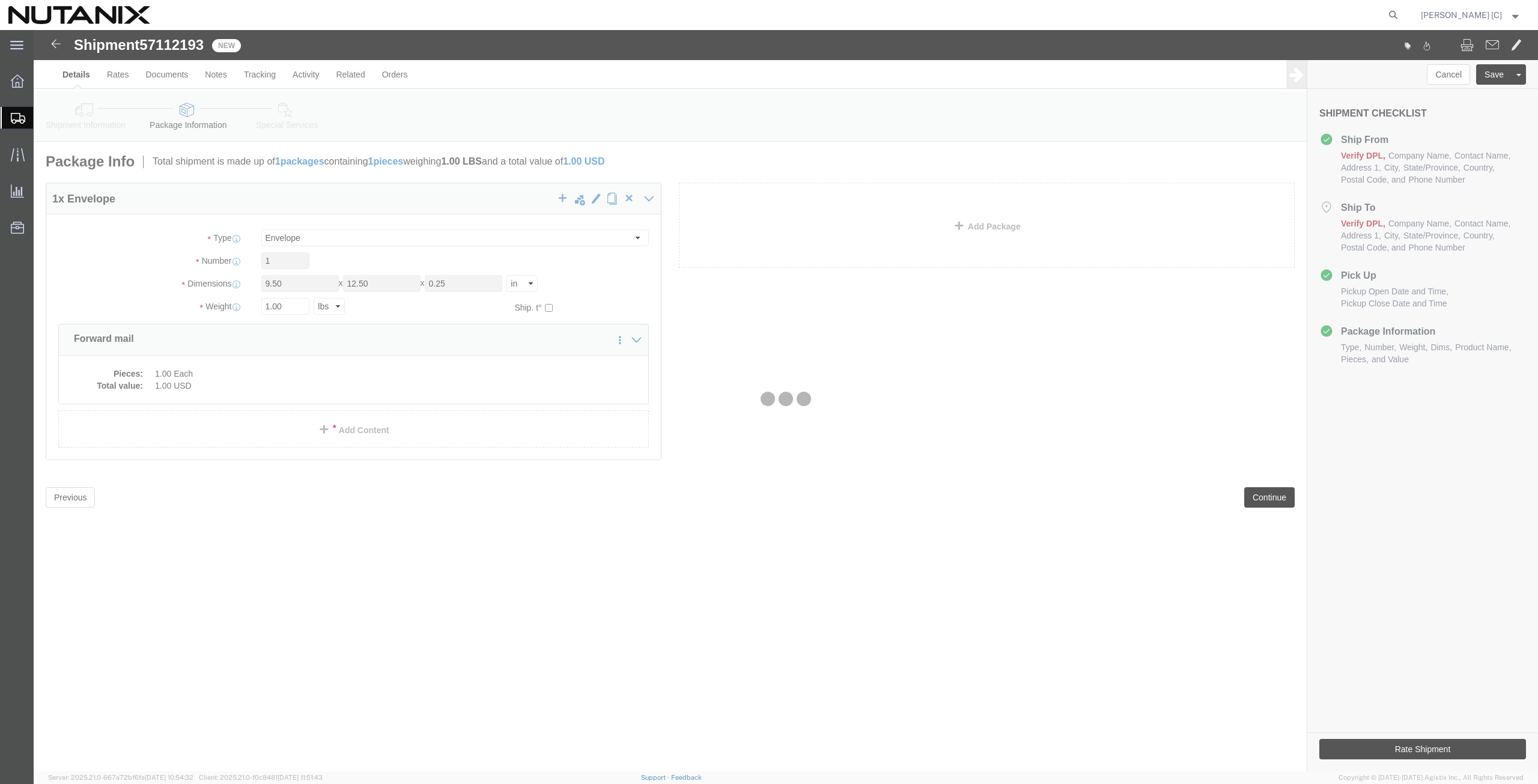
select select
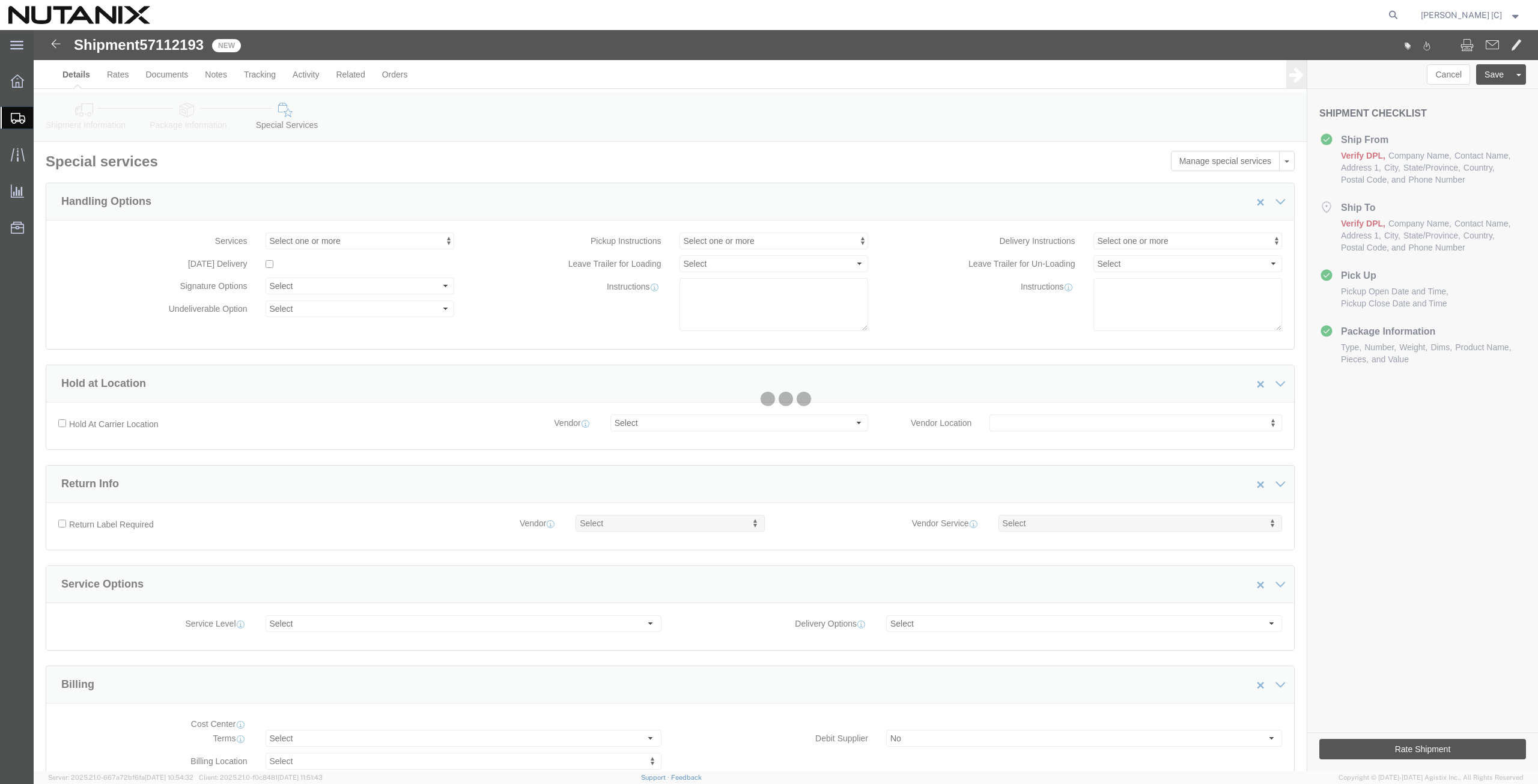
select select "COSTCENTER"
select select "48694"
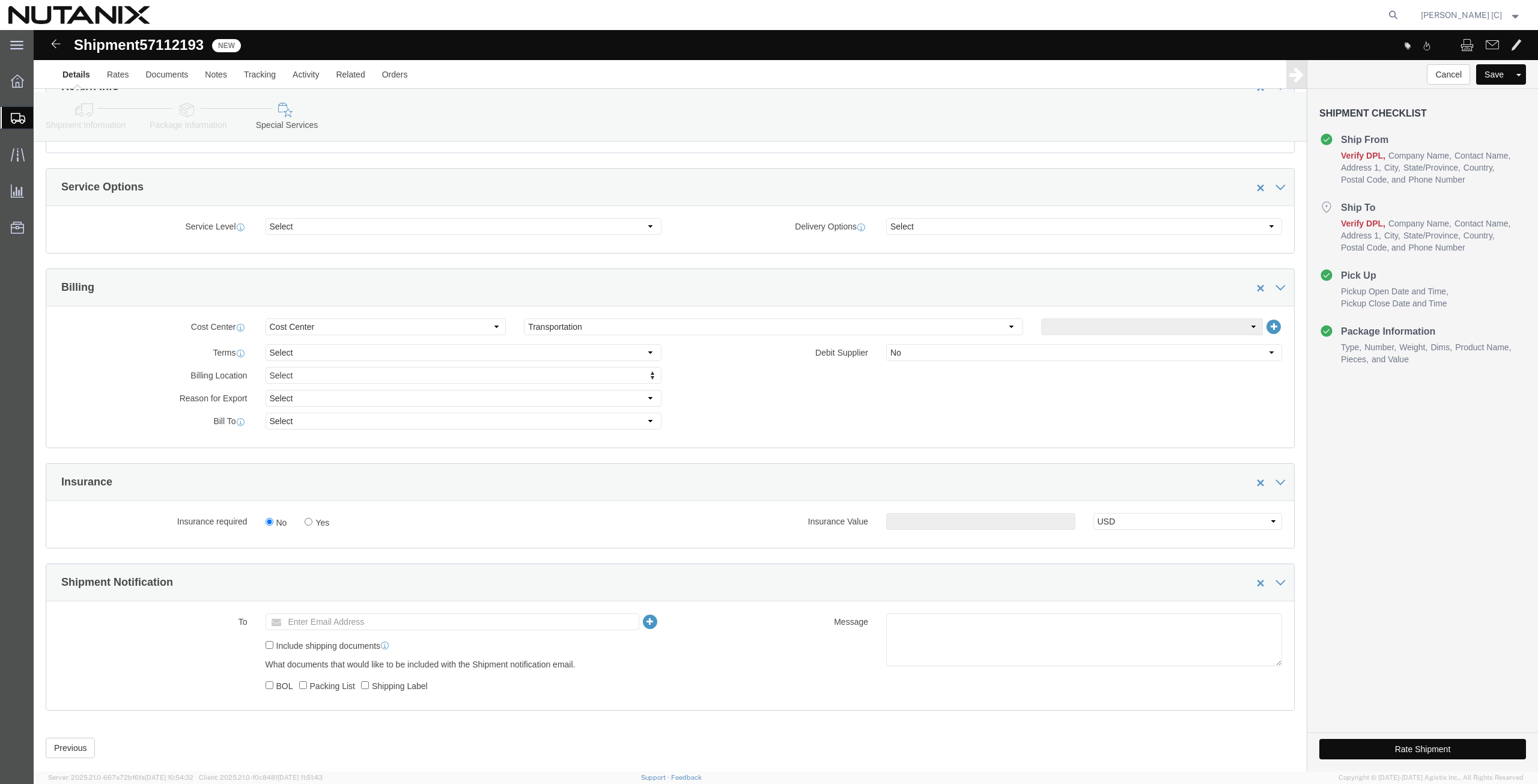
scroll to position [421, 0]
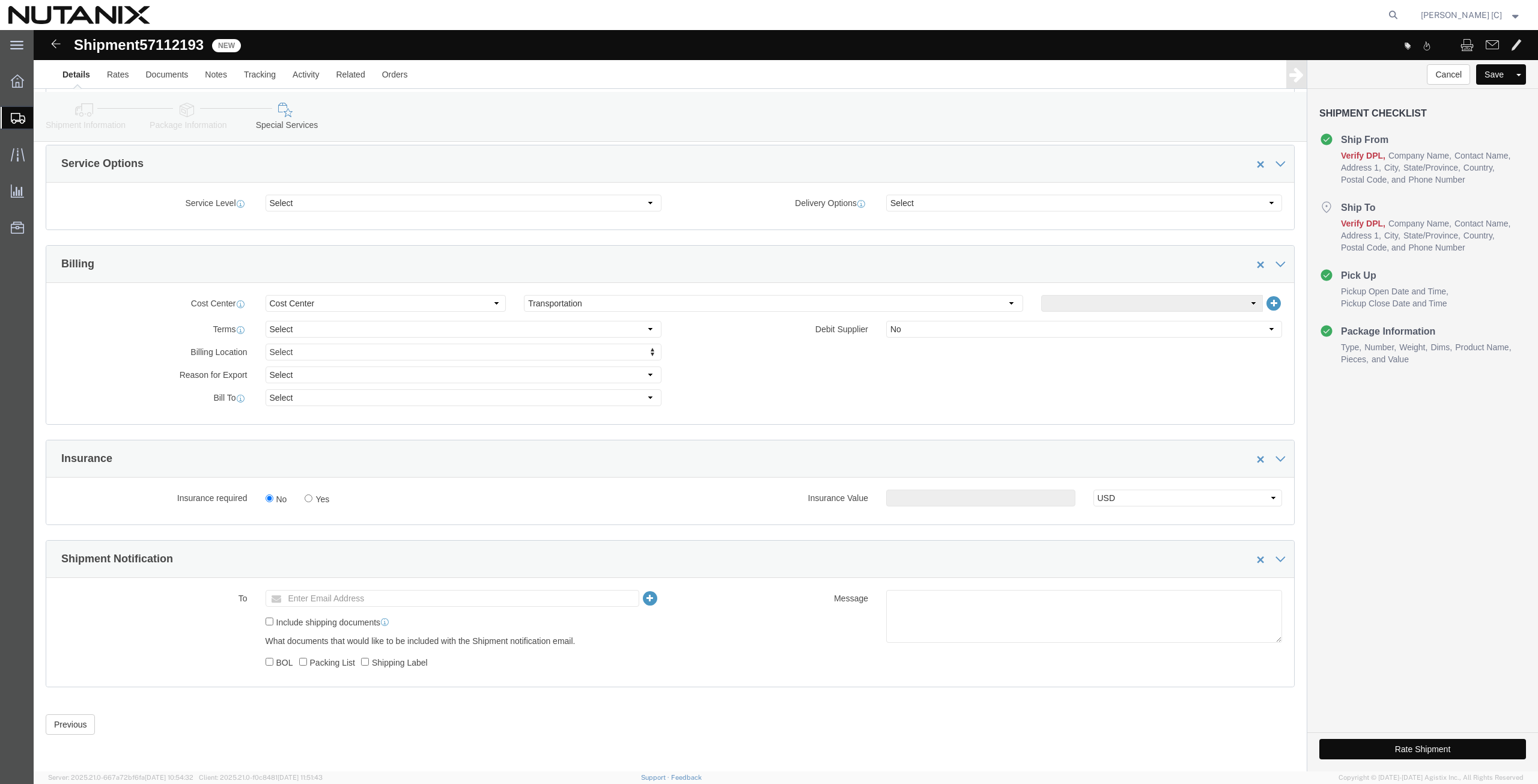
click button "Rate Shipment"
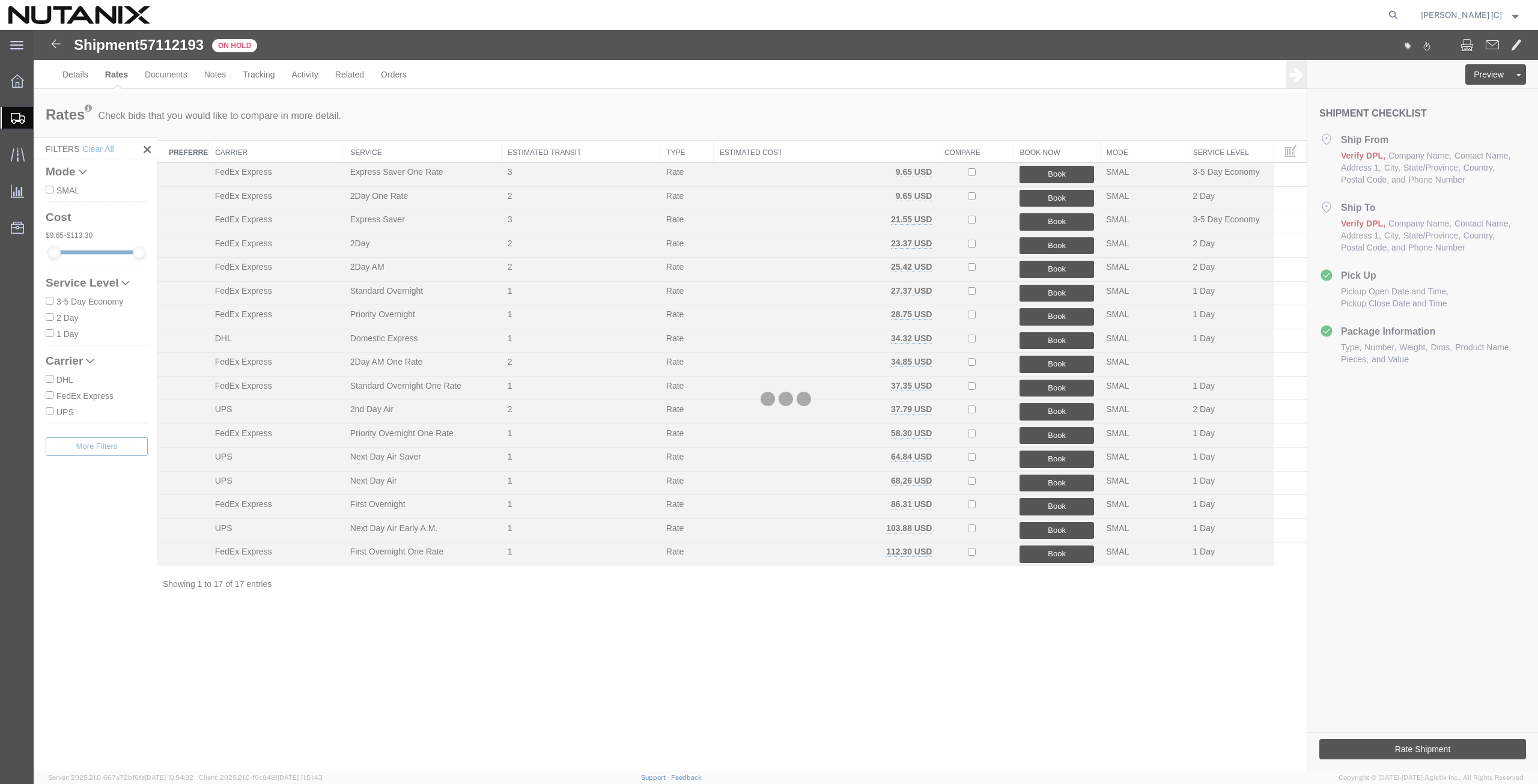
scroll to position [0, 0]
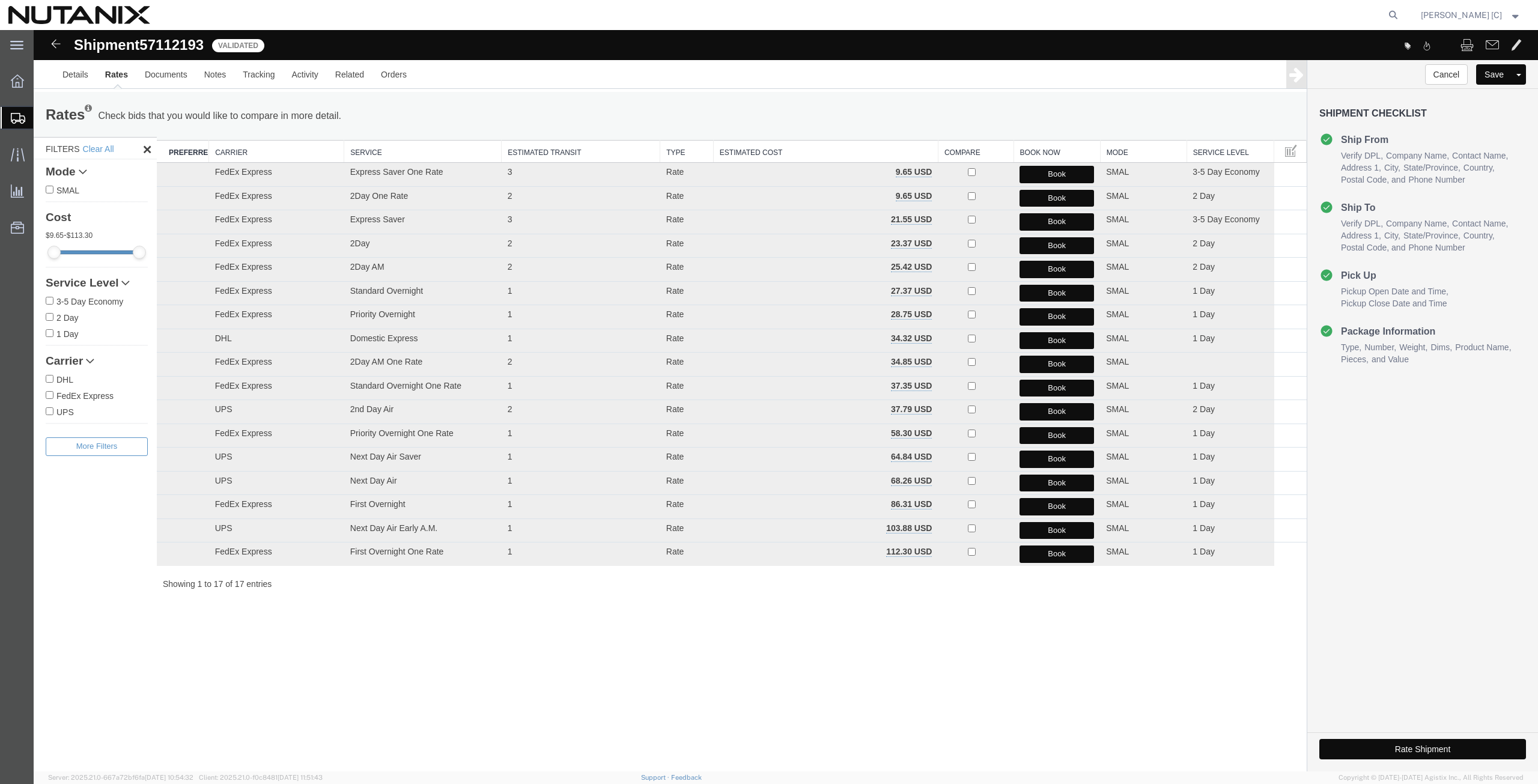
click at [1059, 194] on button "Book" at bounding box center [1056, 198] width 74 height 17
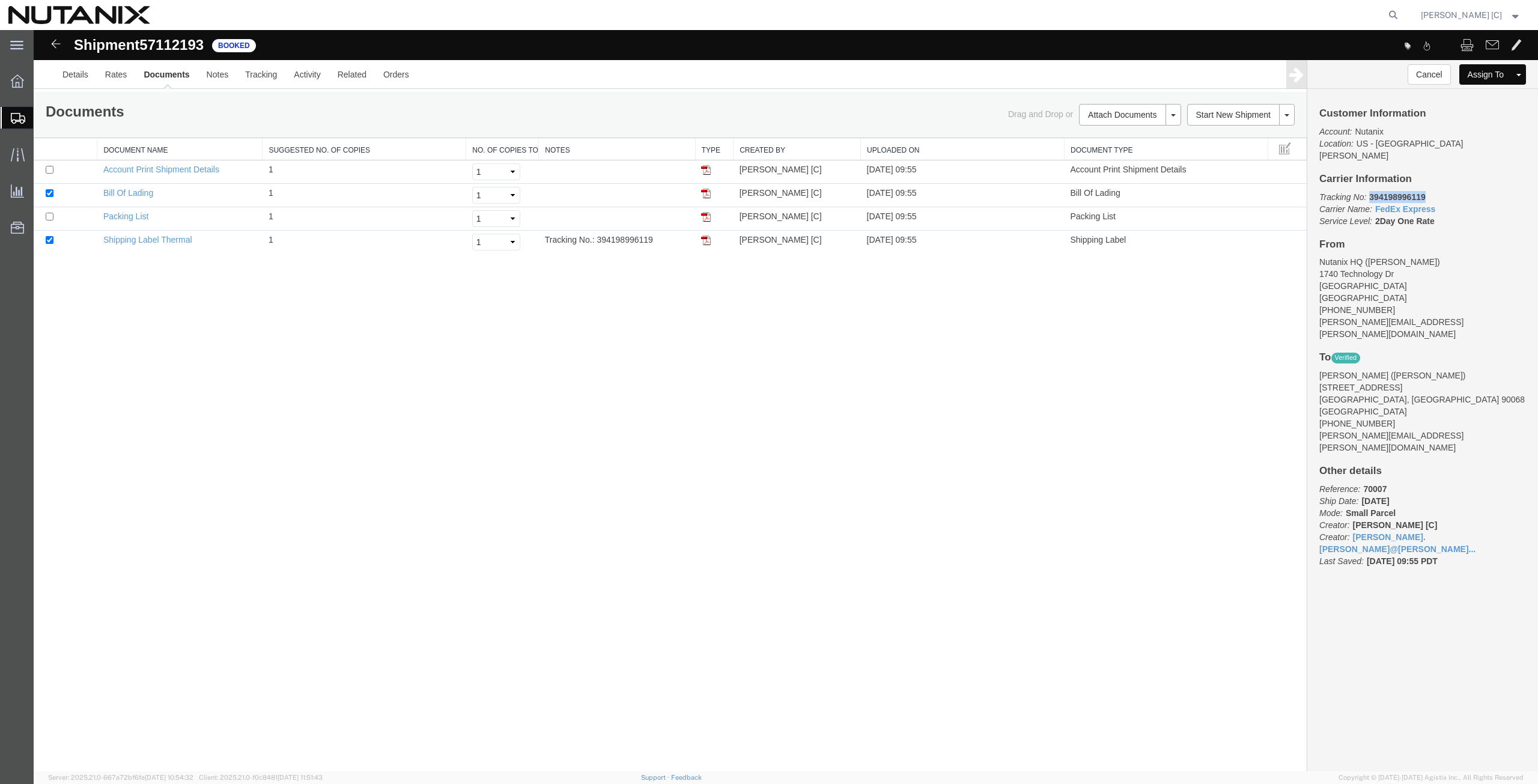
drag, startPoint x: 1422, startPoint y: 185, endPoint x: 1370, endPoint y: 189, distance: 52.2
click at [1370, 191] on p "Tracking No: 394198996119 Carrier Name: FedEx Express FedEx Express Service Lev…" at bounding box center [1422, 209] width 207 height 36
copy b "394198996119"
drag, startPoint x: 707, startPoint y: 245, endPoint x: 698, endPoint y: 256, distance: 14.2
click at [707, 245] on img at bounding box center [705, 240] width 10 height 10
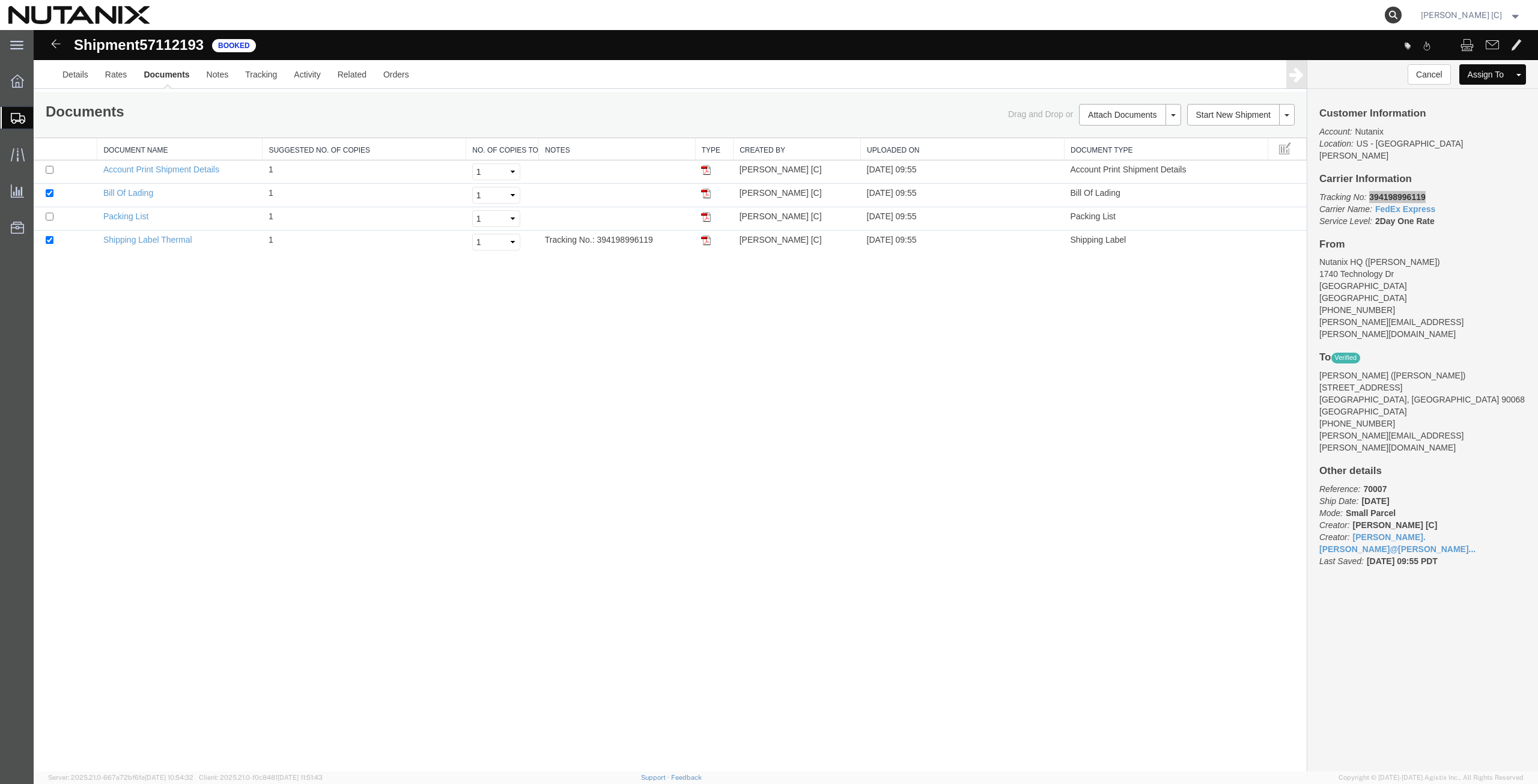
click at [1401, 15] on icon at bounding box center [1393, 15] width 17 height 17
click at [1036, 12] on input "search" at bounding box center [1202, 15] width 365 height 29
paste input "393969887511"
type input "393969887511"
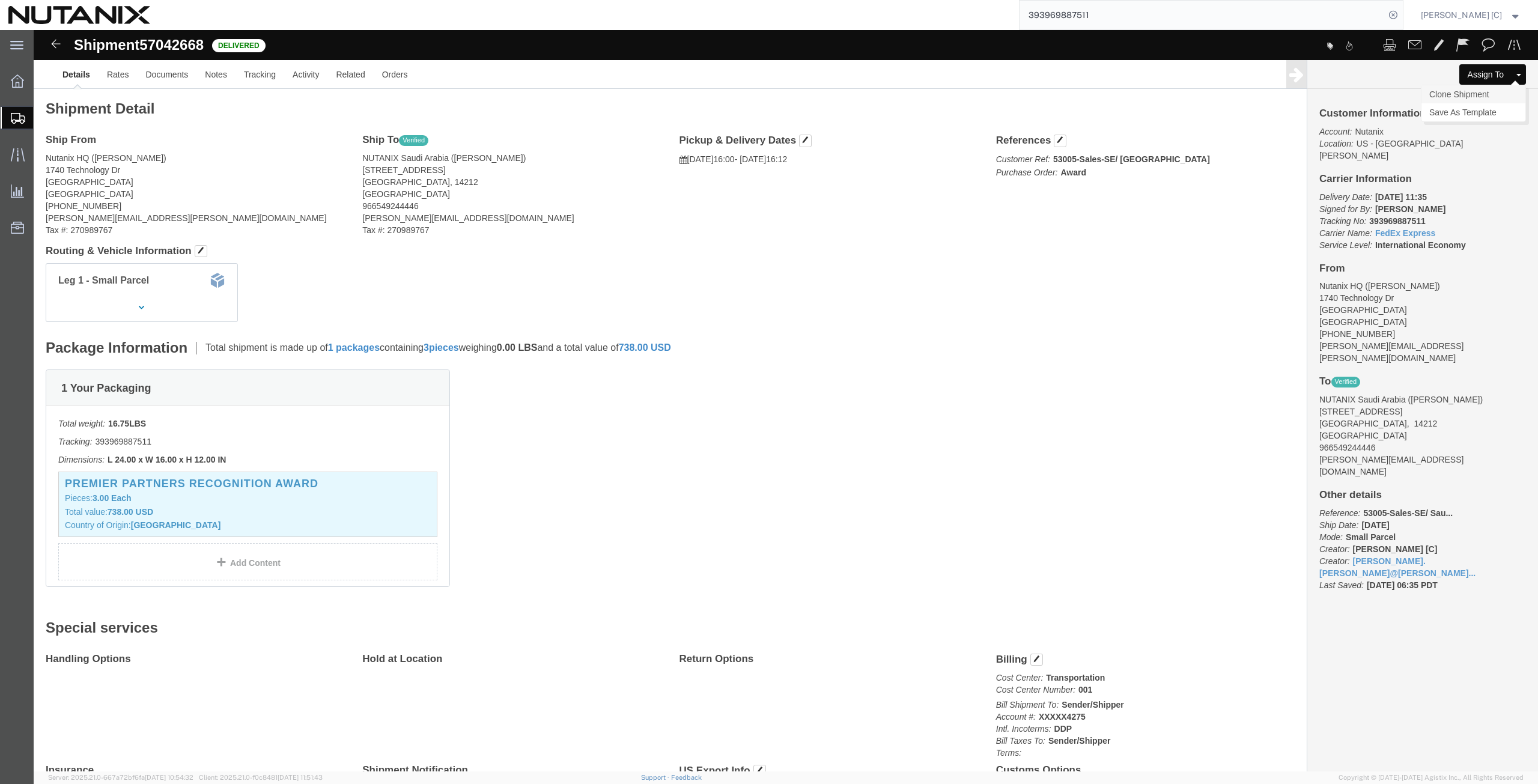
click link "Clone Shipment"
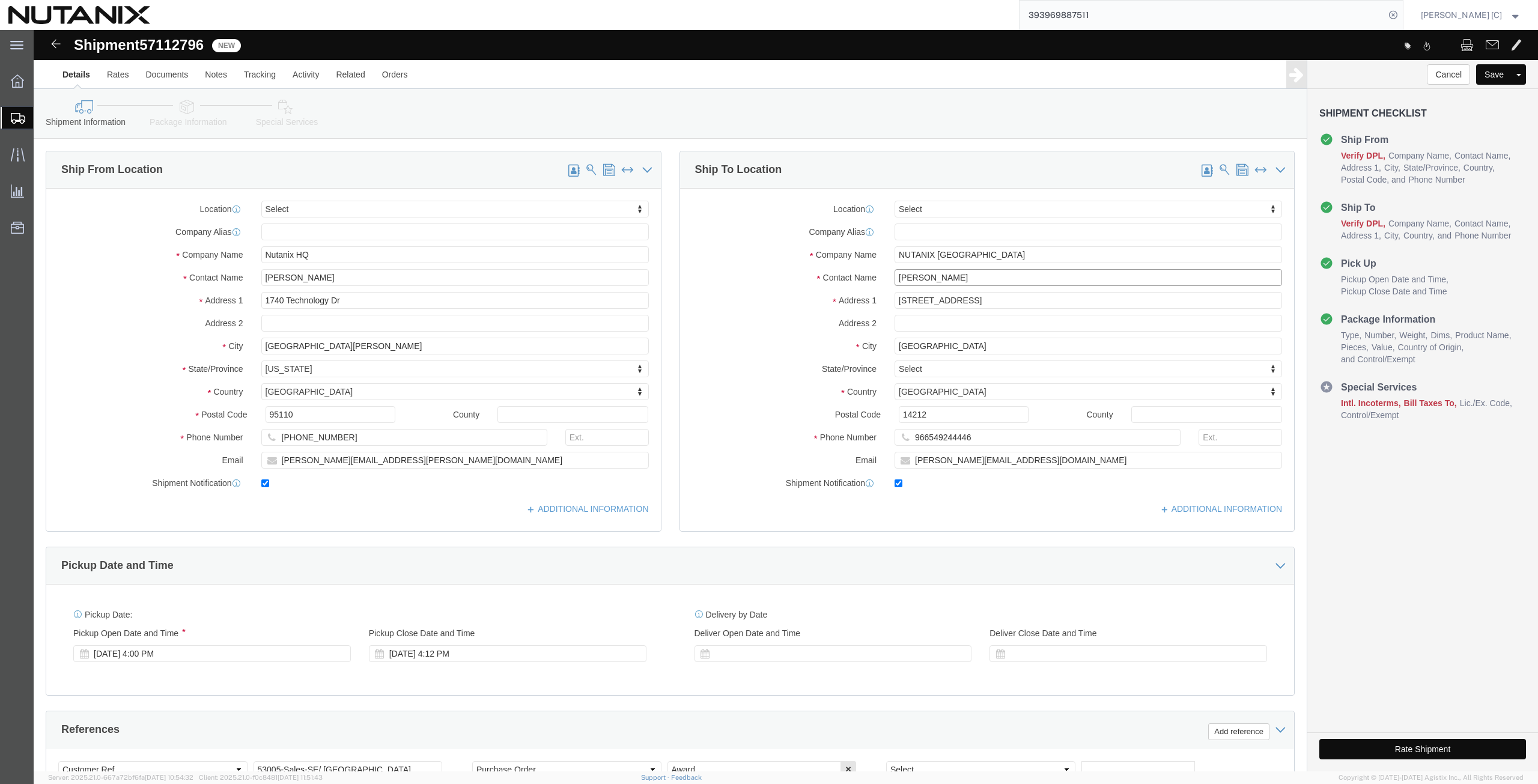
drag, startPoint x: 939, startPoint y: 250, endPoint x: 700, endPoint y: 231, distance: 239.8
click div "Location Select Select My Profile Location [GEOGRAPHIC_DATA] - [GEOGRAPHIC_DATA…"
paste input "Yamen Haj Taleb"
type input "Yamen Haj Taleb"
drag, startPoint x: 972, startPoint y: 223, endPoint x: 708, endPoint y: 227, distance: 264.0
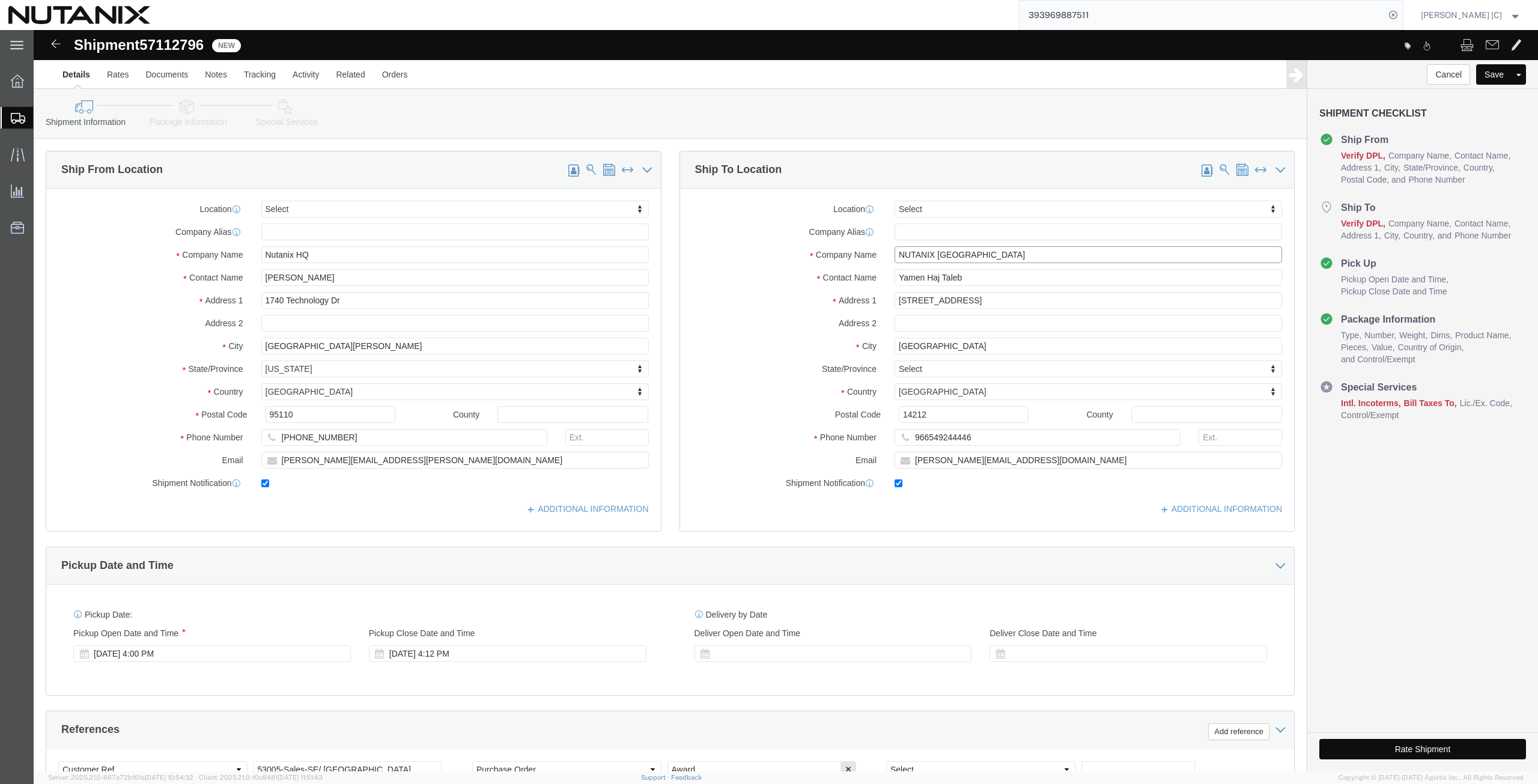
click div "Company Name NUTANIX [GEOGRAPHIC_DATA]"
paste input "Yamen Haj Taleb"
type input "Yamen Haj Taleb"
drag, startPoint x: 999, startPoint y: 433, endPoint x: 818, endPoint y: 433, distance: 181.0
click div "Email [PERSON_NAME][EMAIL_ADDRESS][DOMAIN_NAME]"
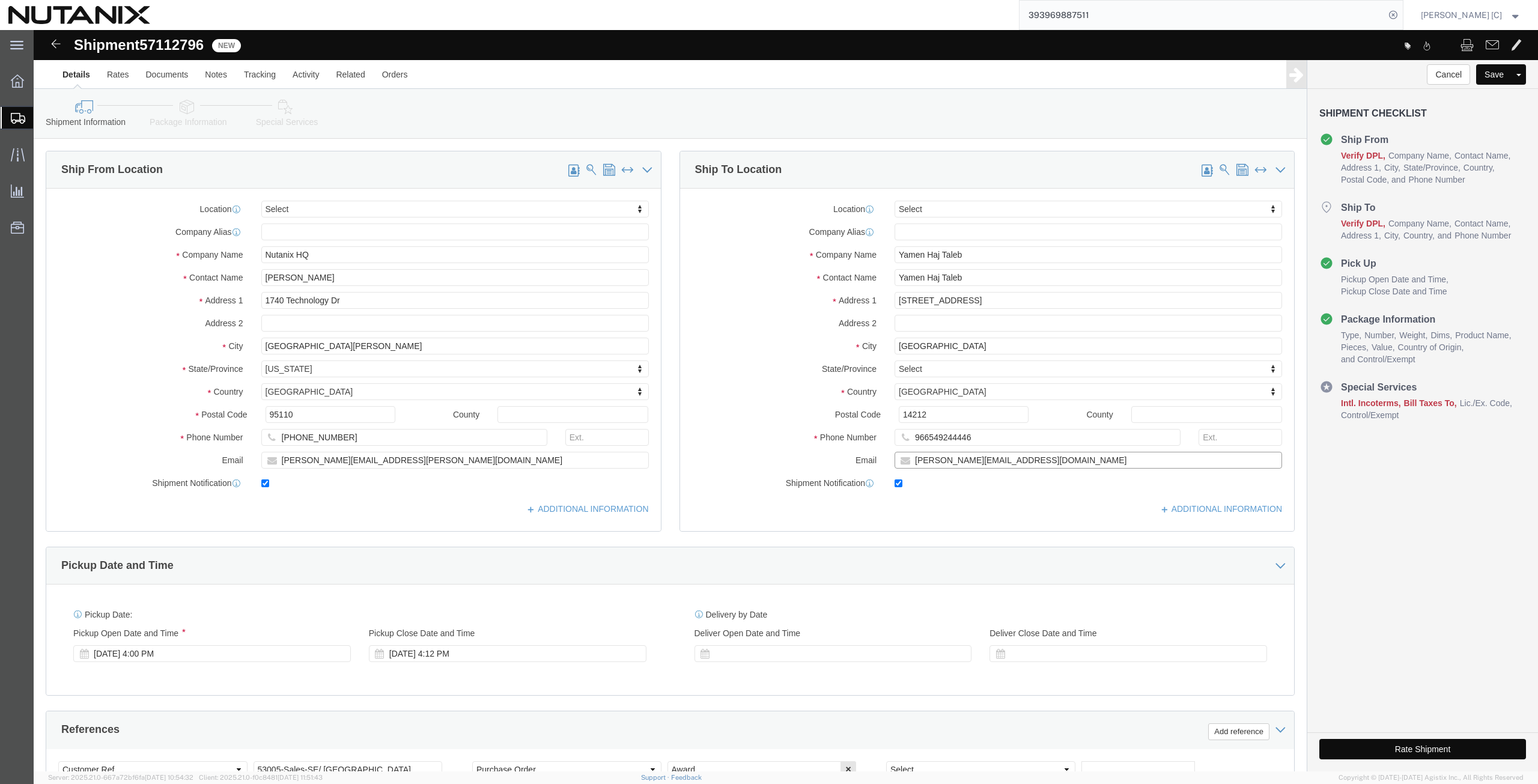
paste input "[EMAIL_ADDRESS][DOMAIN_NAME]"
type input "[EMAIL_ADDRESS][DOMAIN_NAME]"
drag, startPoint x: 936, startPoint y: 409, endPoint x: 687, endPoint y: 421, distance: 249.3
click div "Location Select Select My Profile Location [GEOGRAPHIC_DATA] - [GEOGRAPHIC_DATA…"
paste input "03264092"
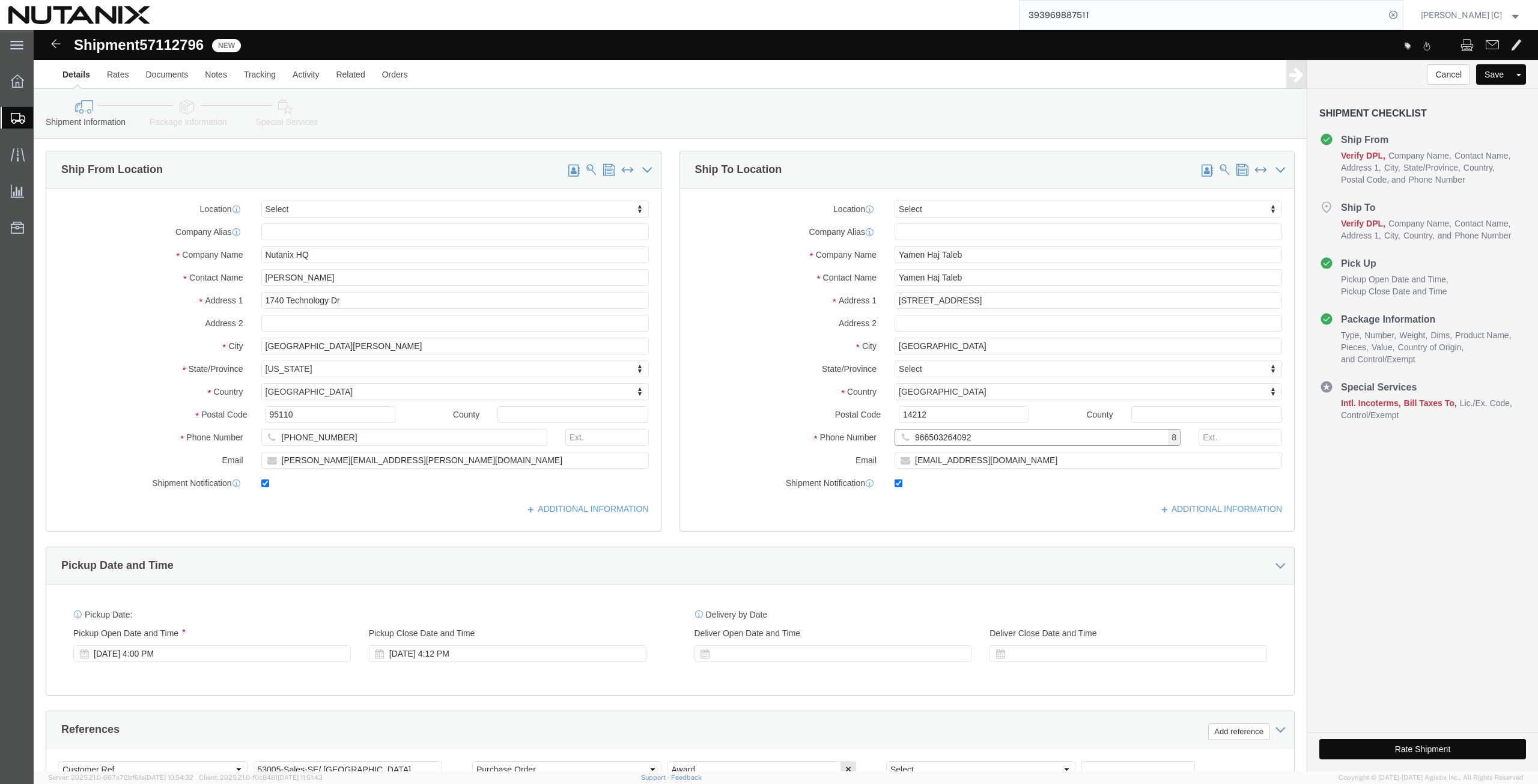
type input "966503264092"
drag, startPoint x: 984, startPoint y: 275, endPoint x: 709, endPoint y: 266, distance: 275.1
click div "Address [STREET_ADDRESS]"
paste input "756 [GEOGRAPHIC_DATA]. 3851"
type input "756 [GEOGRAPHIC_DATA]. 3851"
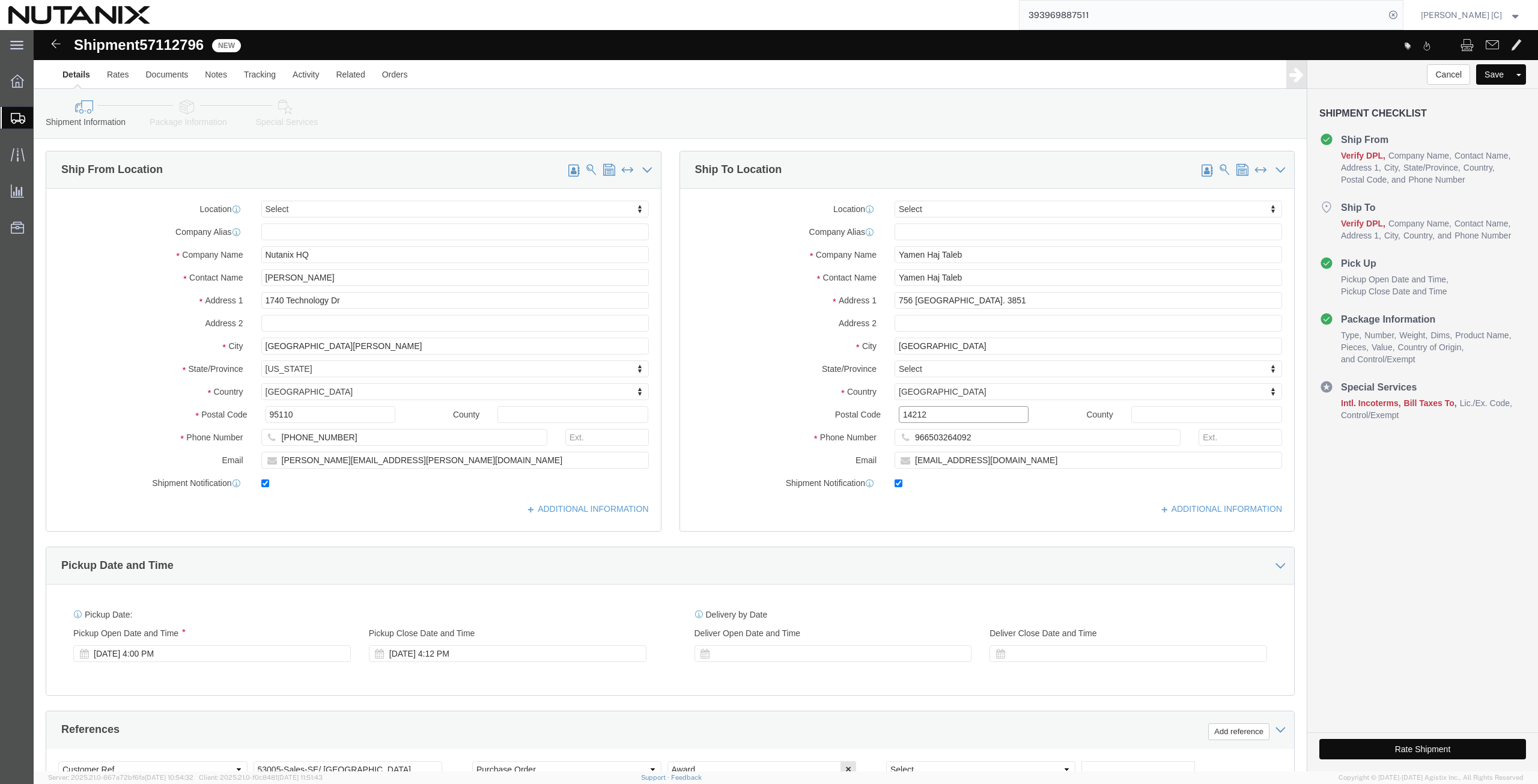
drag, startPoint x: 893, startPoint y: 382, endPoint x: 739, endPoint y: 403, distance: 155.4
click div "Location Select Select My Profile Location [GEOGRAPHIC_DATA] - [GEOGRAPHIC_DATA…"
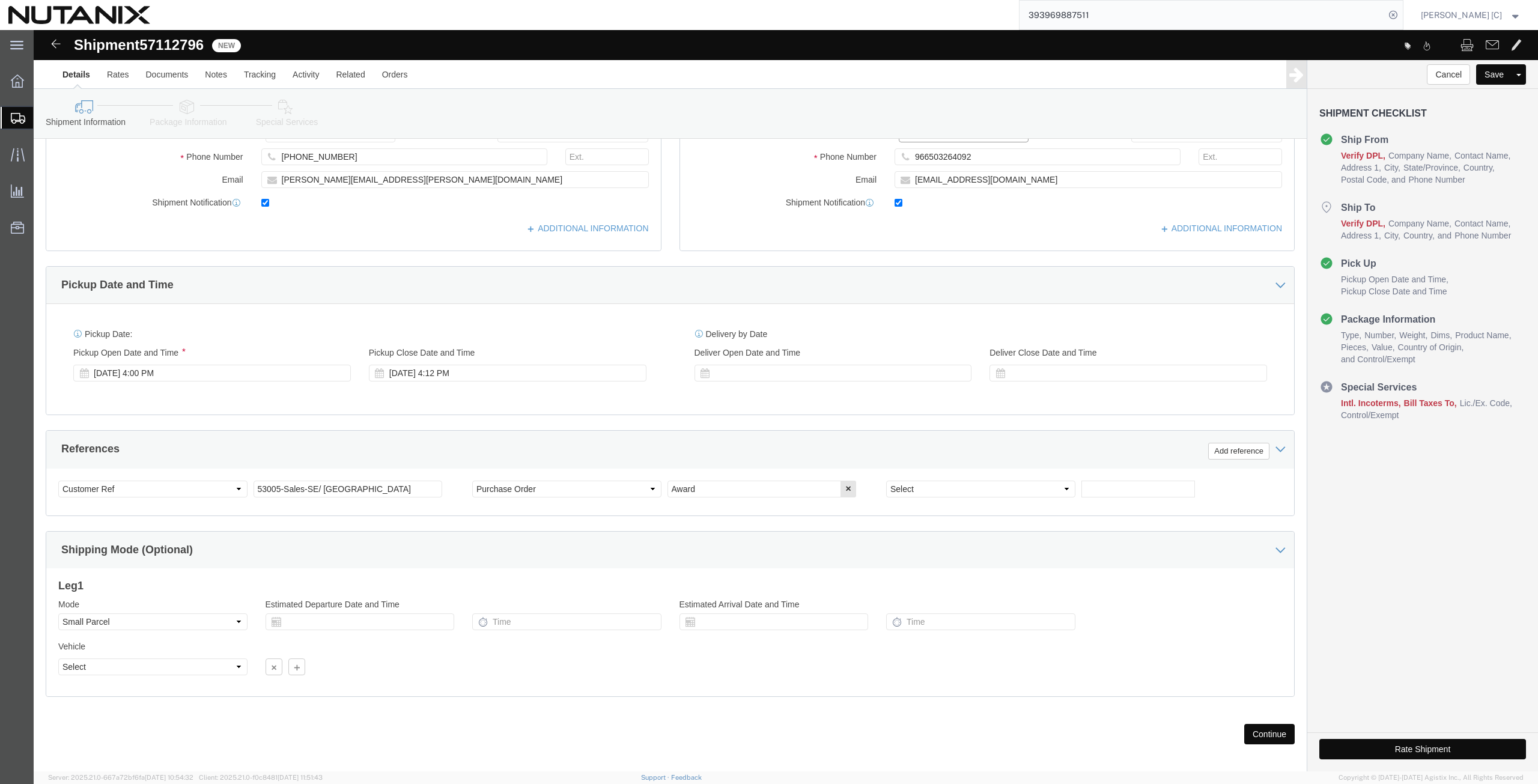
scroll to position [290, 0]
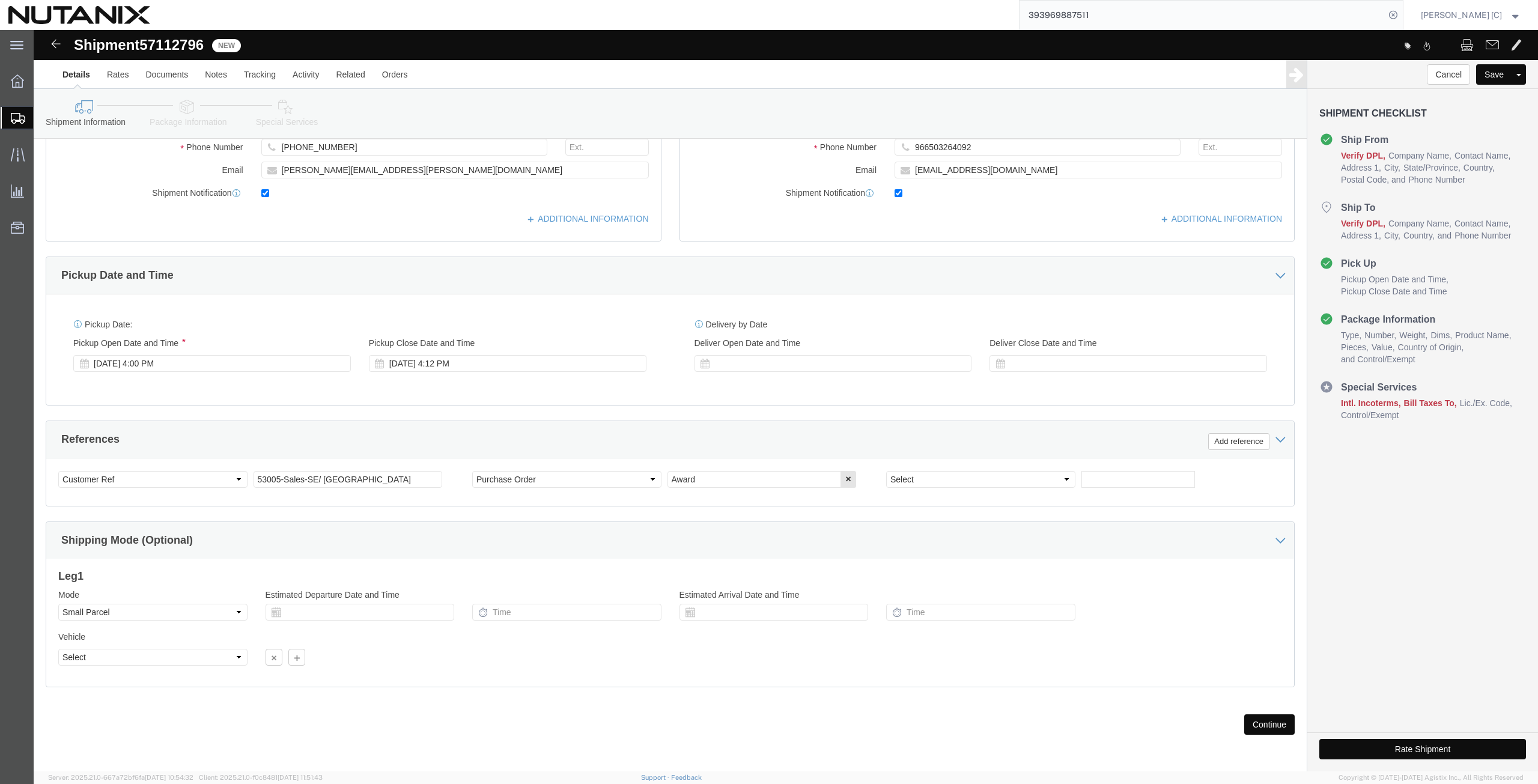
type input "12612"
click button "Continue"
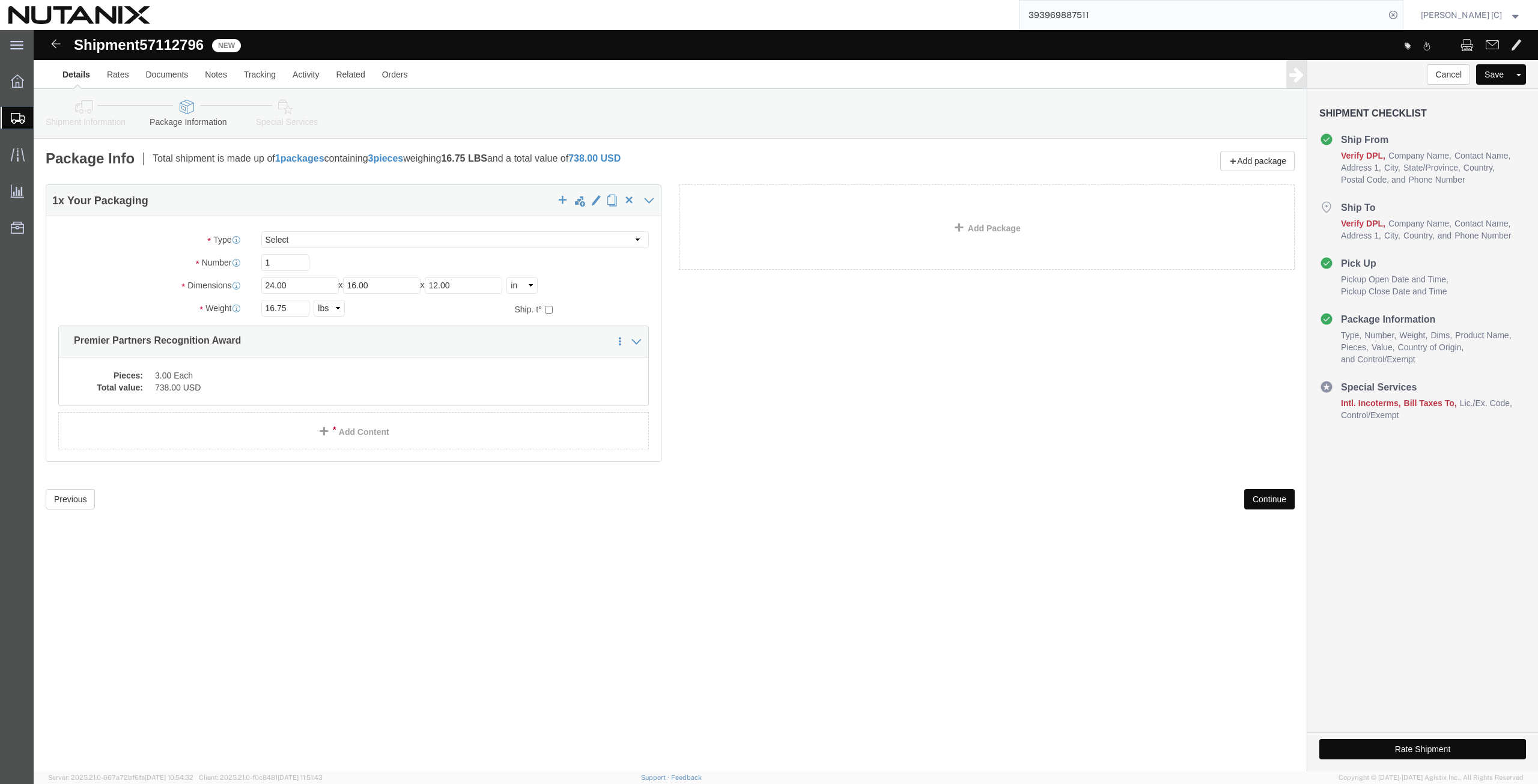
click button "Continue"
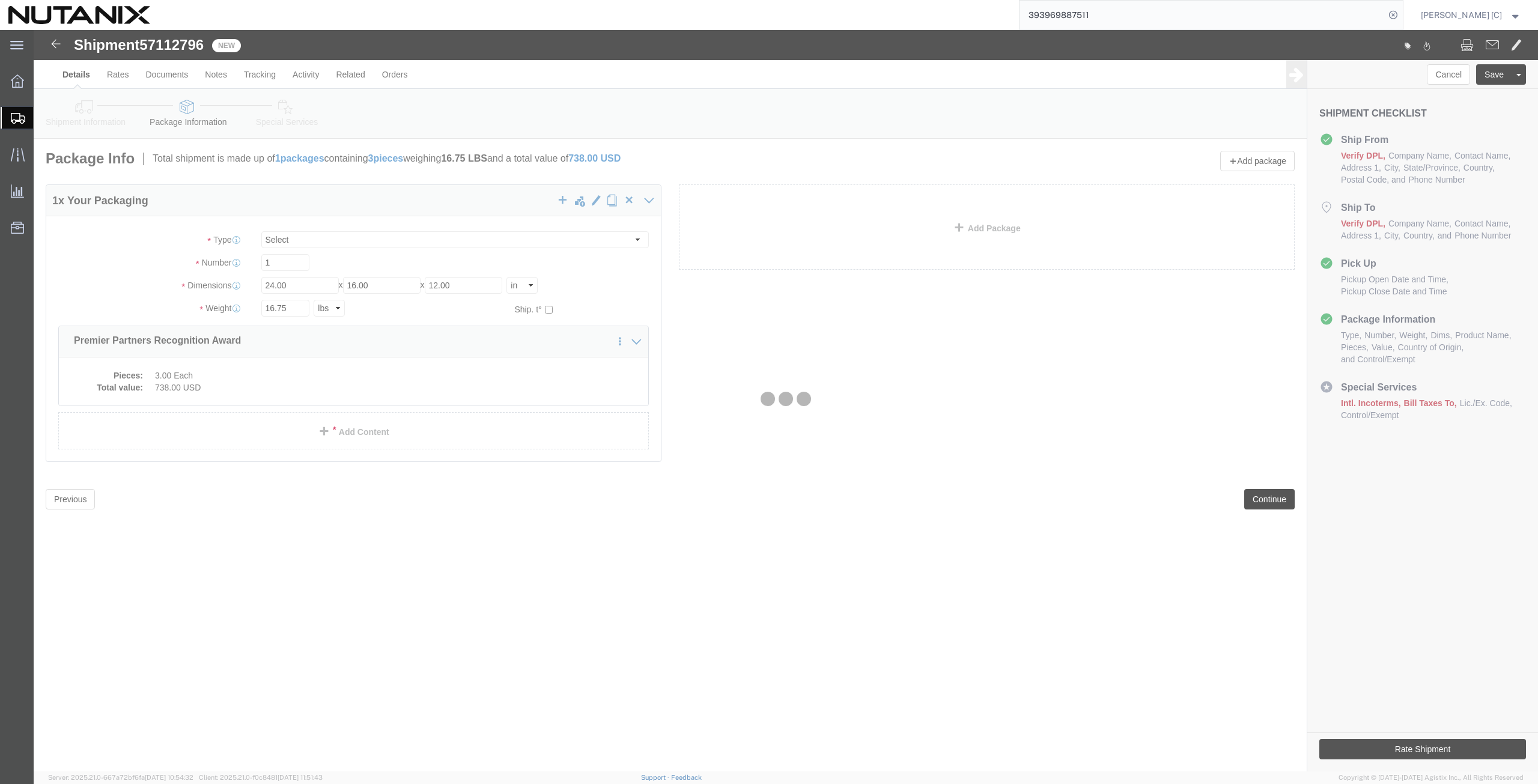
select select
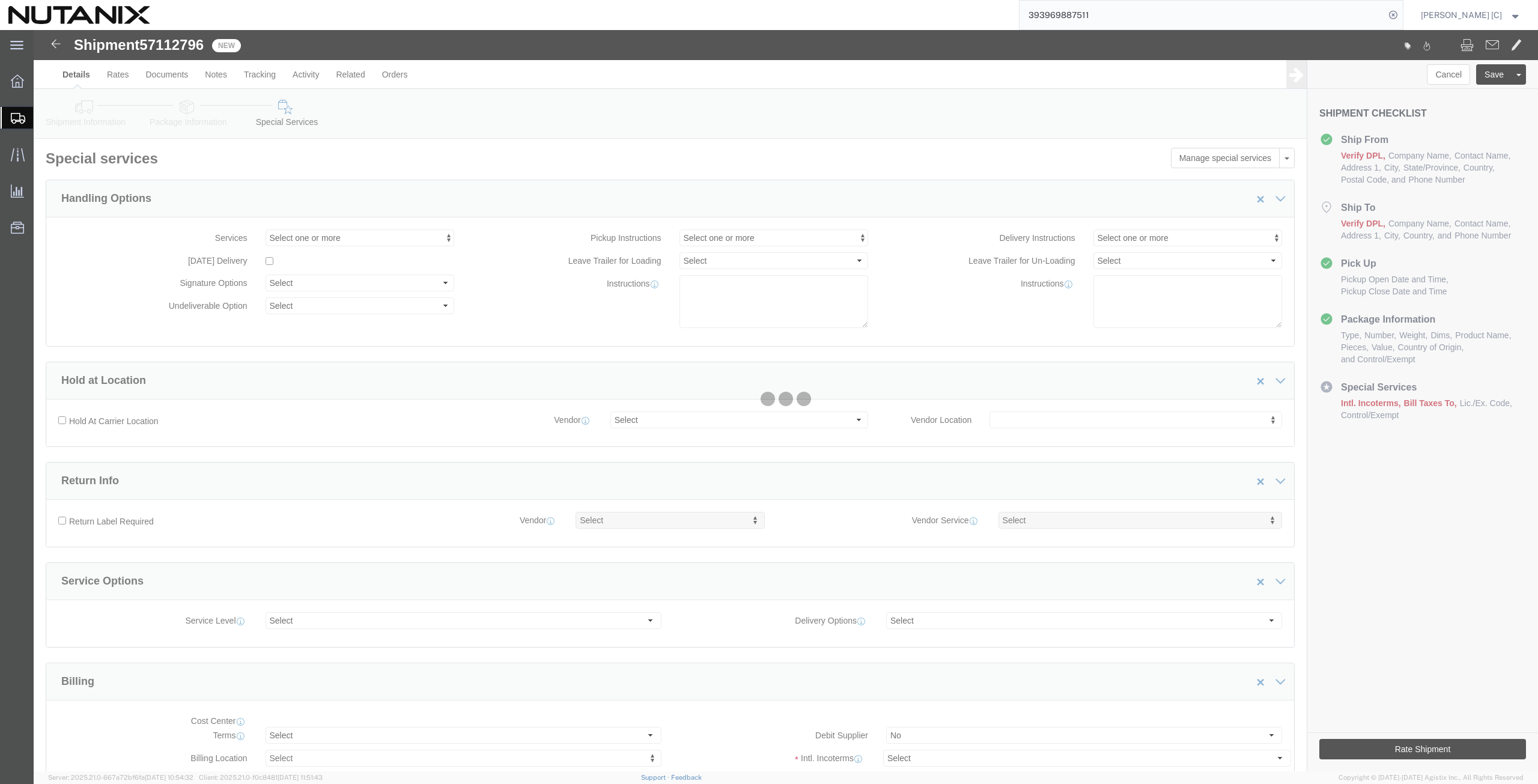
select select "COSTCENTER"
select select "48694"
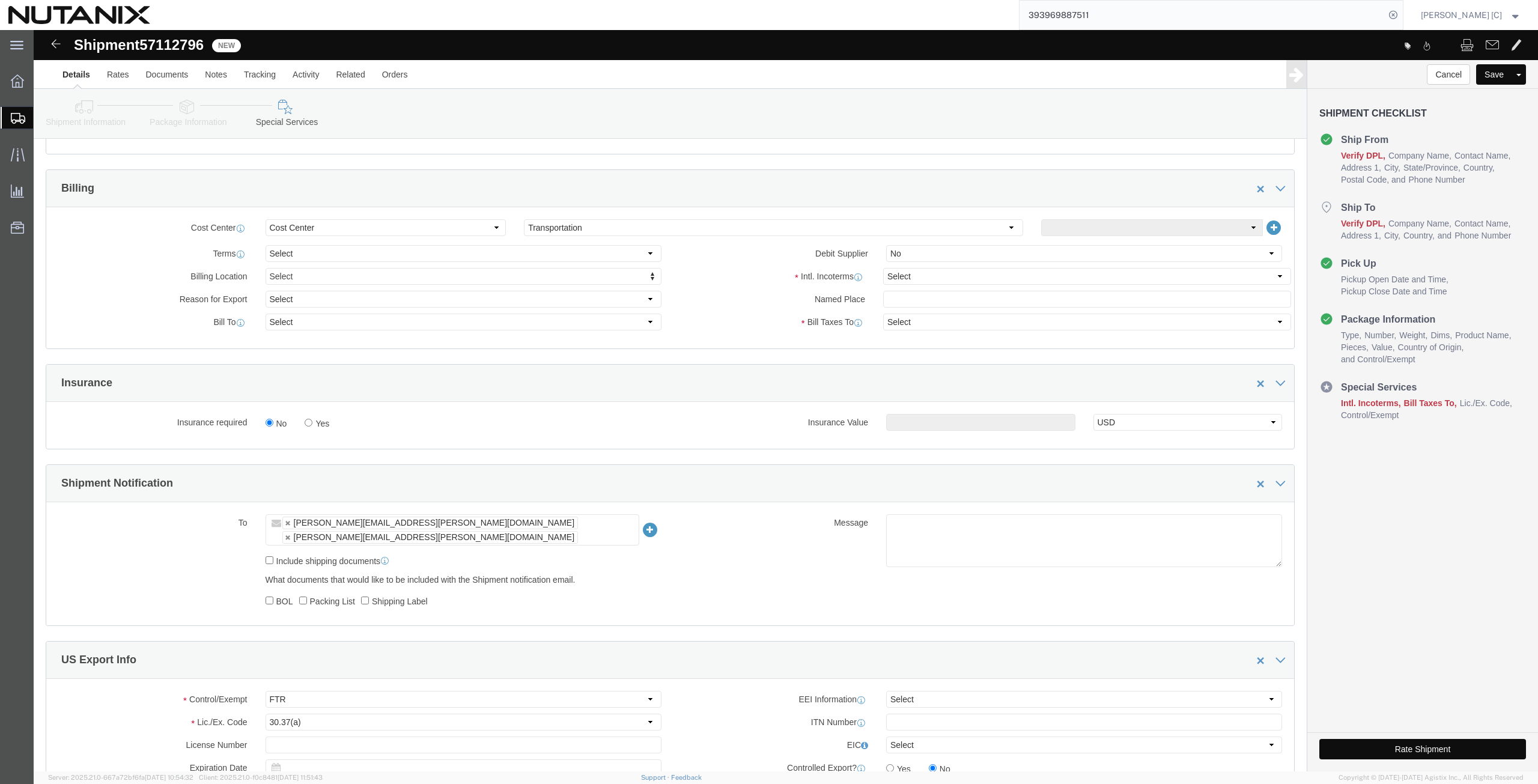
scroll to position [560, 0]
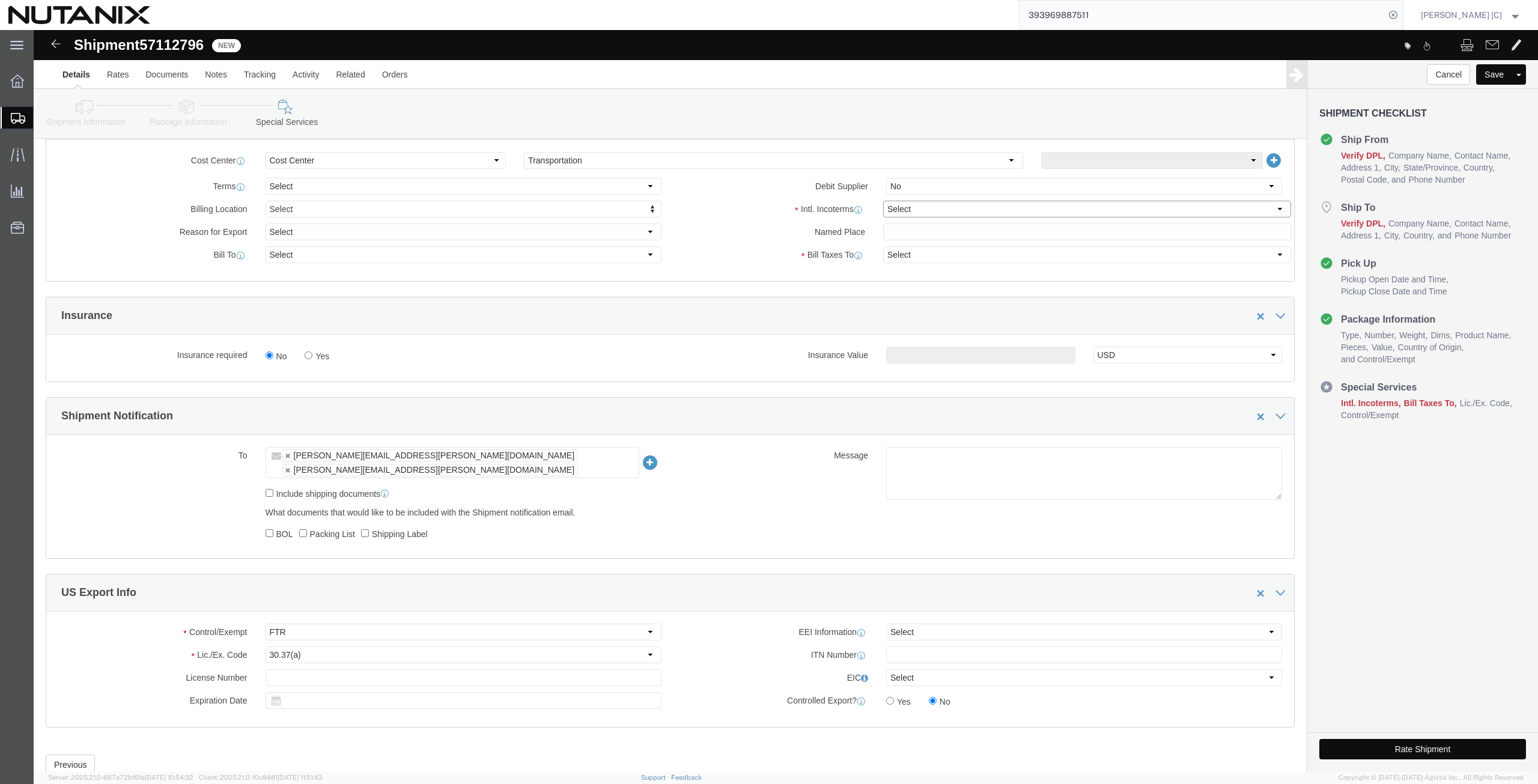
click select "Select Carriage Insurance Paid Carriage Paid To Cost and Freight Cost Insurance…"
select select "DDP"
click select "Select Carriage Insurance Paid Carriage Paid To Cost and Freight Cost Insurance…"
select select "SHIP"
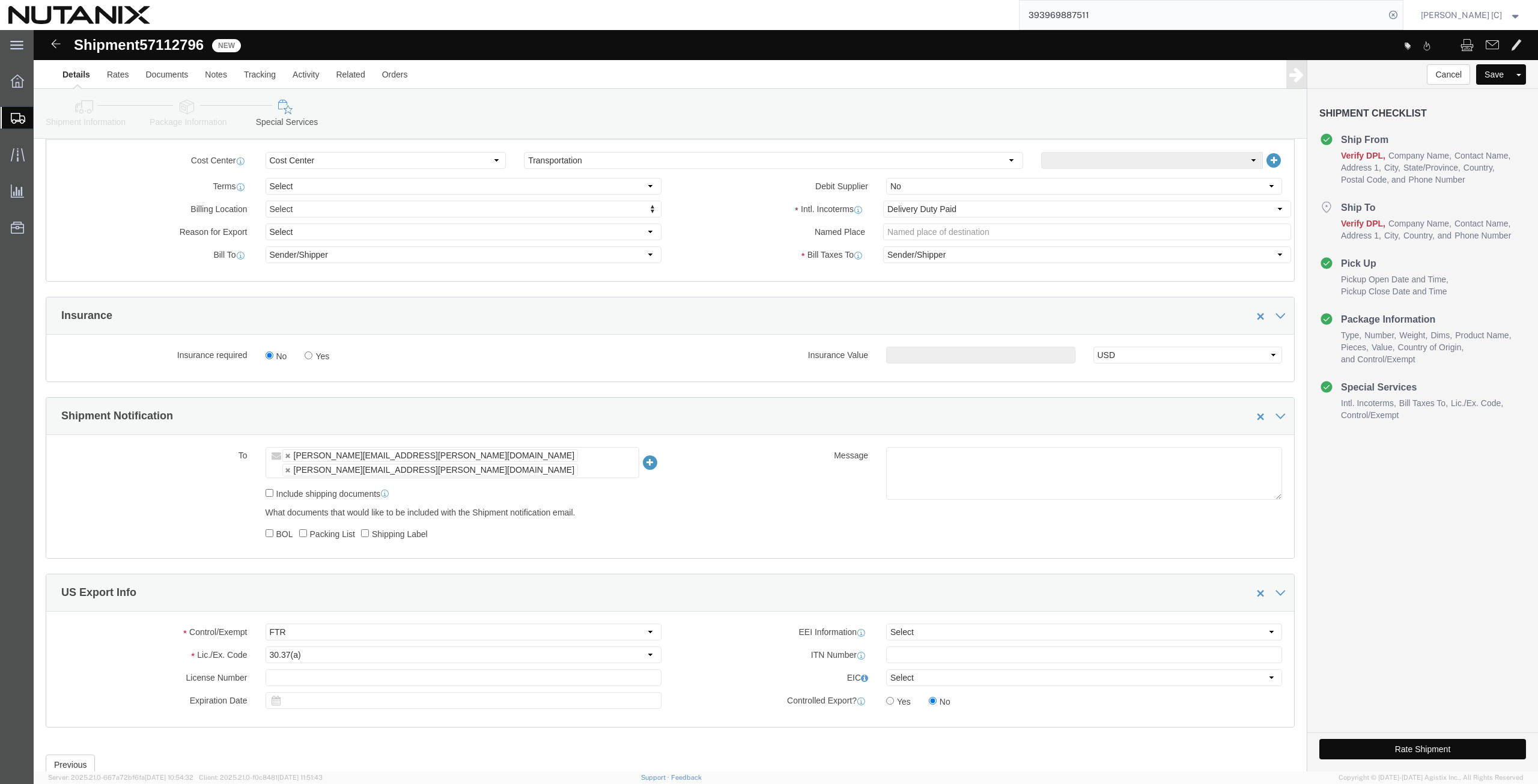
click icon
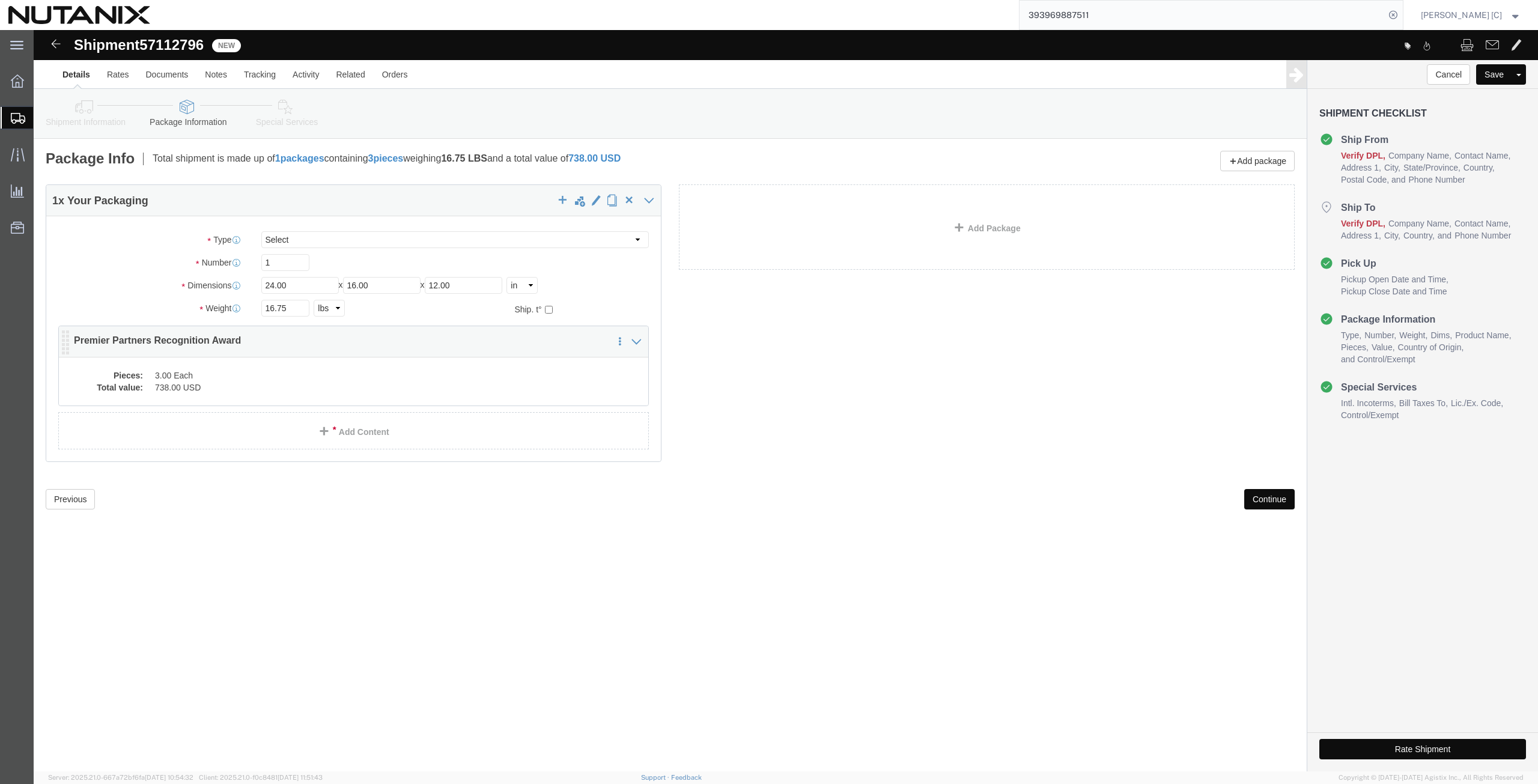
click dd "738.00 USD"
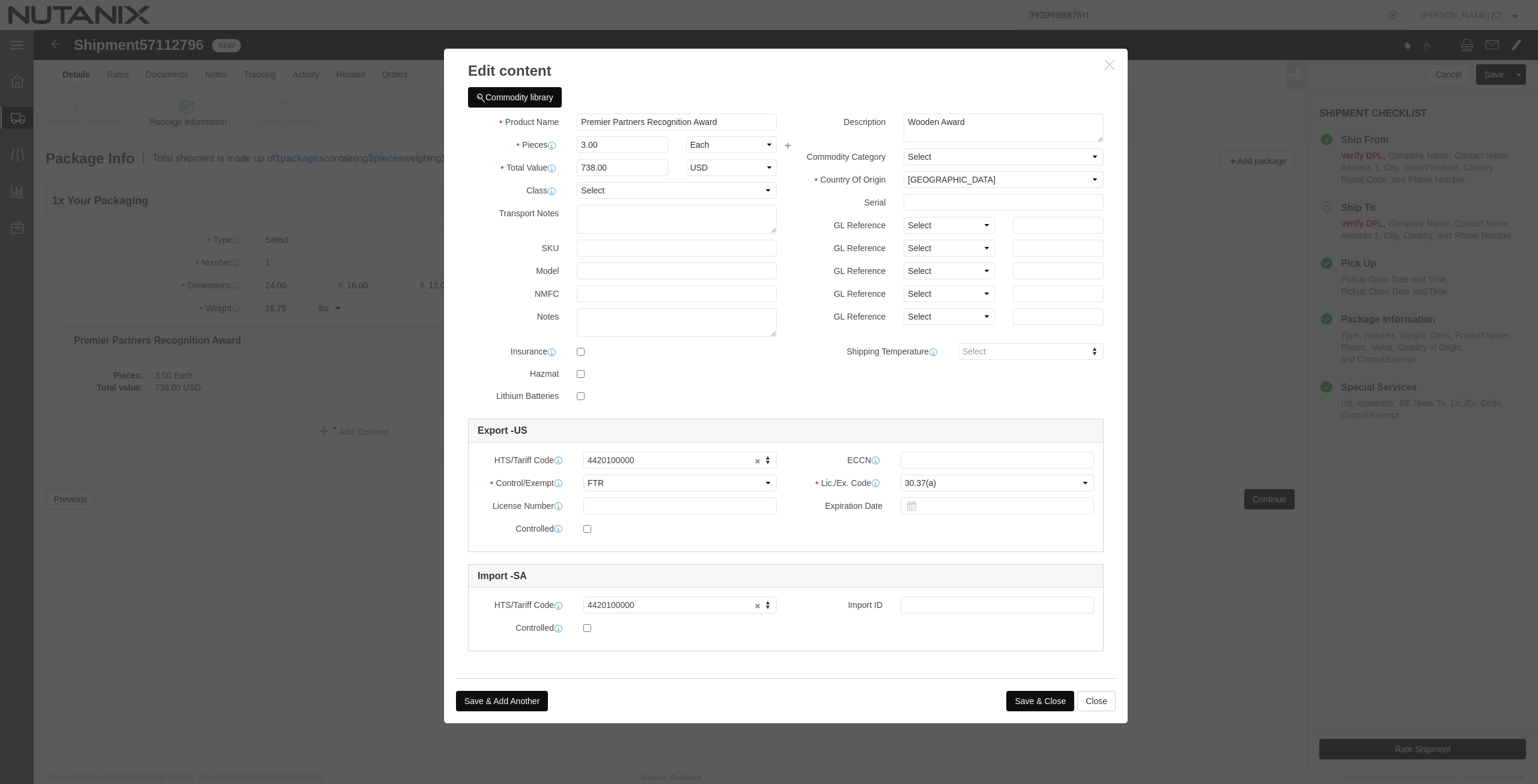
click button "Save & Close"
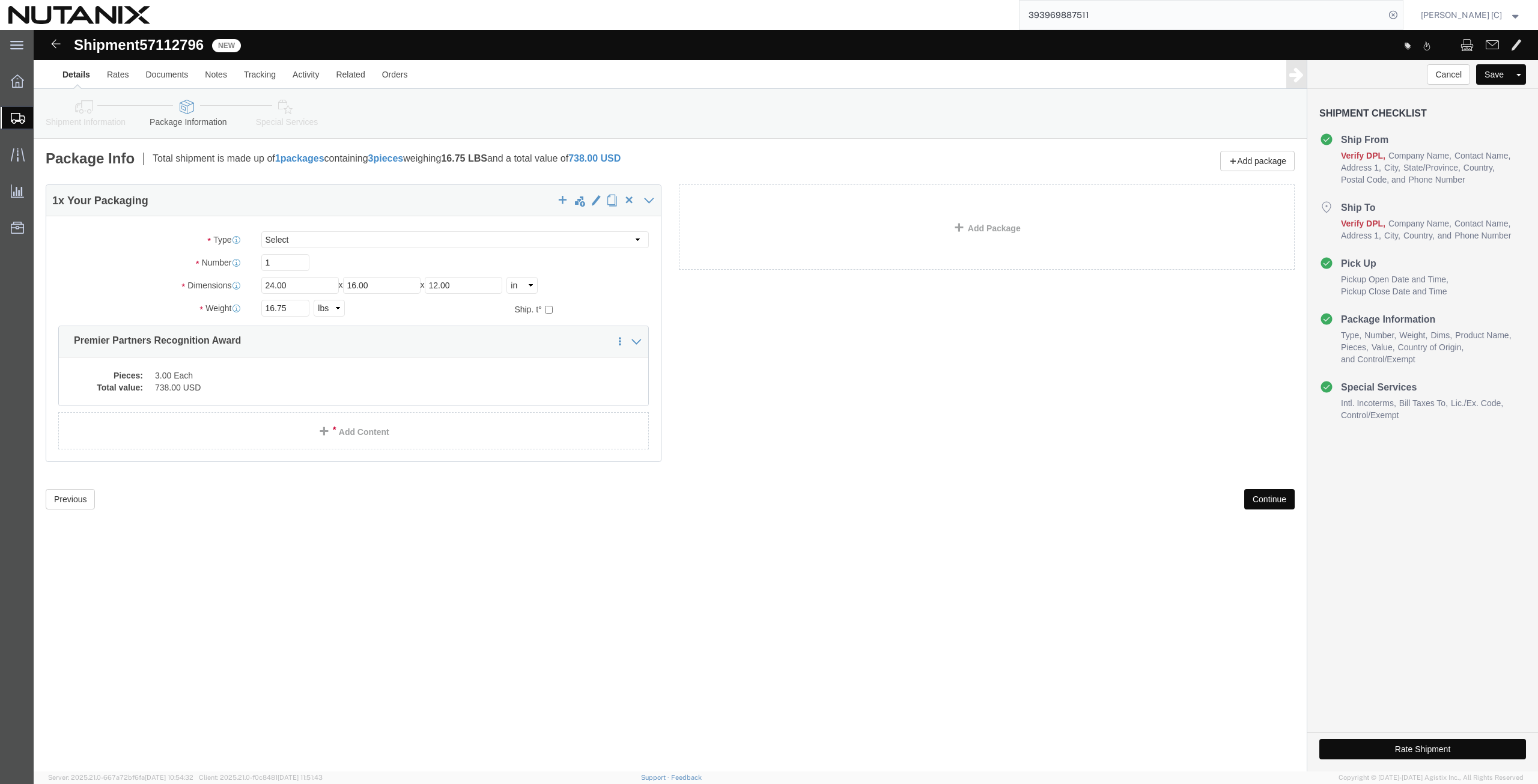
click button "Continue"
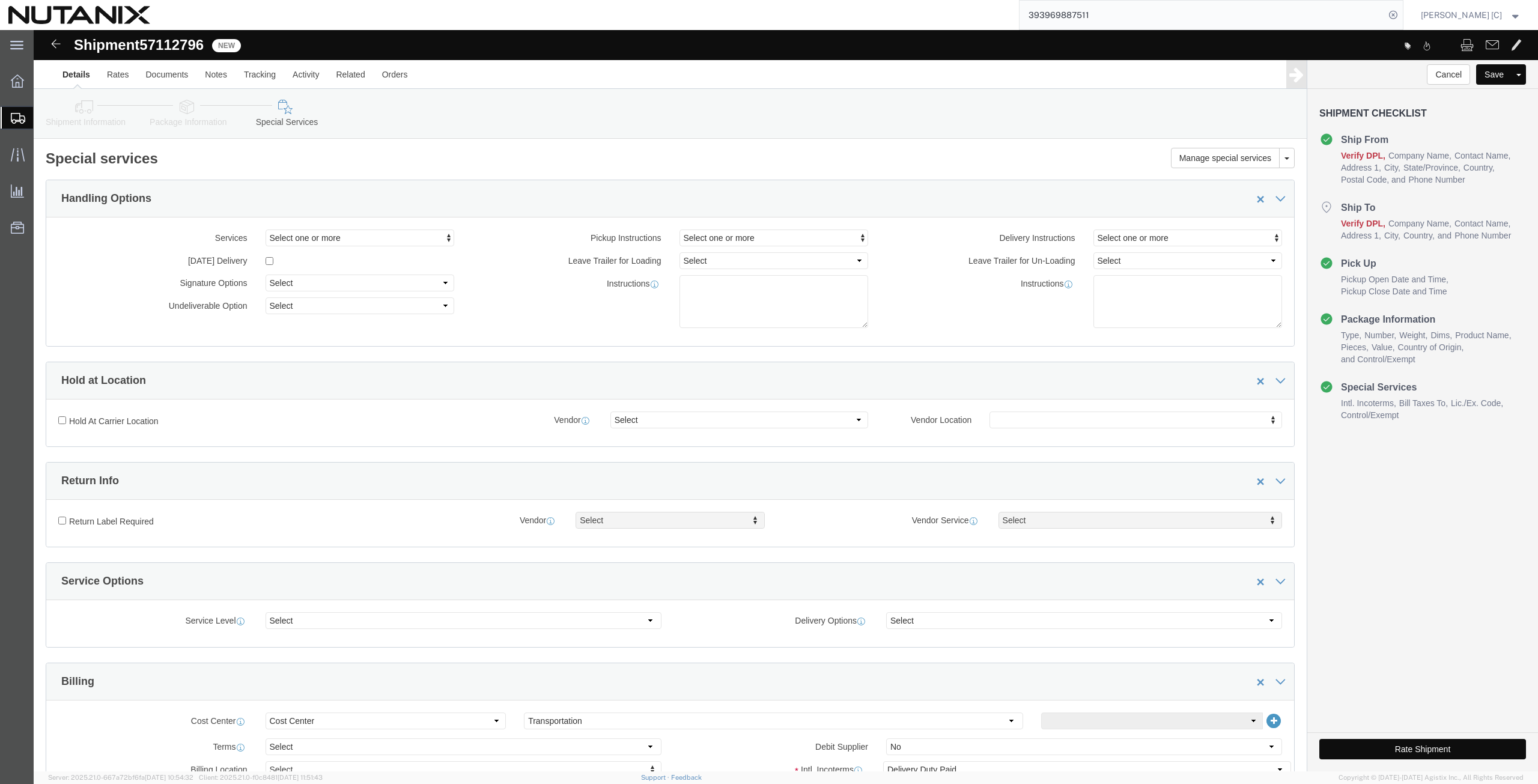
click icon
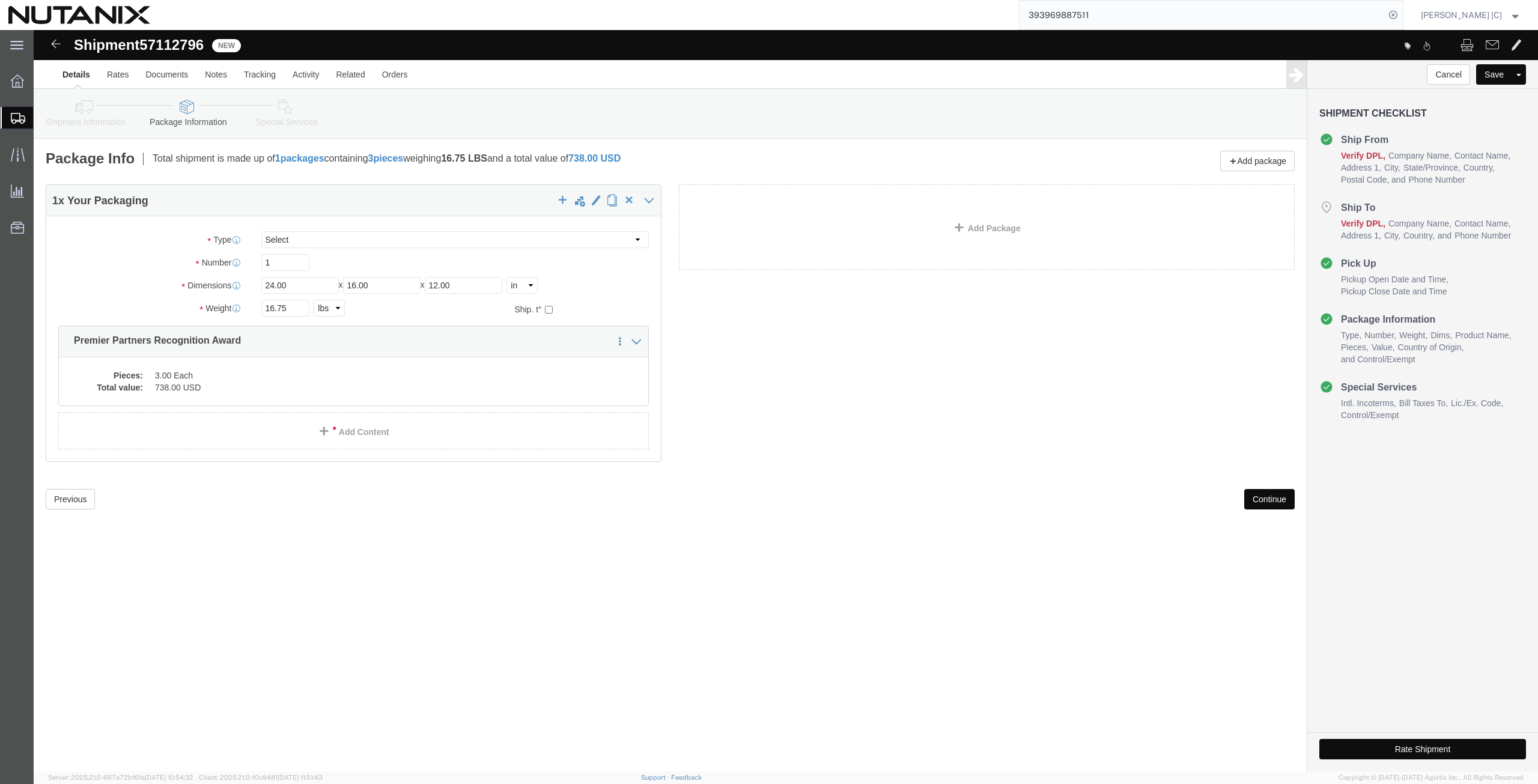
click icon
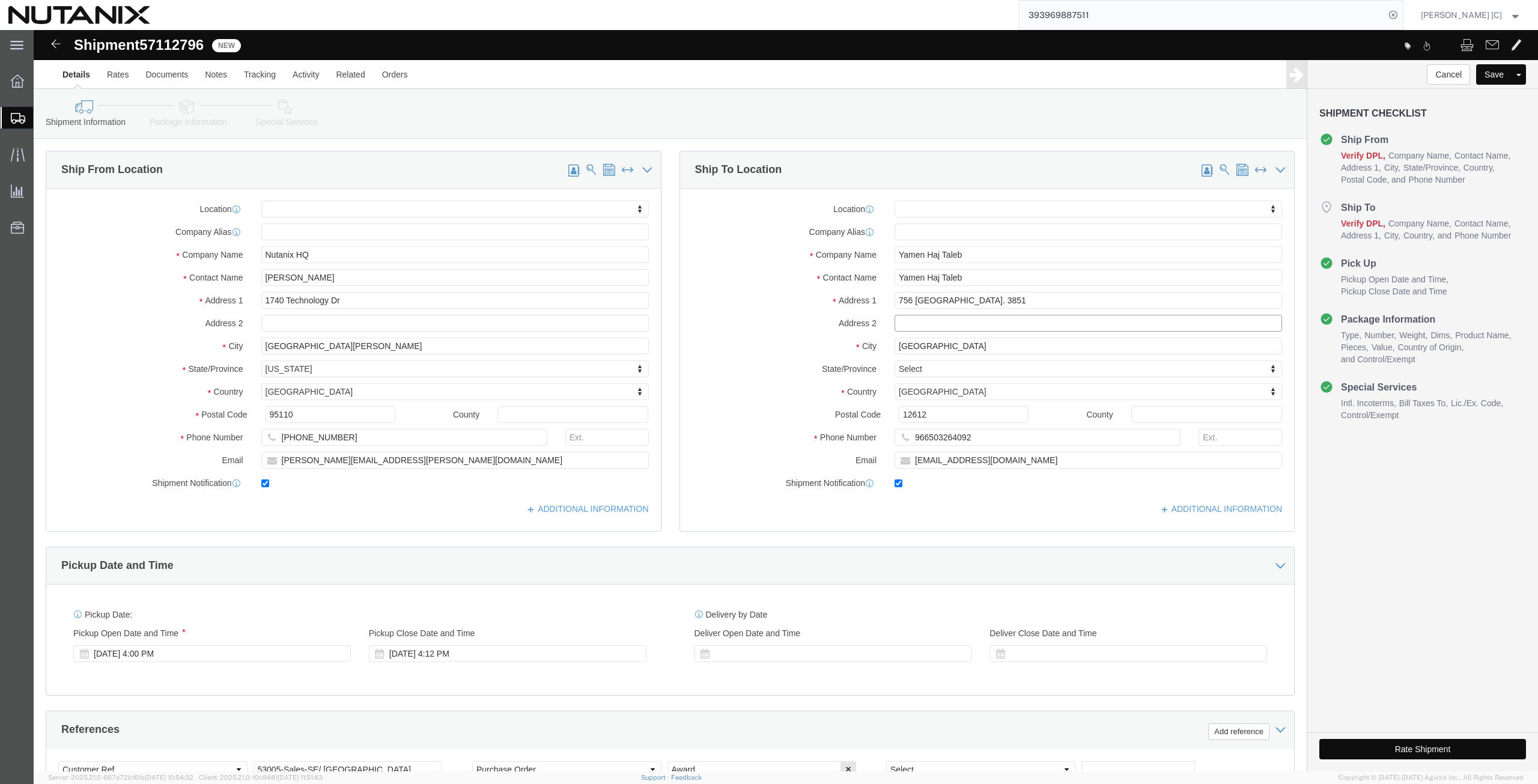
click input "text"
paste input "[GEOGRAPHIC_DATA] 12612"
type input "[GEOGRAPHIC_DATA] 12612"
click button "Rate Shipment"
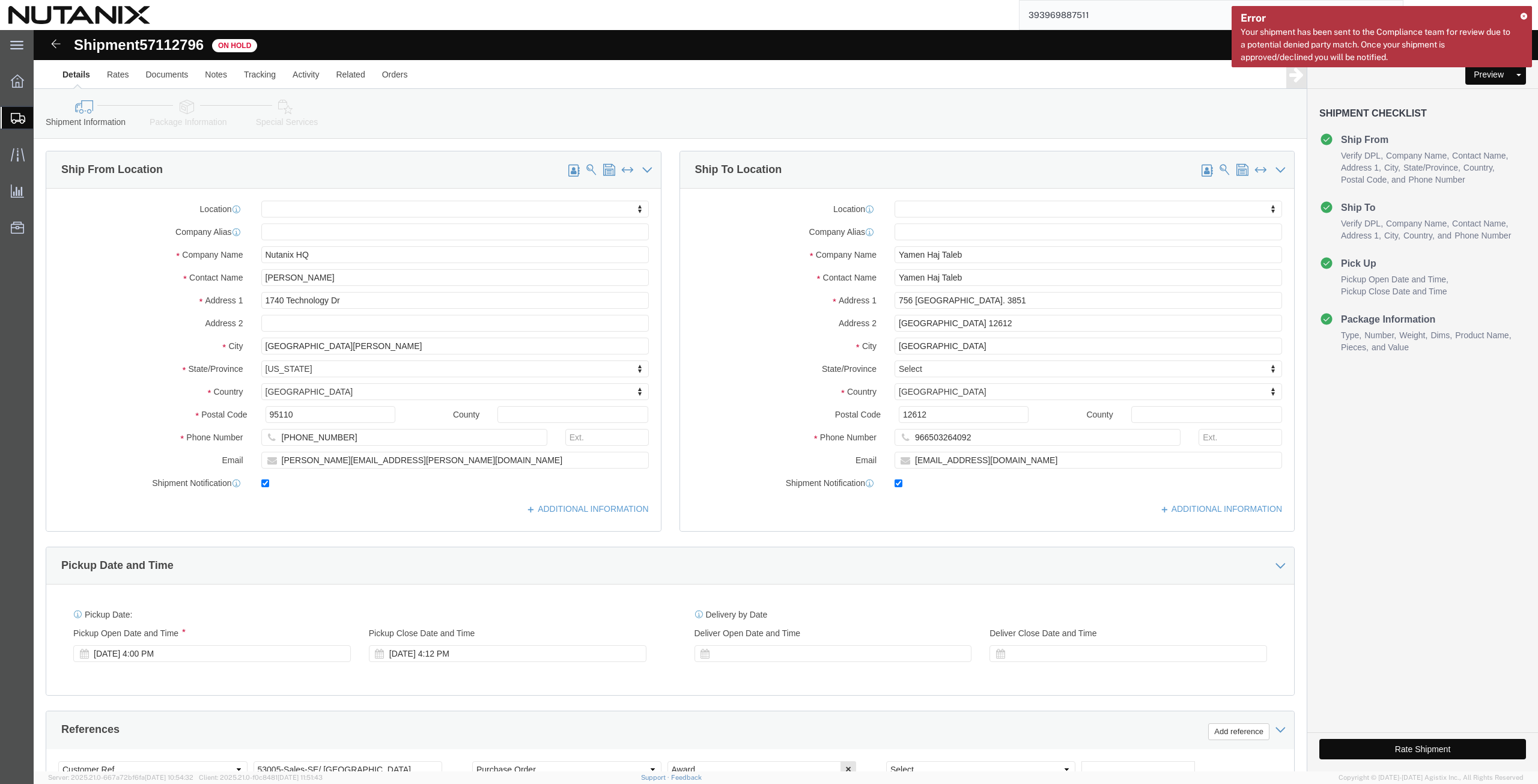
click button "Rate Shipment"
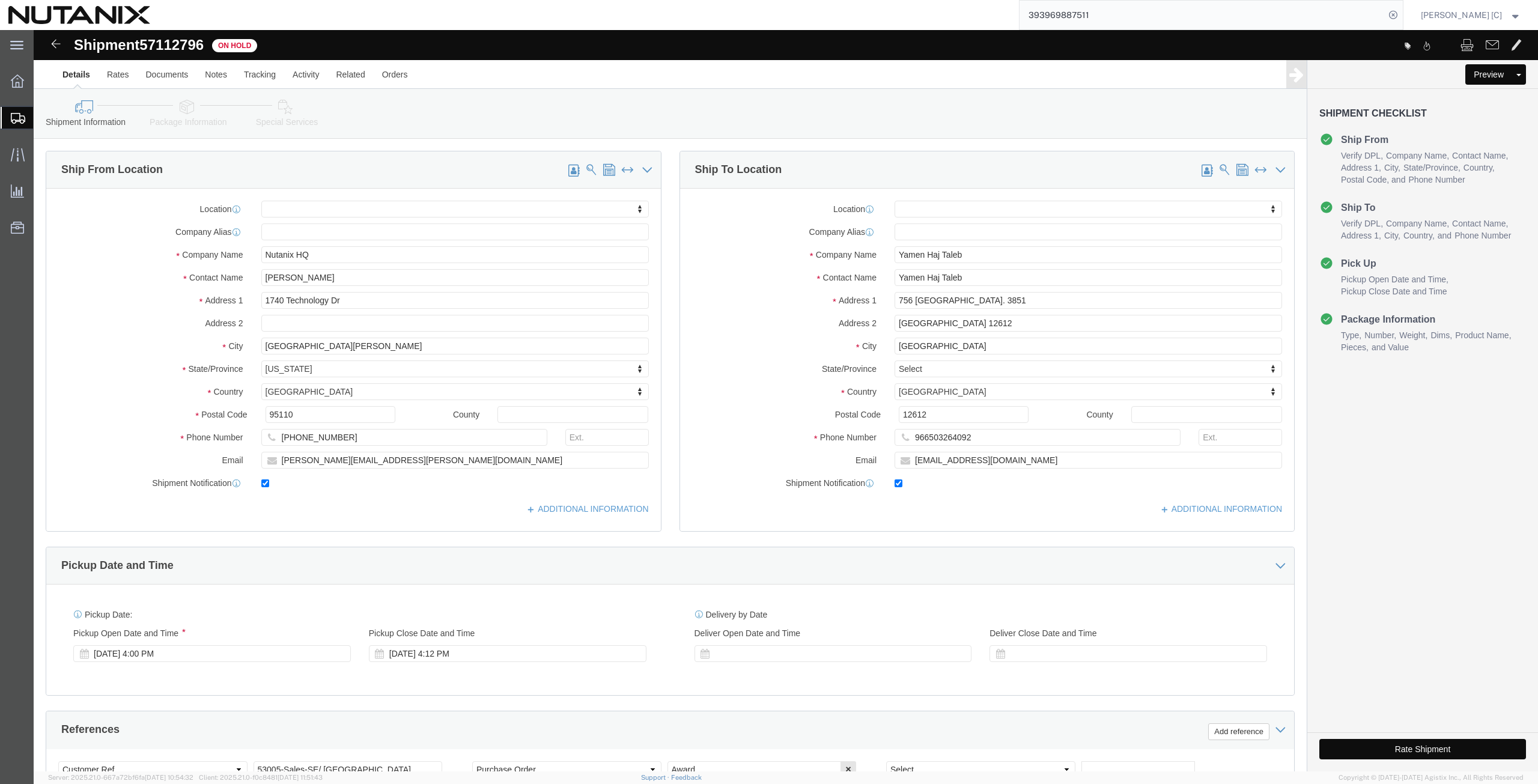
click icon
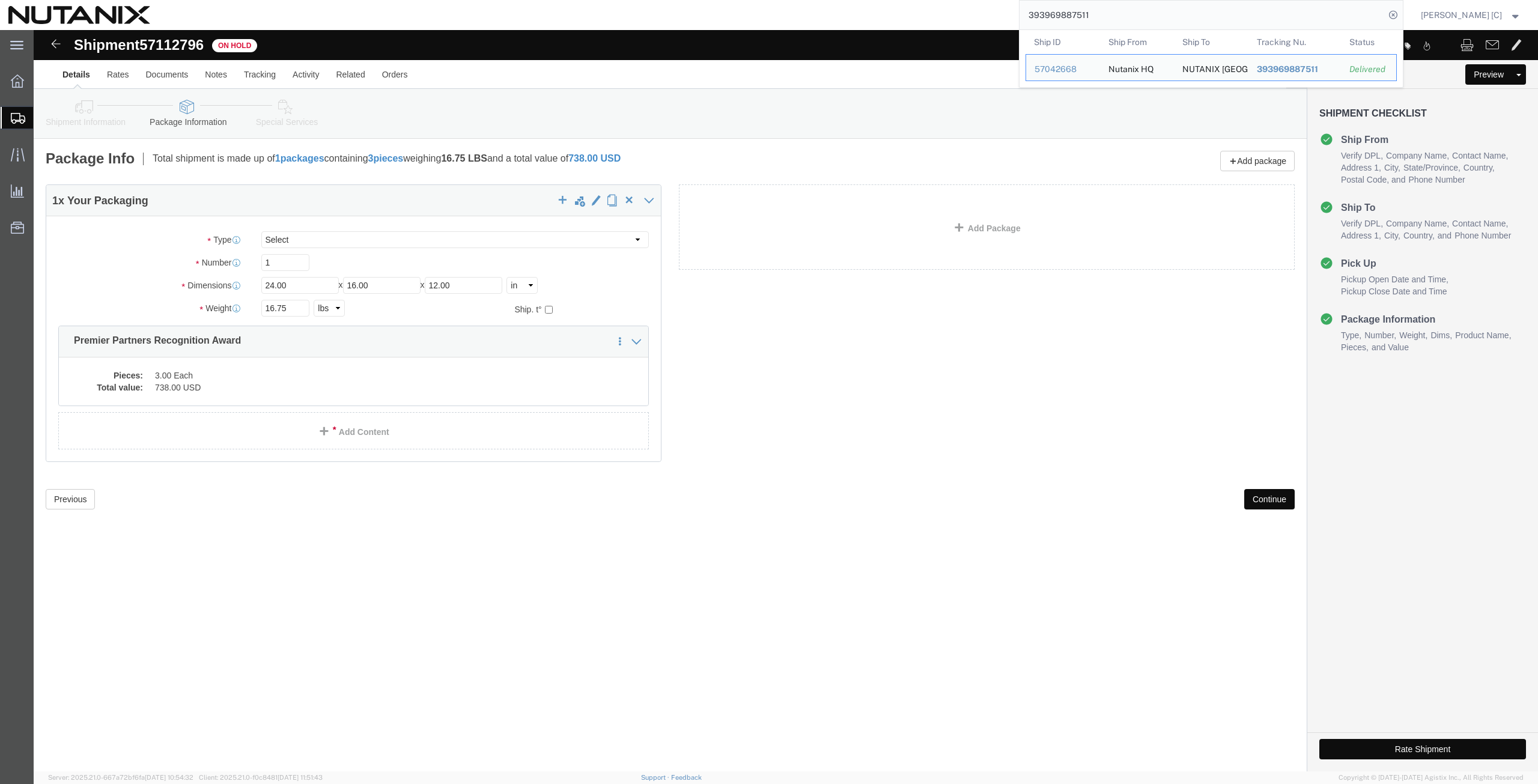
drag, startPoint x: 1099, startPoint y: 12, endPoint x: 997, endPoint y: 20, distance: 102.3
click at [997, 20] on div "393969887511 Ship ID Ship From Ship To Tracking Nu. Status Ship ID 57042668 Shi…" at bounding box center [781, 15] width 1245 height 30
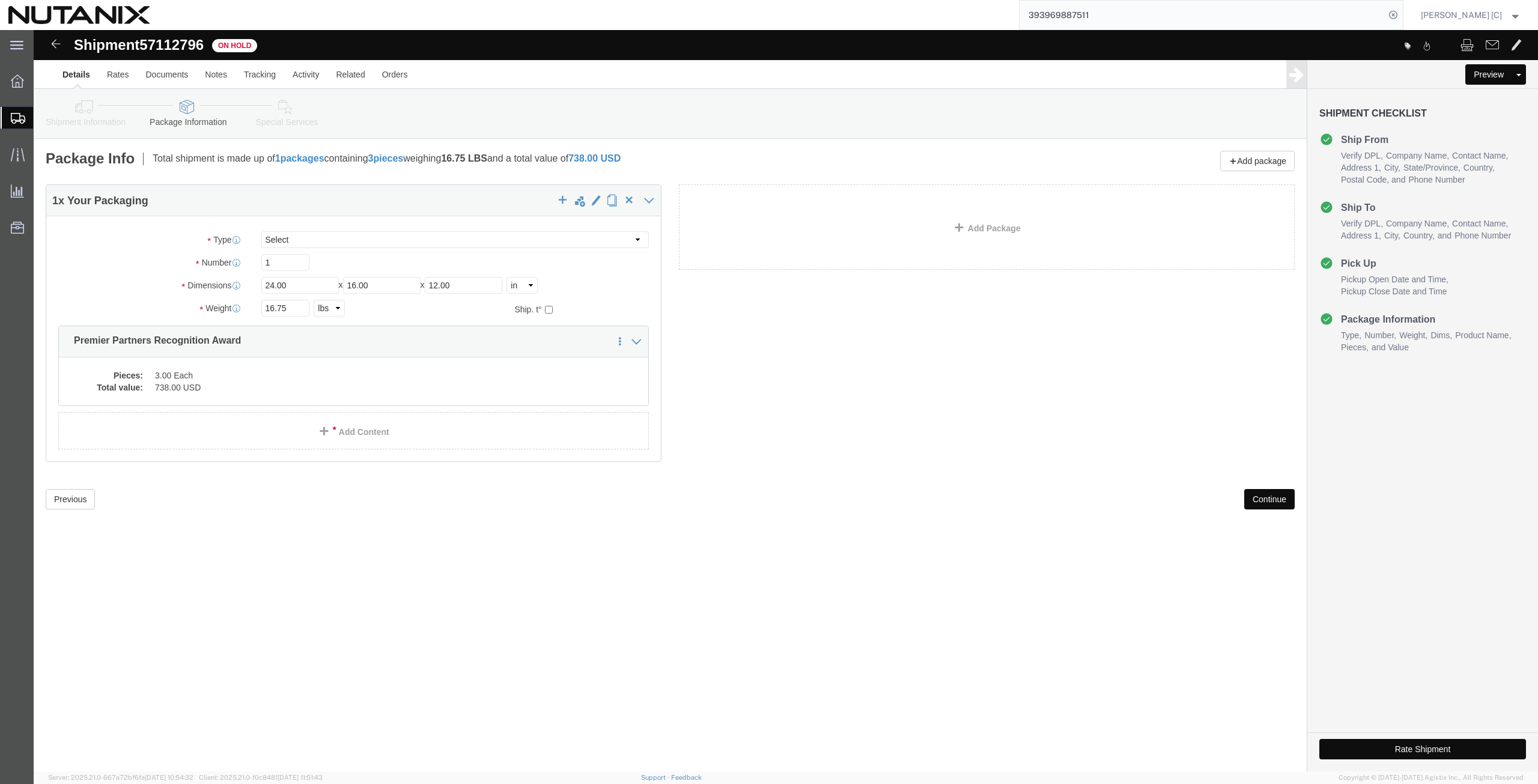
paste input "57112193"
type input "57112193"
click at [1086, 8] on input "57112193" at bounding box center [1202, 15] width 365 height 29
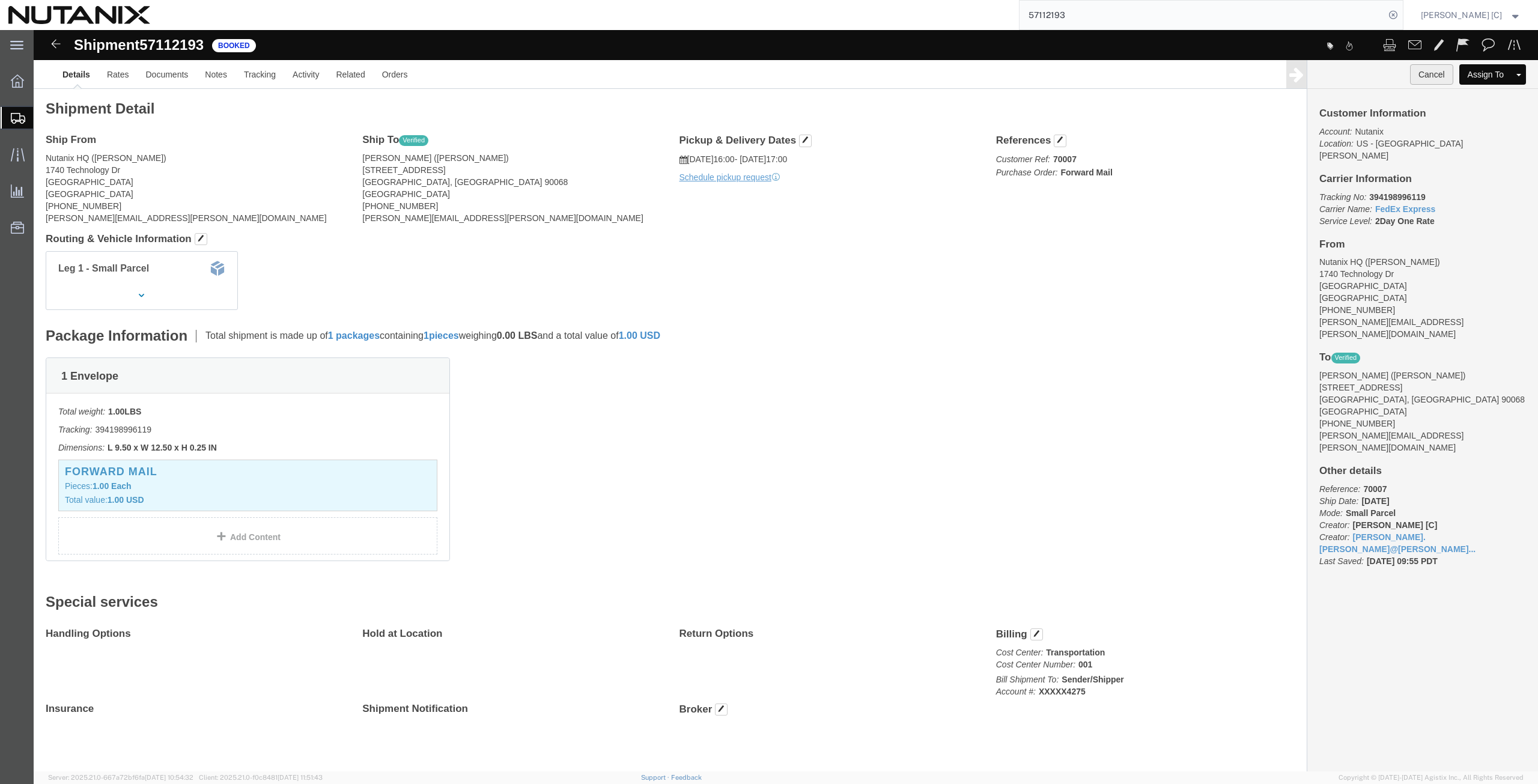
click button "Cancel"
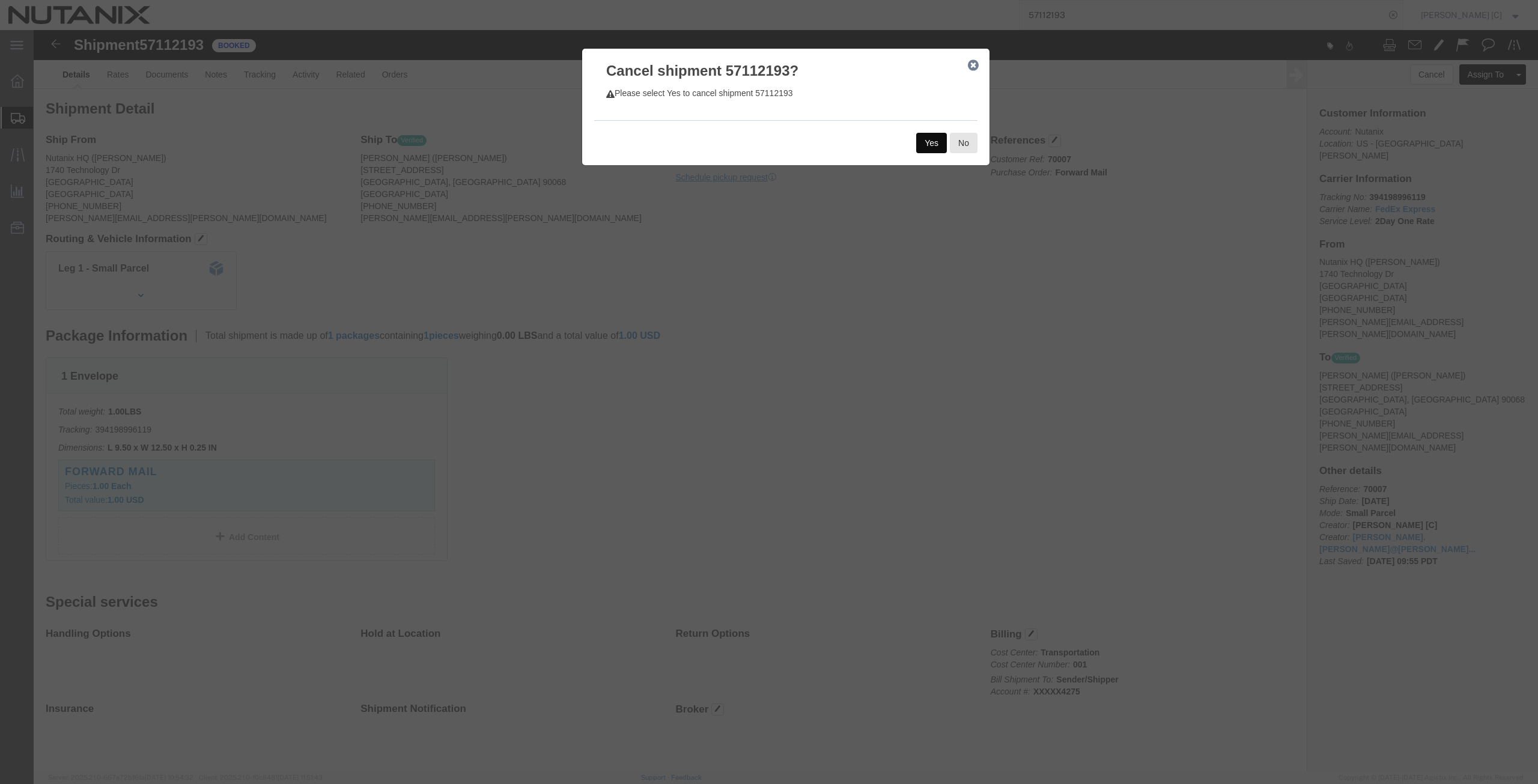
click button "Yes"
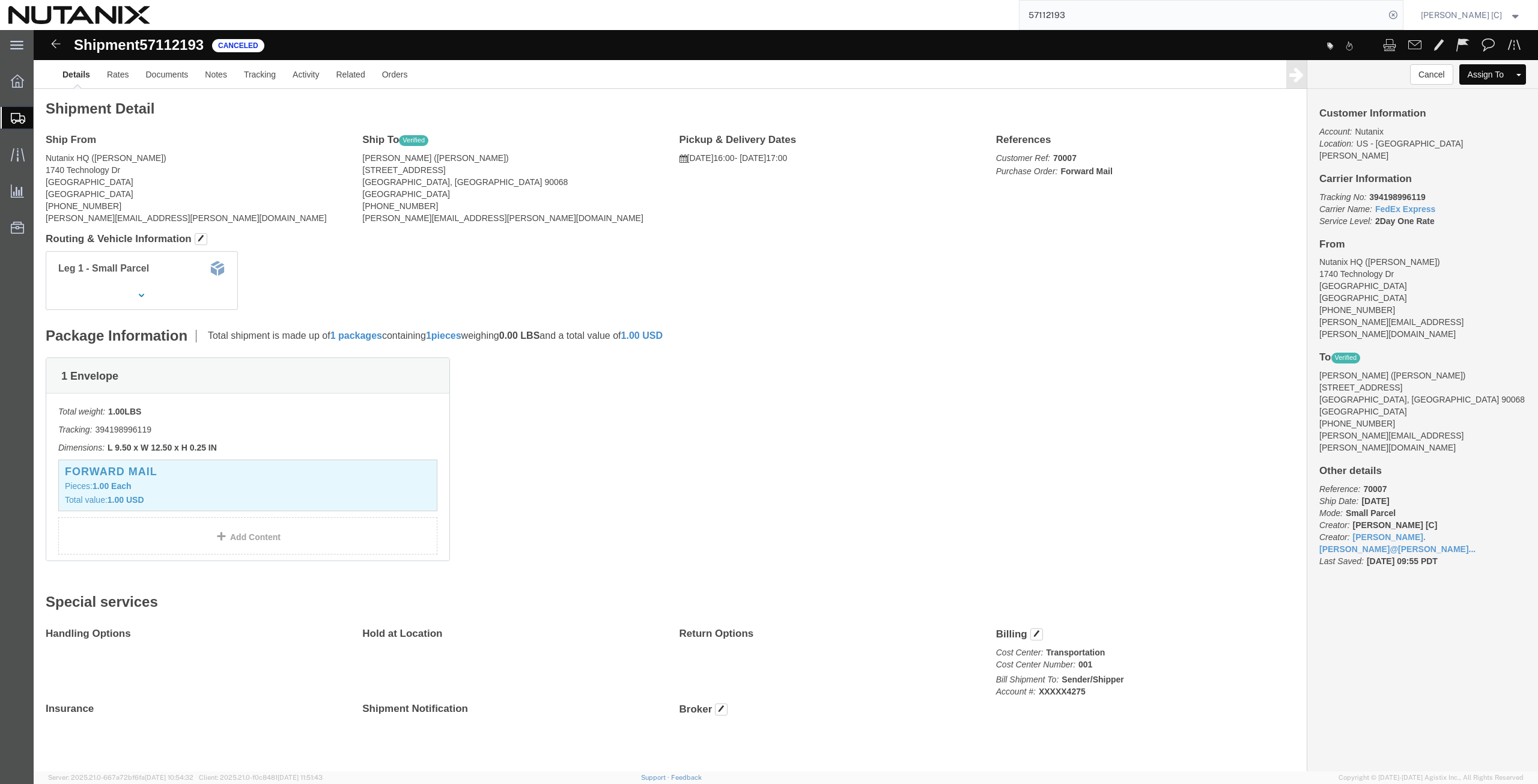
click at [0, 0] on span "Create from Template" at bounding box center [0, 0] width 0 height 0
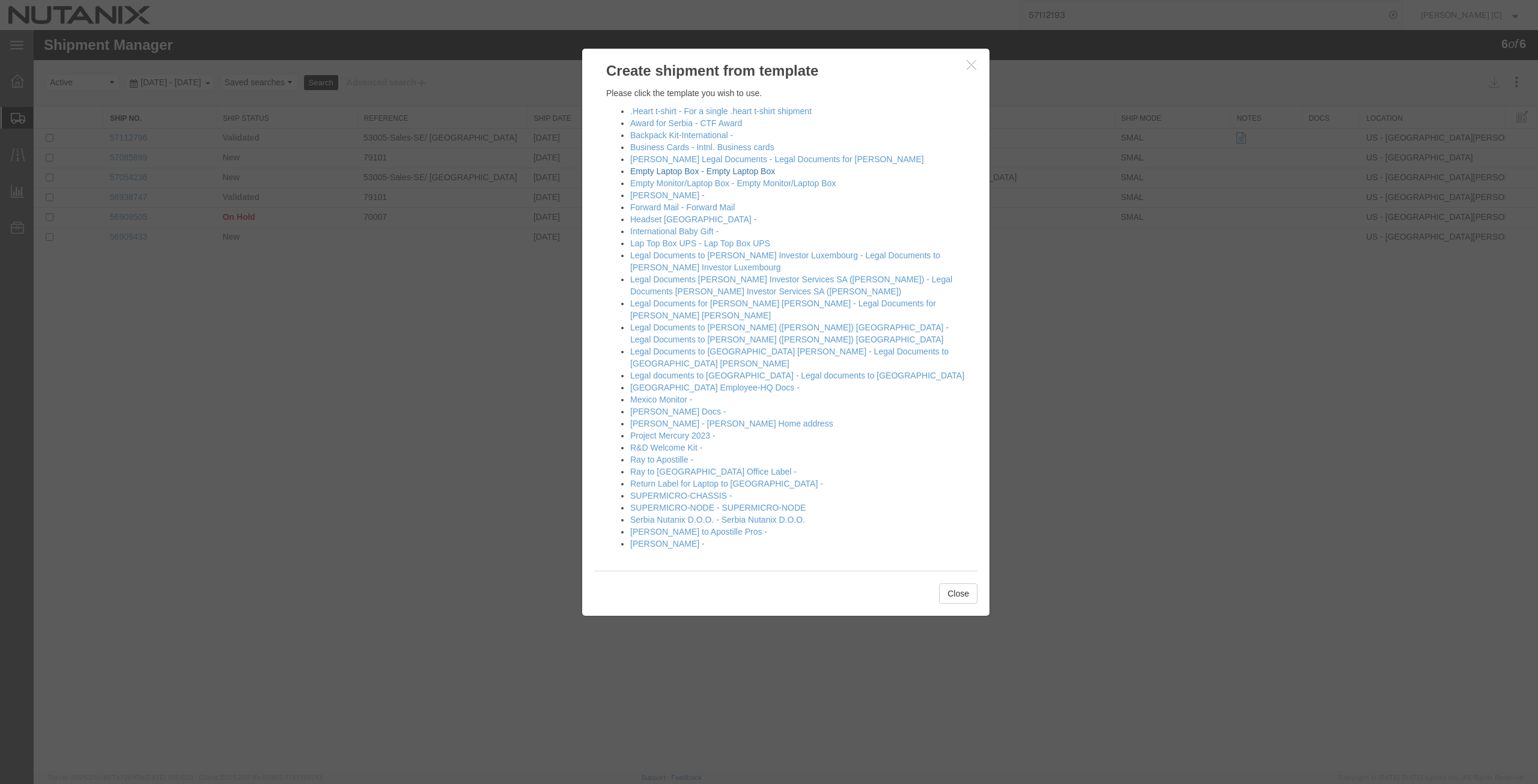
click at [683, 173] on link "Empty Laptop Box - Empty Laptop Box" at bounding box center [702, 171] width 145 height 10
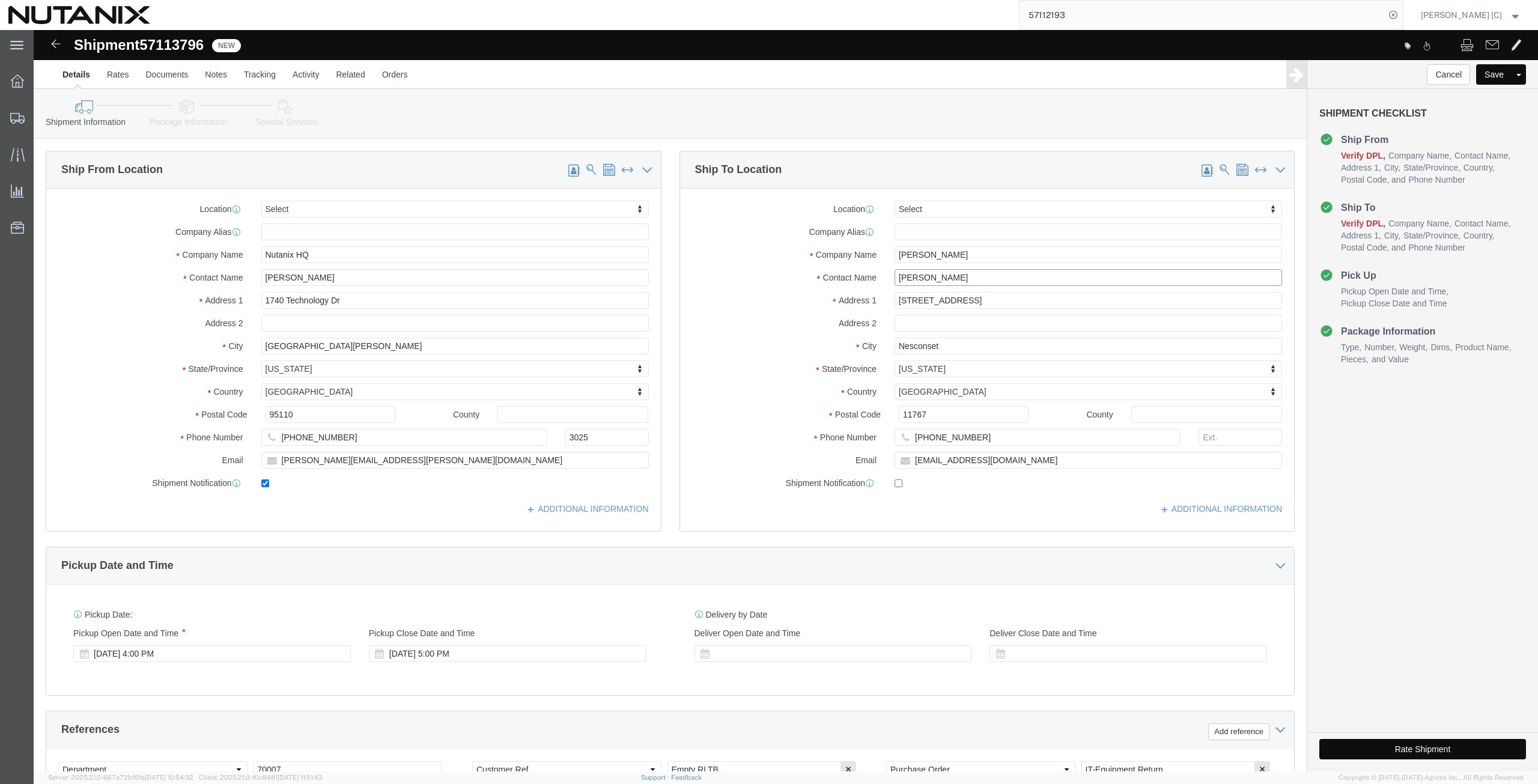
drag, startPoint x: 943, startPoint y: 245, endPoint x: 692, endPoint y: 267, distance: 252.0
click div "Location Select Select My Profile Location [GEOGRAPHIC_DATA] - [GEOGRAPHIC_DATA…"
type input "art"
click p "- Nutanix HQ - ([PERSON_NAME]) [STREET_ADDRESS]"
type input "Nutanix HQ"
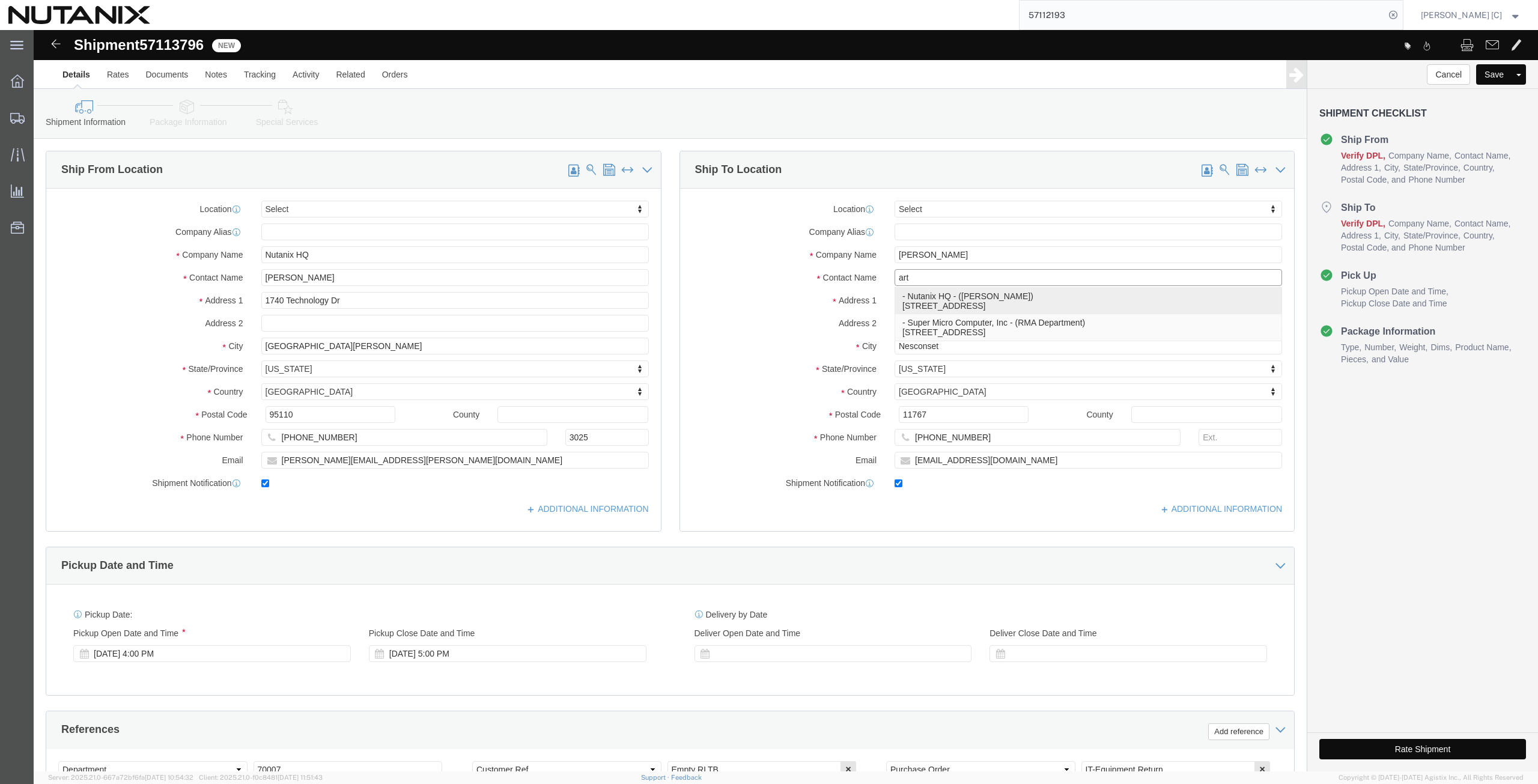
type input "[PERSON_NAME]"
type input "1740 Technology Dr"
type input "[GEOGRAPHIC_DATA][PERSON_NAME]"
type input "95110"
type input "[PHONE_NUMBER]"
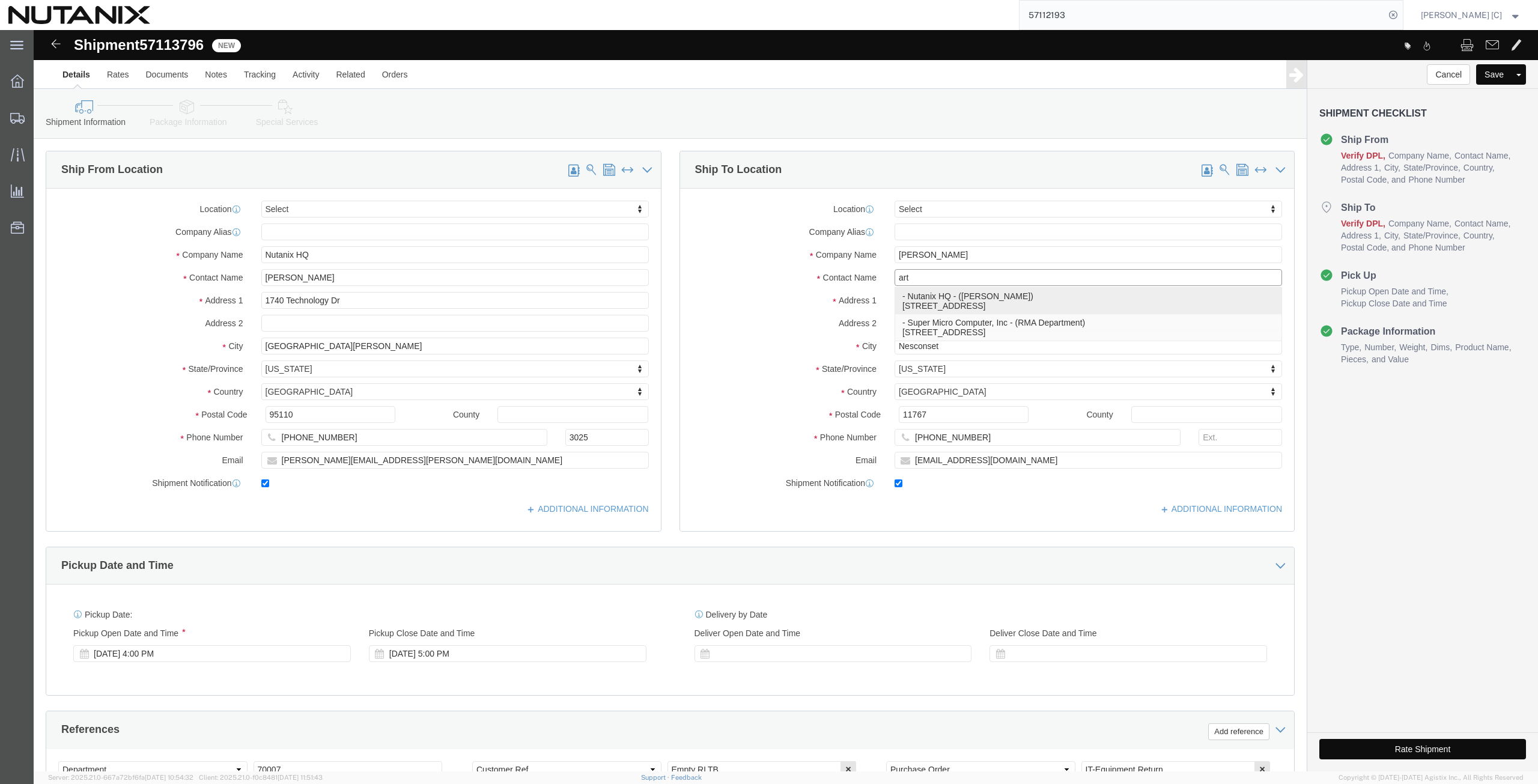
type input "[PERSON_NAME][EMAIL_ADDRESS][PERSON_NAME][DOMAIN_NAME]"
checkbox input "true"
select select "CA"
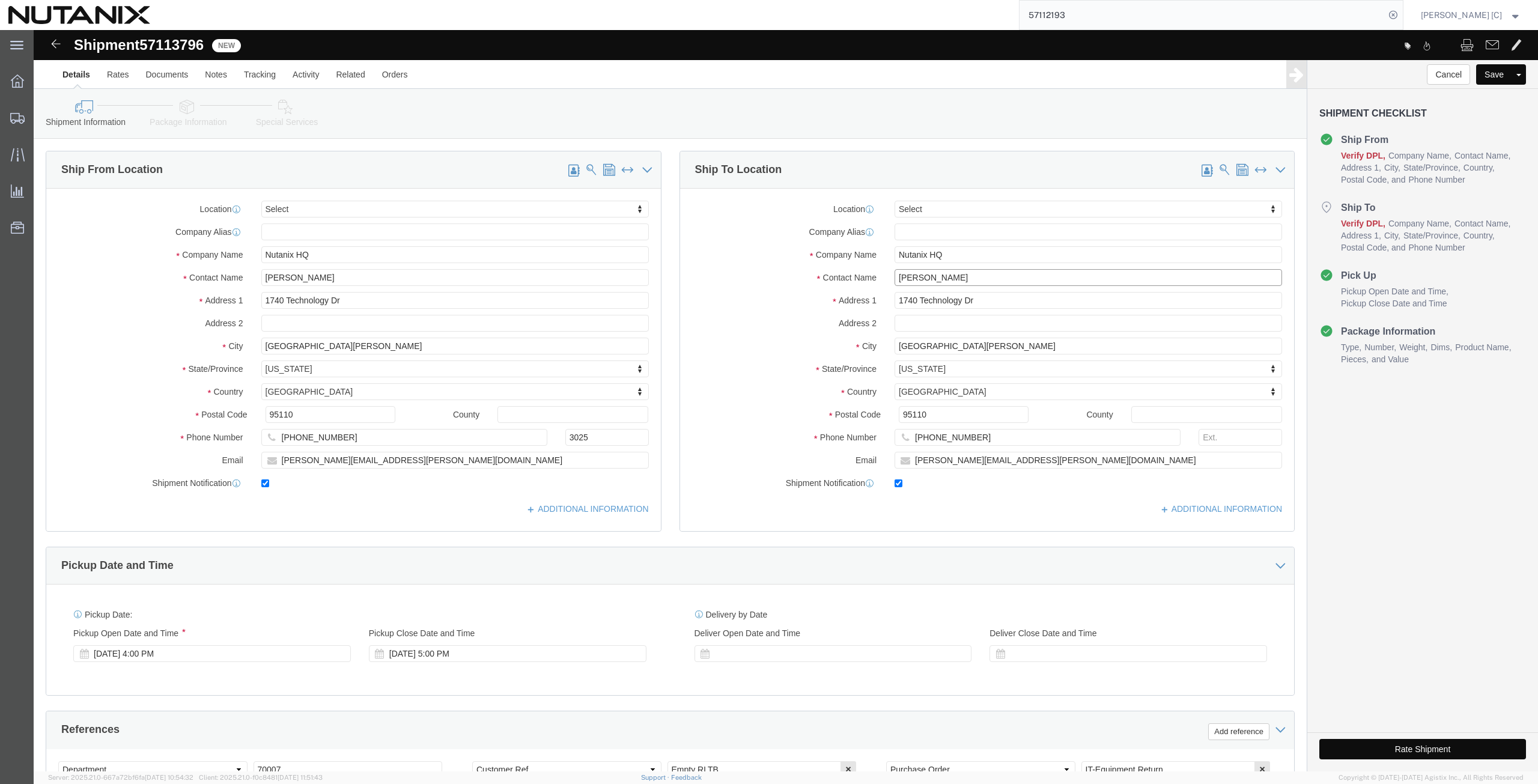
type input "[PERSON_NAME]"
drag, startPoint x: 285, startPoint y: 226, endPoint x: 145, endPoint y: 237, distance: 140.4
click div "Location Select Select My Profile Location [GEOGRAPHIC_DATA] - [GEOGRAPHIC_DATA…"
paste input "[PERSON_NAME]"
type input "[PERSON_NAME]"
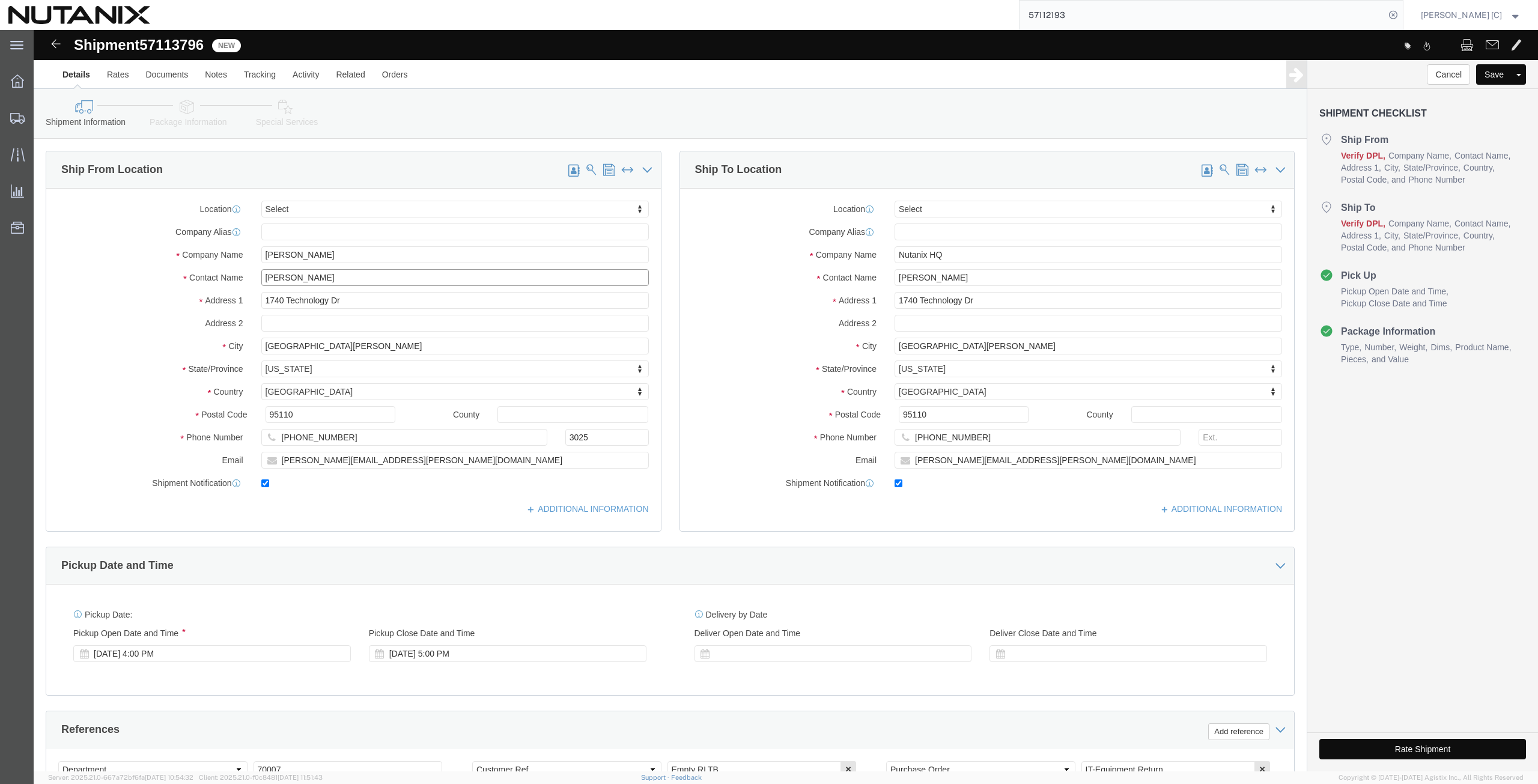
drag, startPoint x: 320, startPoint y: 243, endPoint x: 27, endPoint y: 261, distance: 293.6
click div "Location Select Select My Profile Location [GEOGRAPHIC_DATA] - [GEOGRAPHIC_DATA…"
paste input "[PERSON_NAME]"
type input "[PERSON_NAME]"
drag, startPoint x: 319, startPoint y: 267, endPoint x: 130, endPoint y: 283, distance: 189.7
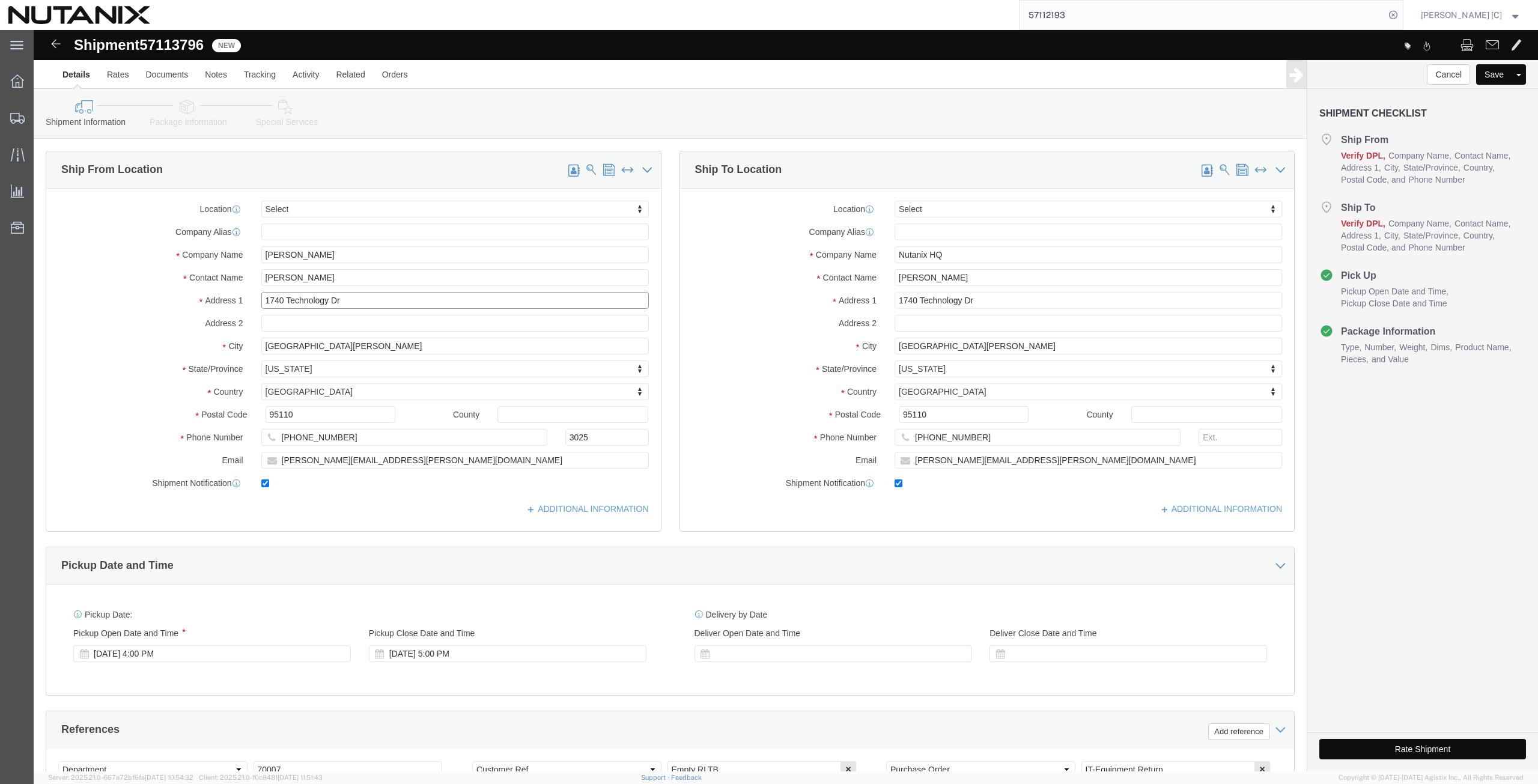
click div "Location Select Select My Profile Location [GEOGRAPHIC_DATA] - [GEOGRAPHIC_DATA…"
paste input "[STREET_ADDRESS]"
type input "[STREET_ADDRESS]"
drag, startPoint x: 275, startPoint y: 317, endPoint x: 120, endPoint y: 332, distance: 155.7
click div "Location Select Select My Profile Location [GEOGRAPHIC_DATA] - [GEOGRAPHIC_DATA…"
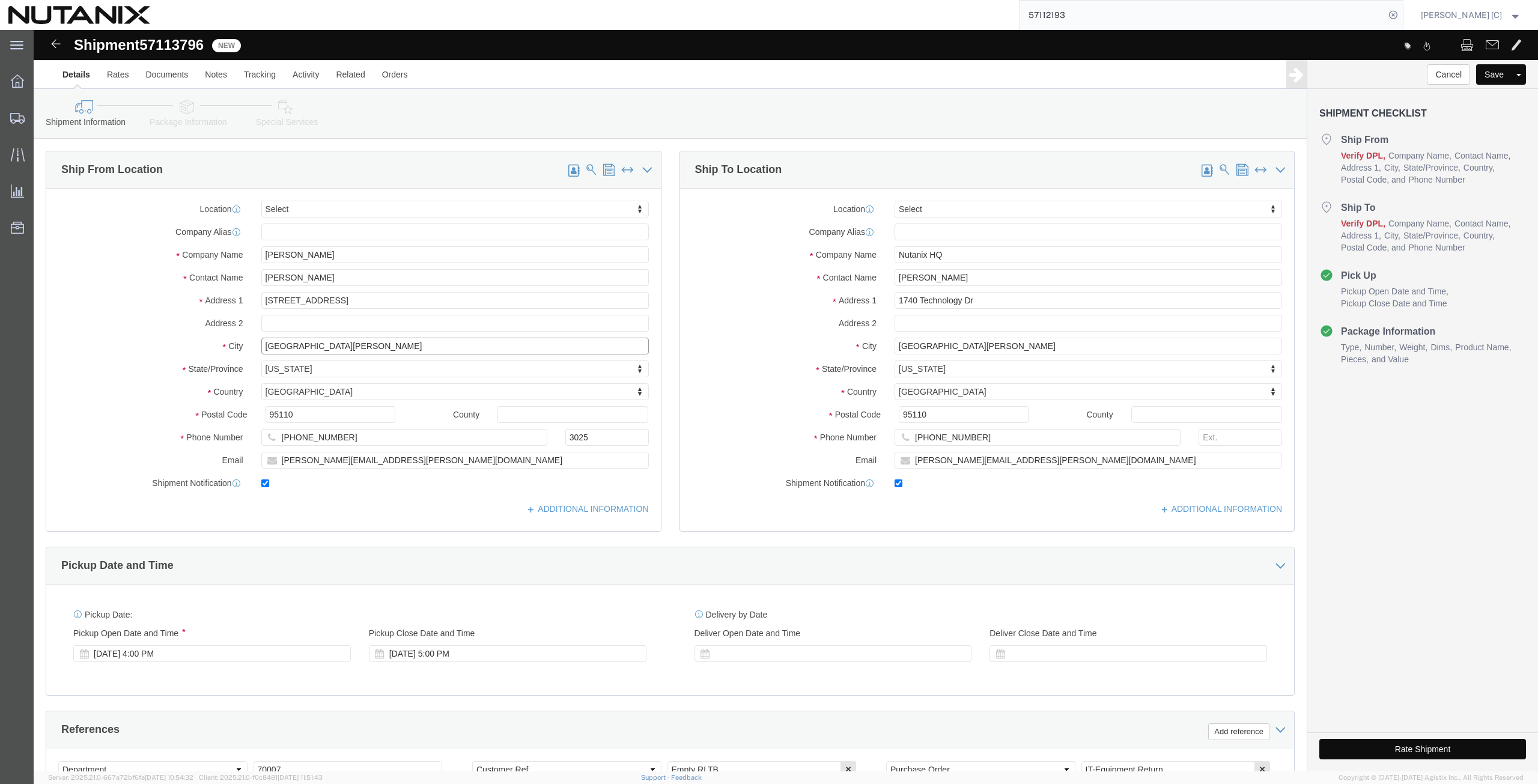
paste input "[GEOGRAPHIC_DATA]"
type input "[GEOGRAPHIC_DATA]"
type input "ill"
select select "IL"
drag, startPoint x: 263, startPoint y: 382, endPoint x: 192, endPoint y: 382, distance: 71.0
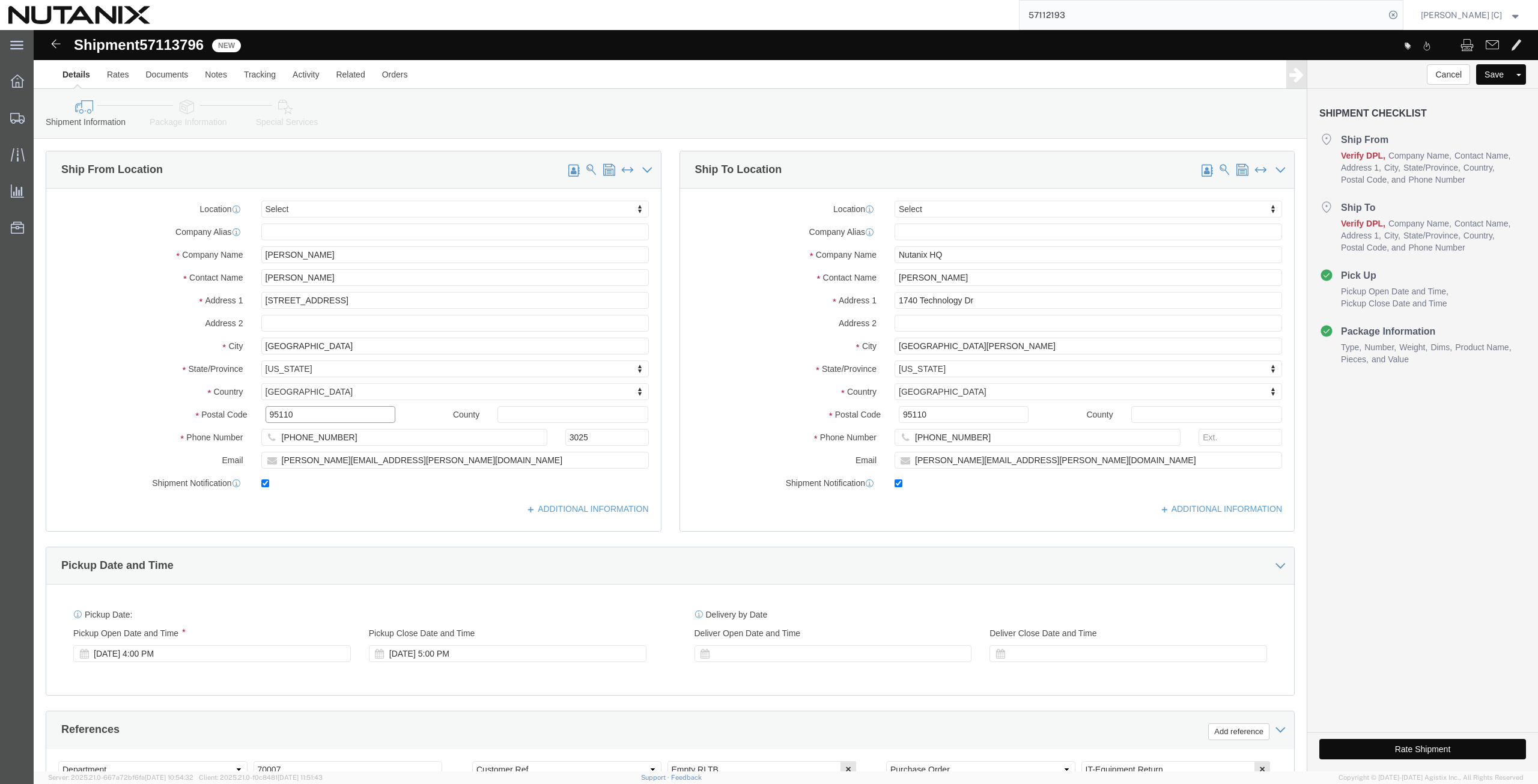
click div "Postal Code 95110"
paste input "60025"
type input "60025"
